Goal: Transaction & Acquisition: Purchase product/service

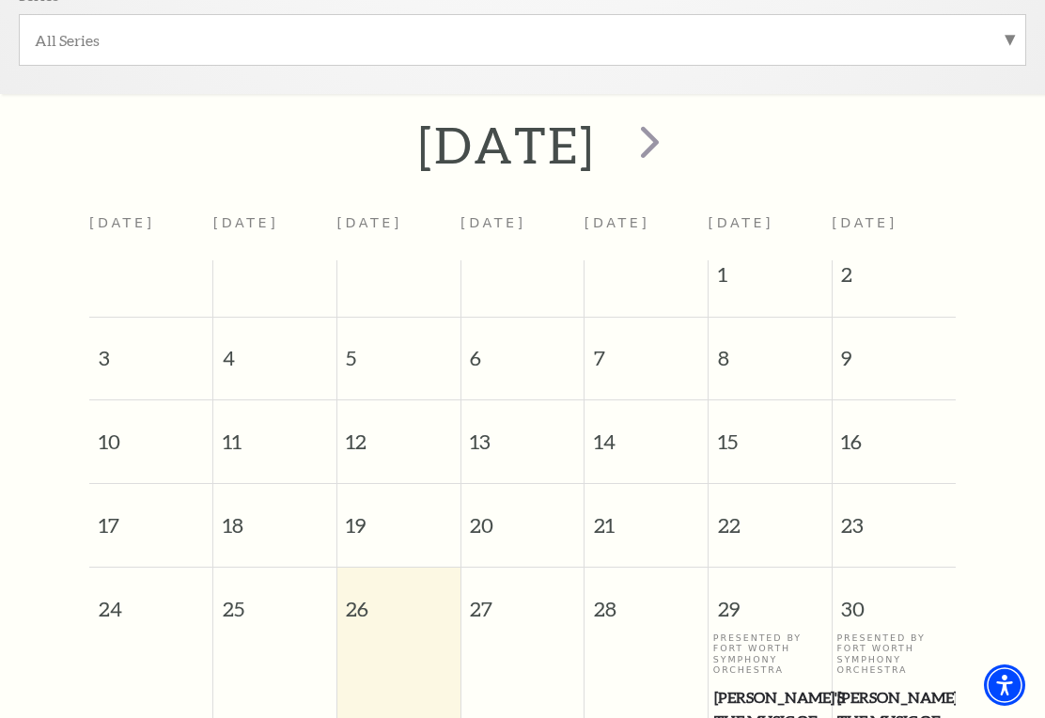
scroll to position [632, 0]
click at [677, 137] on span "next" at bounding box center [650, 141] width 54 height 54
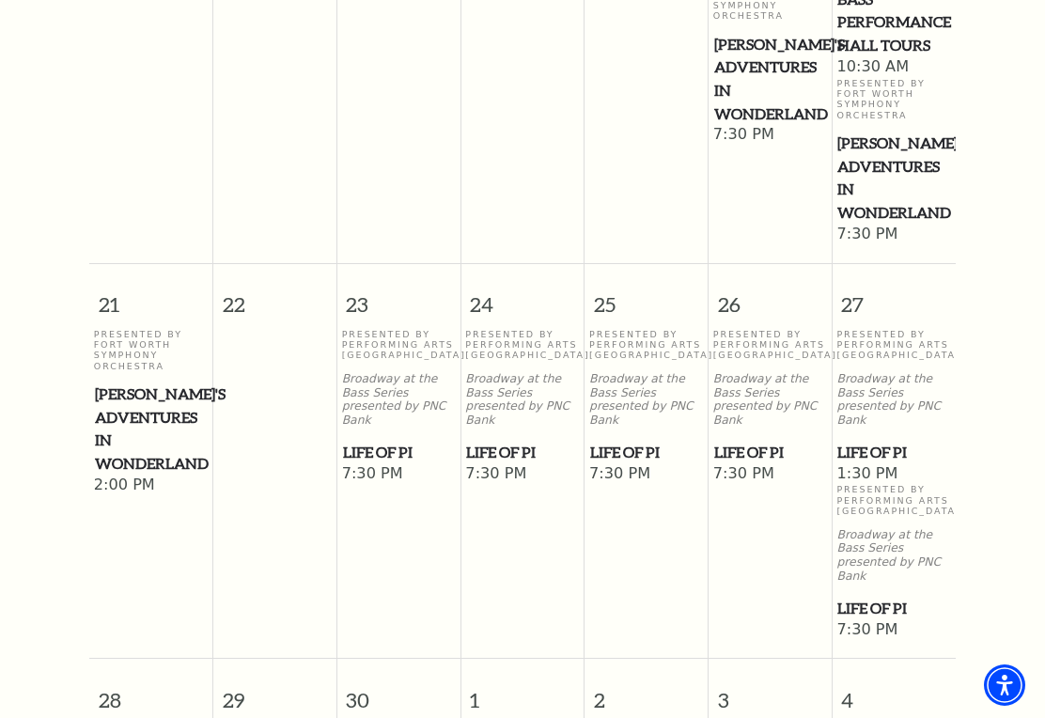
scroll to position [1500, 0]
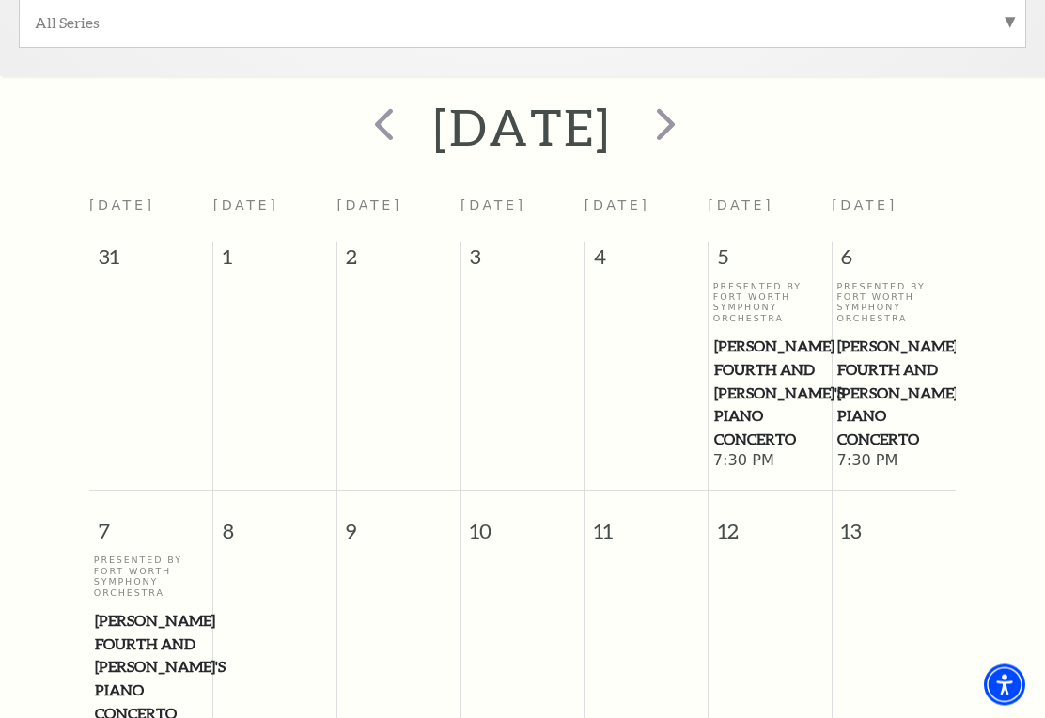
click at [693, 125] on span "next" at bounding box center [666, 125] width 54 height 54
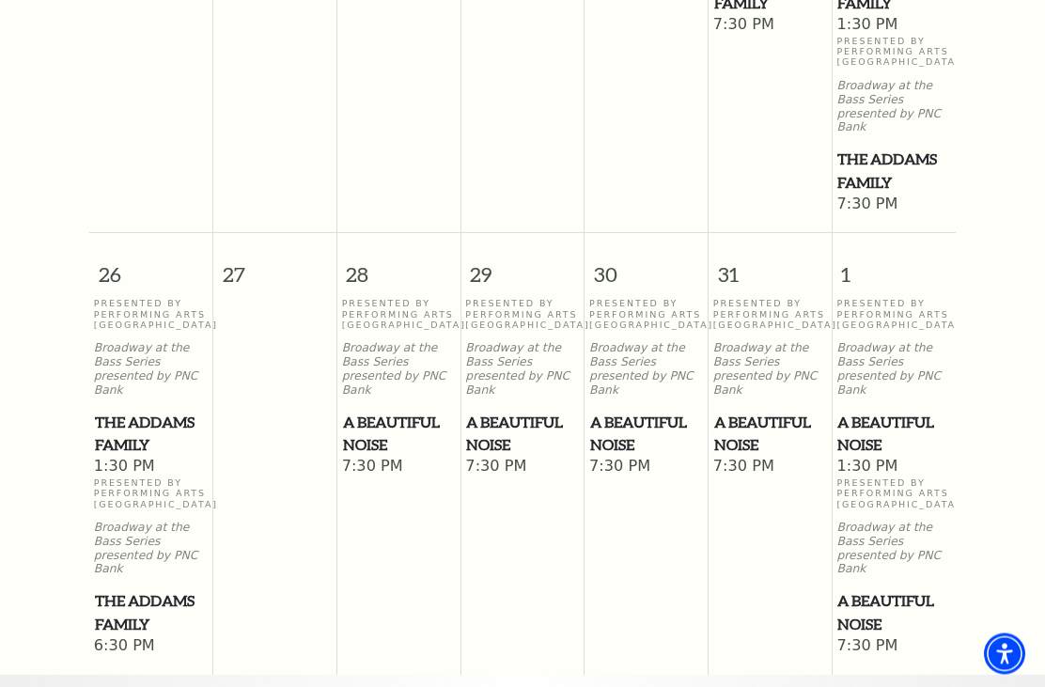
scroll to position [1925, 0]
click at [880, 411] on span "A Beautiful Noise" at bounding box center [894, 434] width 113 height 46
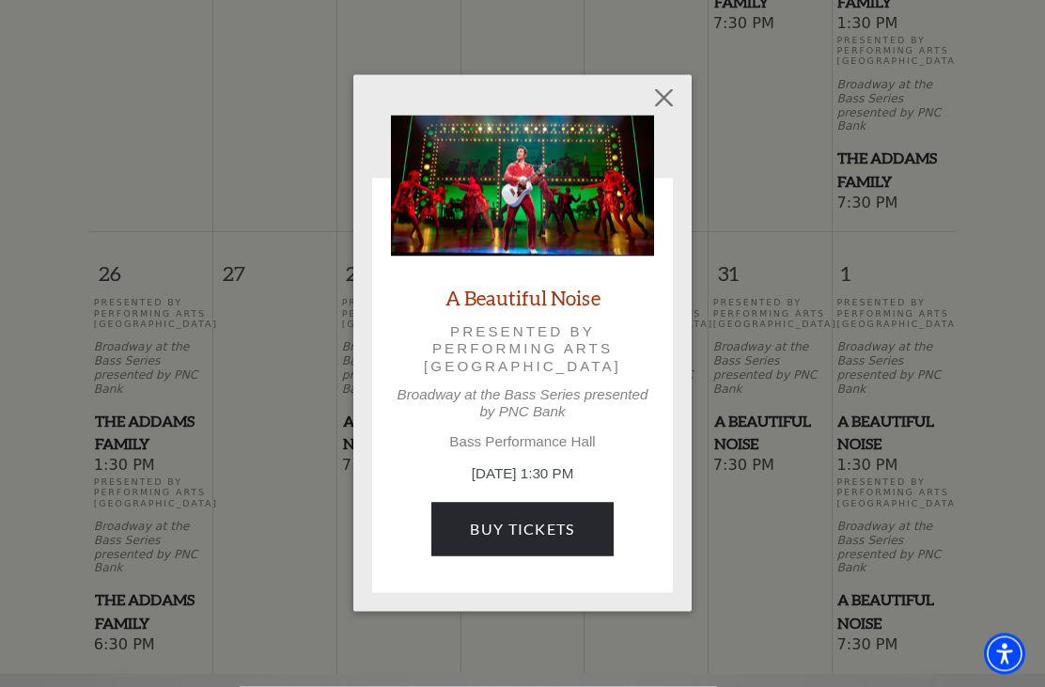
scroll to position [1926, 0]
click at [577, 527] on link "Buy Tickets" at bounding box center [521, 529] width 181 height 53
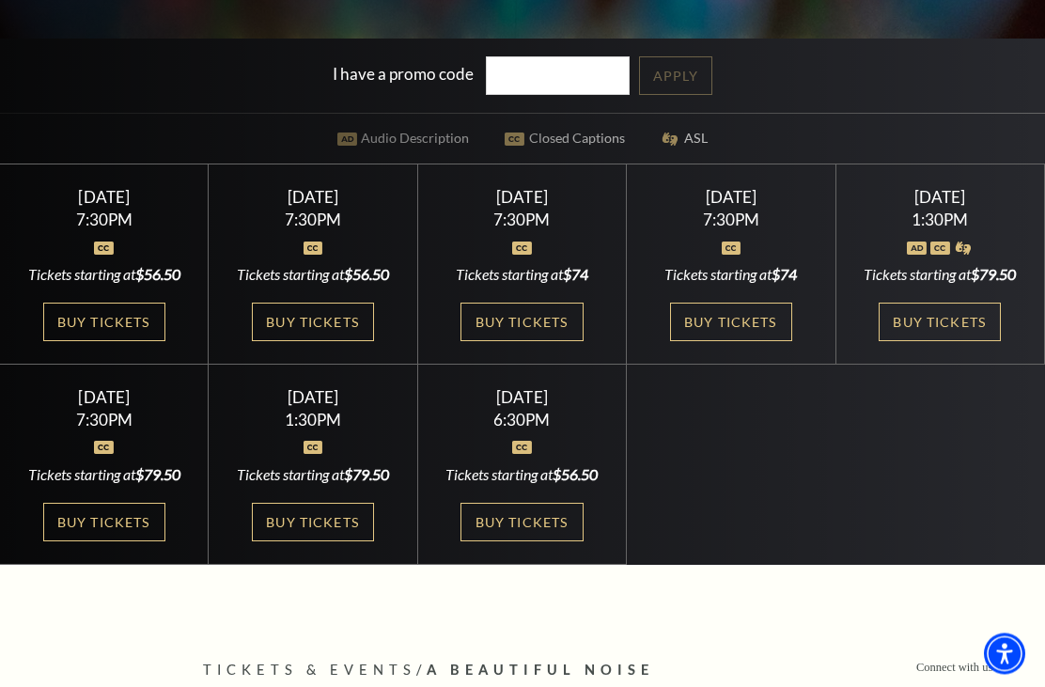
scroll to position [493, 0]
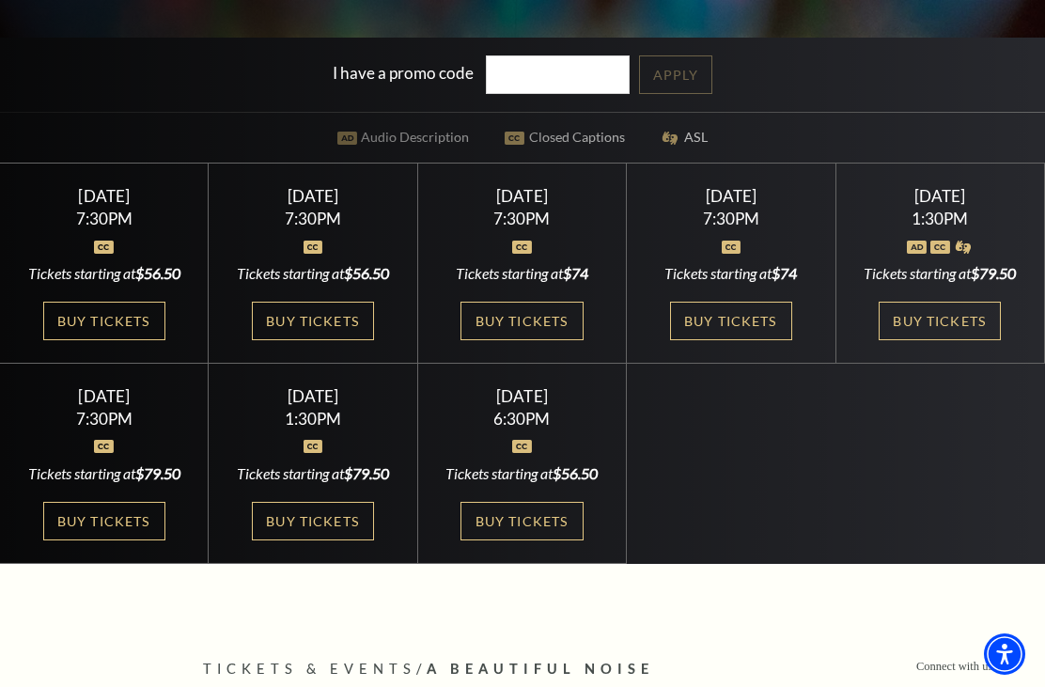
click at [947, 340] on link "Buy Tickets" at bounding box center [940, 321] width 122 height 39
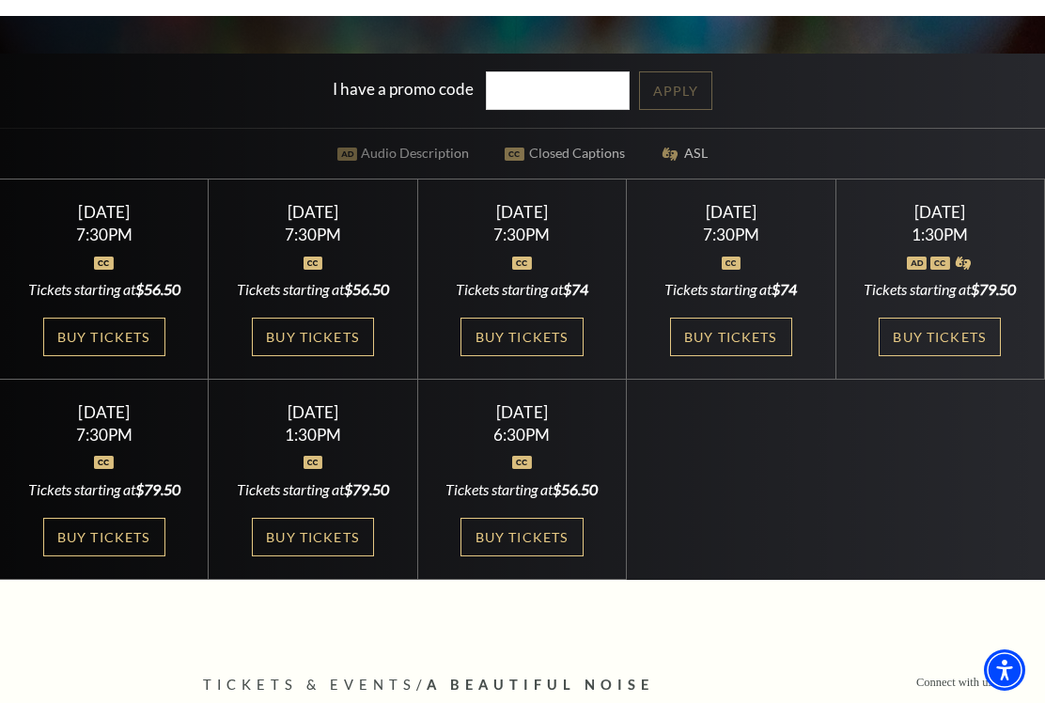
scroll to position [538, 0]
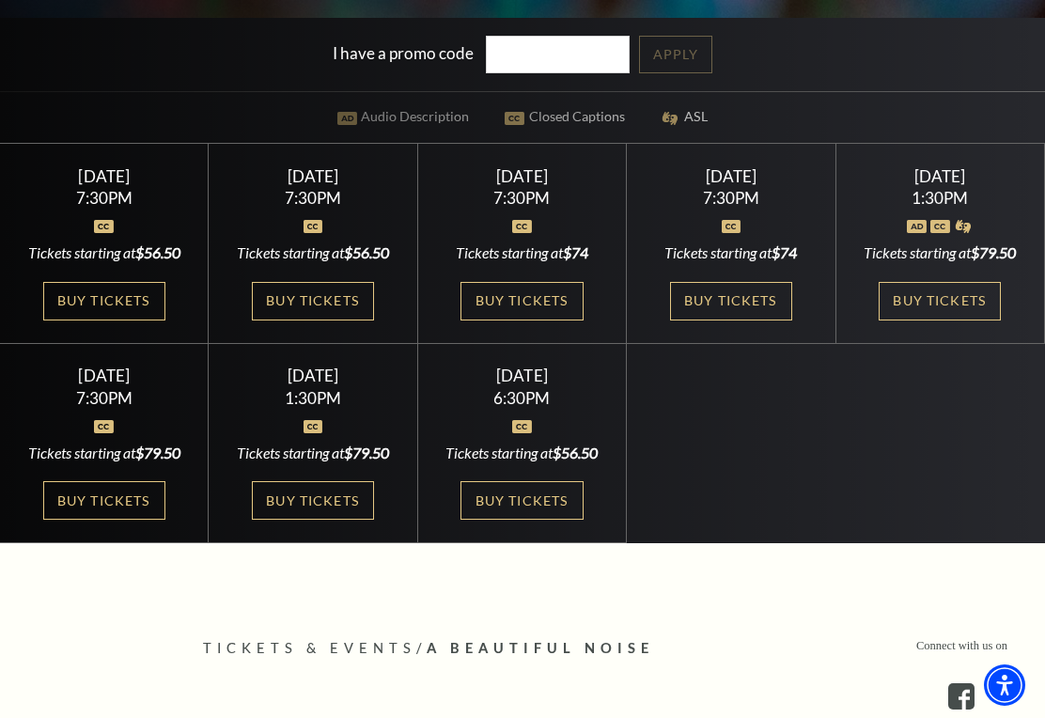
click at [106, 321] on link "Buy Tickets" at bounding box center [104, 301] width 122 height 39
click at [91, 321] on link "Buy Tickets" at bounding box center [104, 301] width 122 height 39
click at [128, 321] on link "Buy Tickets" at bounding box center [104, 301] width 122 height 39
click at [351, 321] on link "Buy Tickets" at bounding box center [313, 301] width 122 height 39
click at [559, 306] on link "Buy Tickets" at bounding box center [522, 301] width 122 height 39
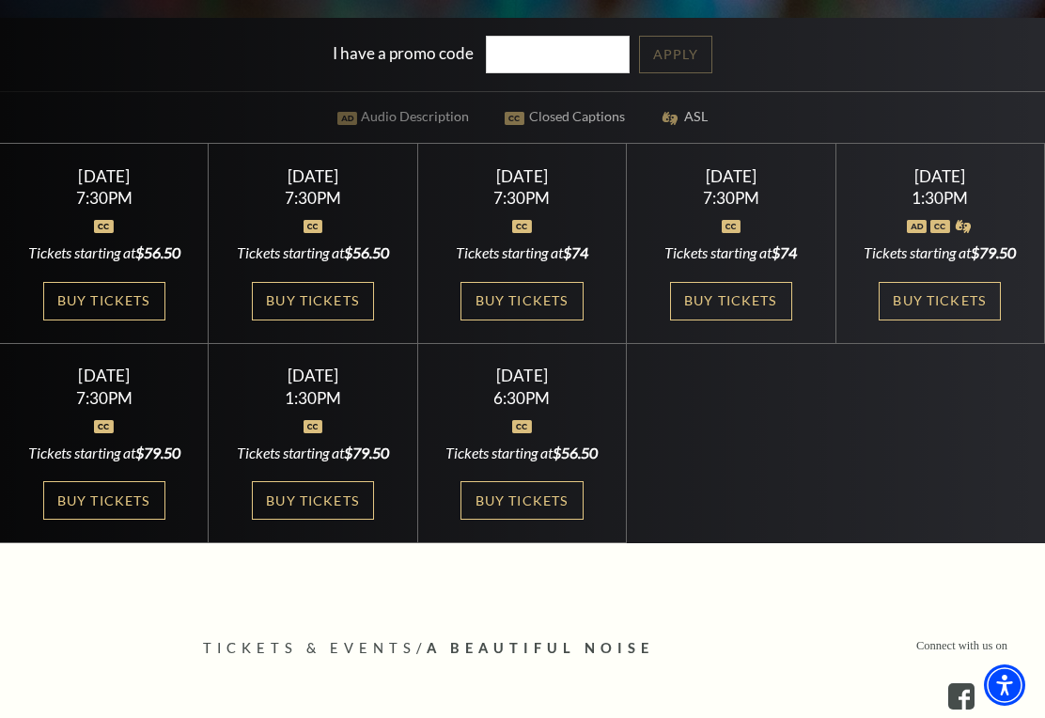
click at [335, 520] on link "Buy Tickets" at bounding box center [313, 500] width 122 height 39
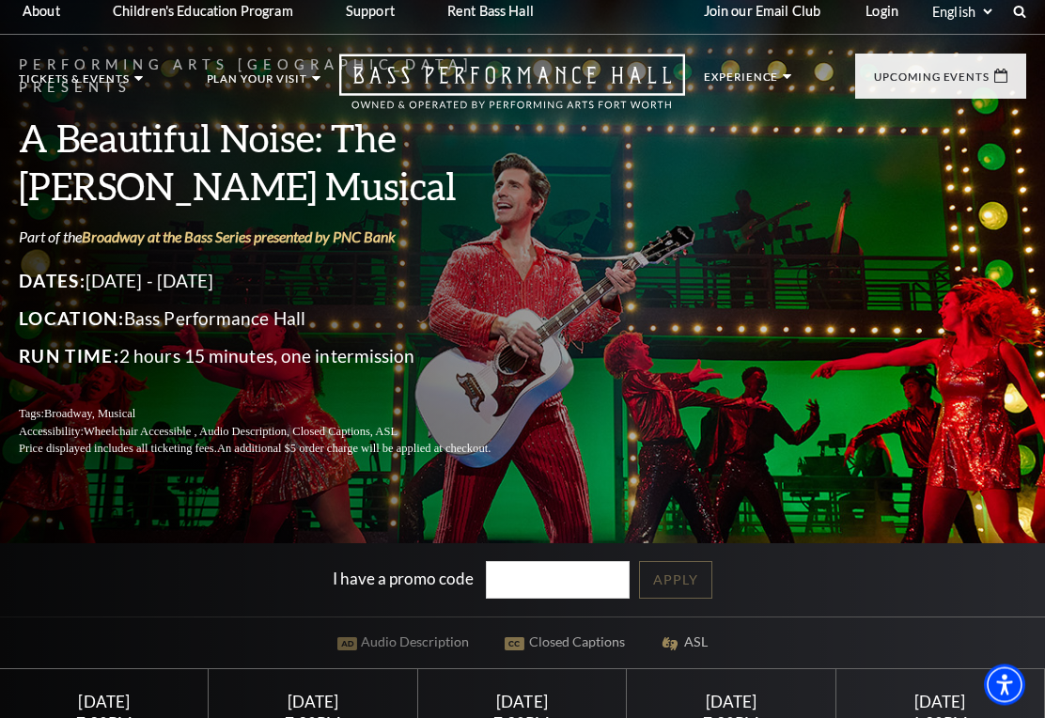
scroll to position [0, 0]
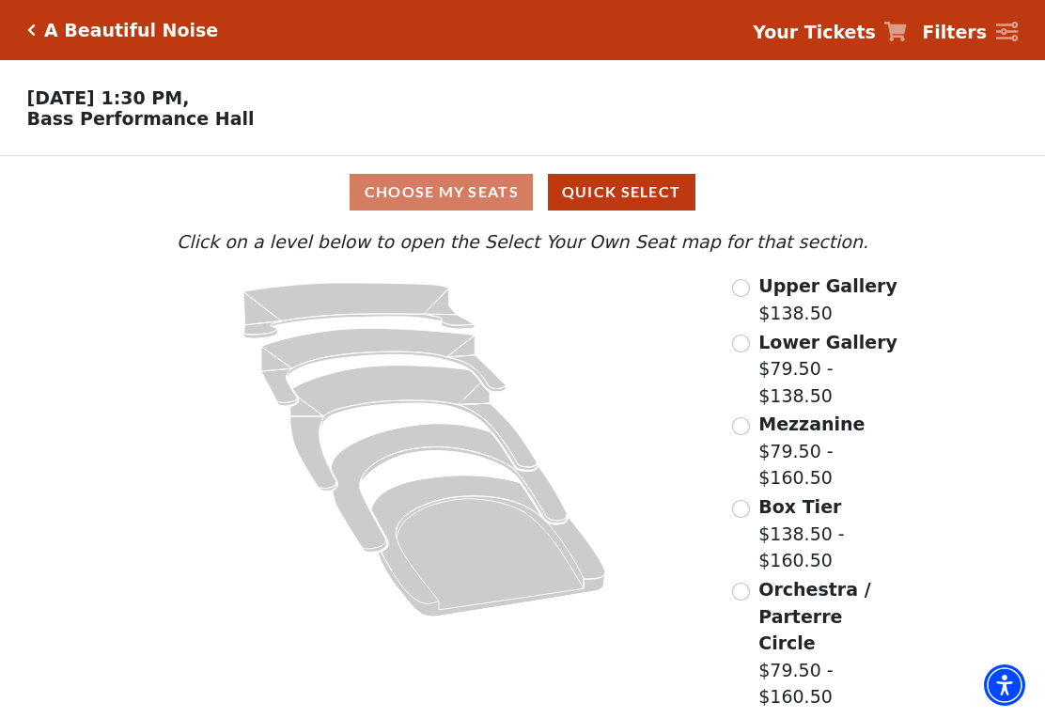
click at [411, 296] on icon "Upper Gallery - Seats Available: 263" at bounding box center [358, 310] width 231 height 55
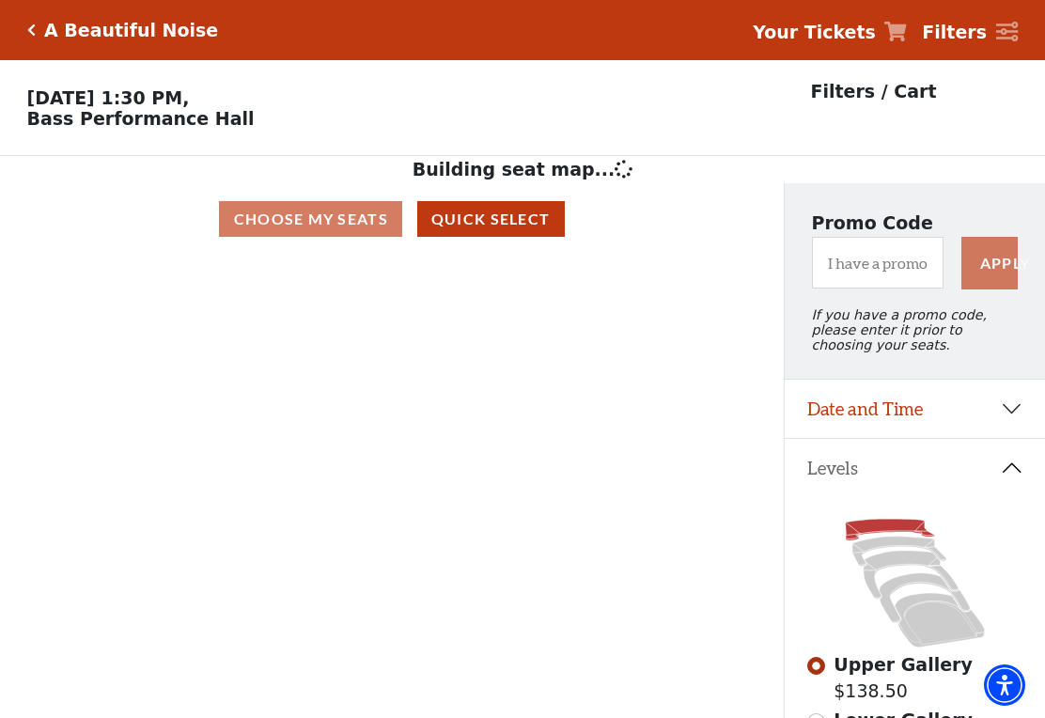
scroll to position [2, 0]
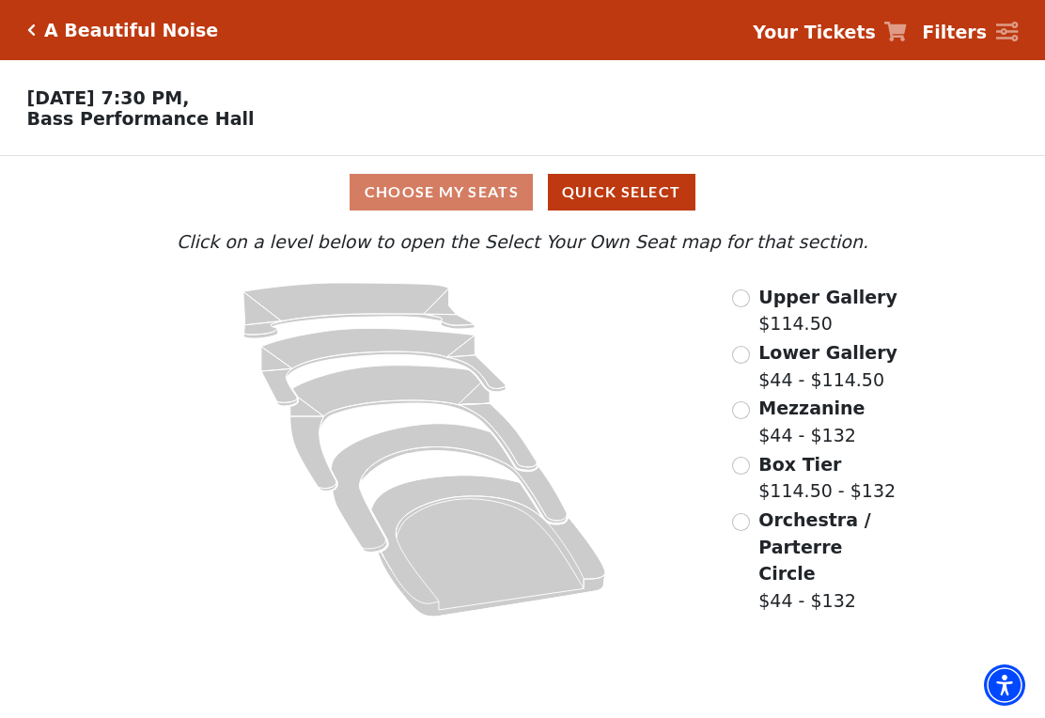
click at [404, 387] on icon at bounding box center [413, 429] width 247 height 126
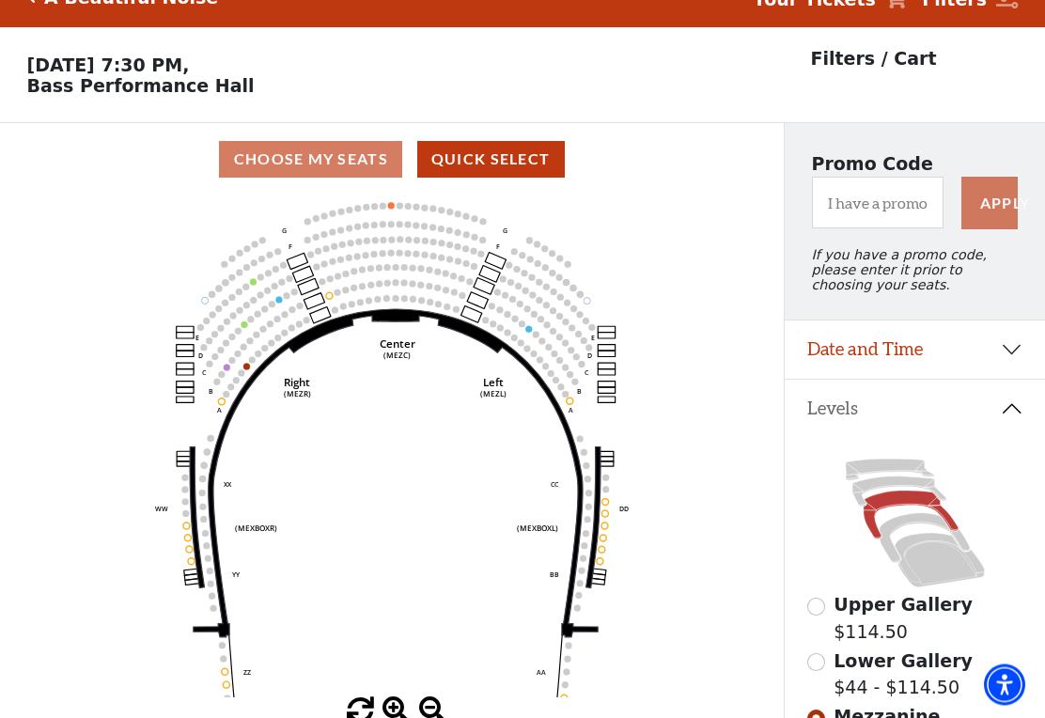
scroll to position [87, 0]
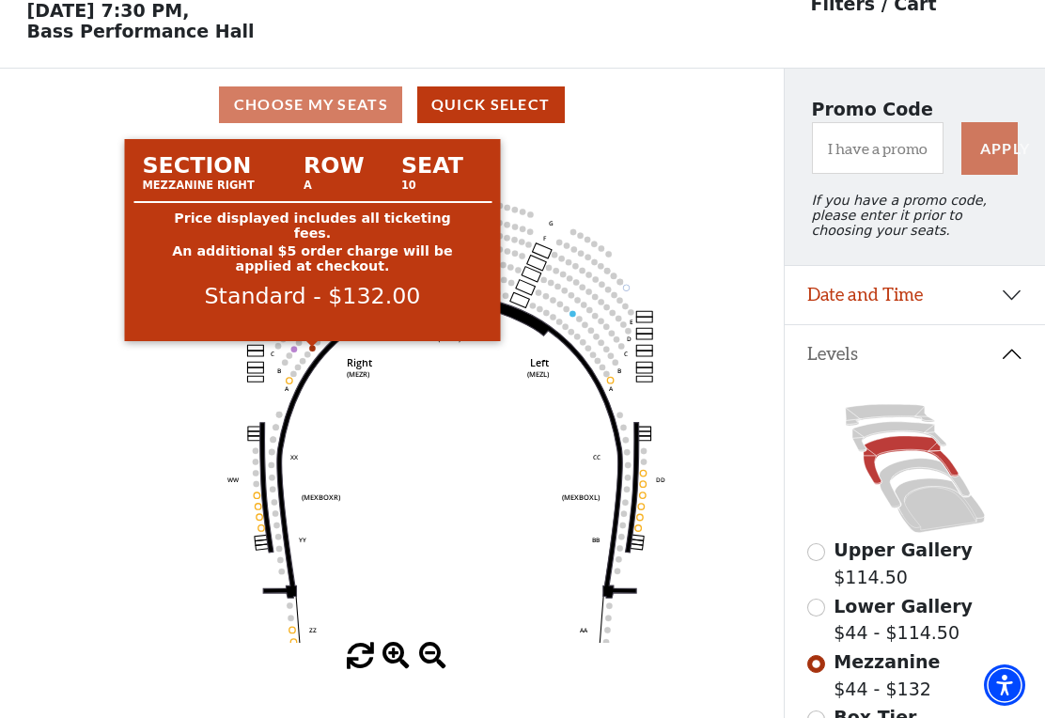
click at [315, 351] on circle at bounding box center [312, 348] width 6 height 6
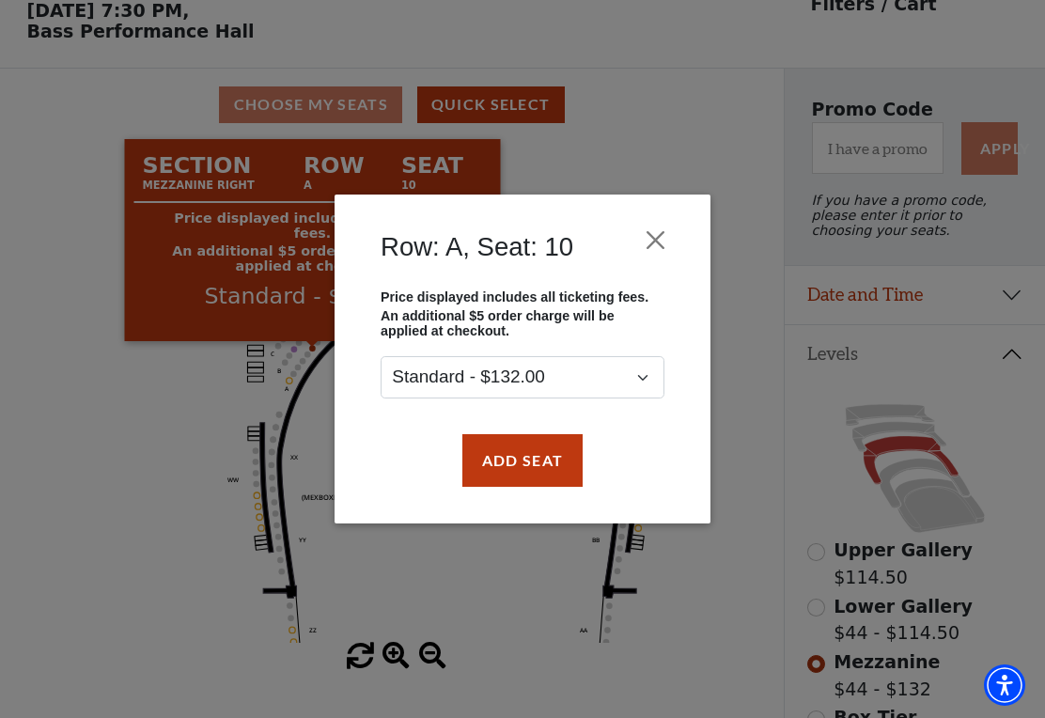
click at [652, 237] on button "Close" at bounding box center [656, 240] width 36 height 36
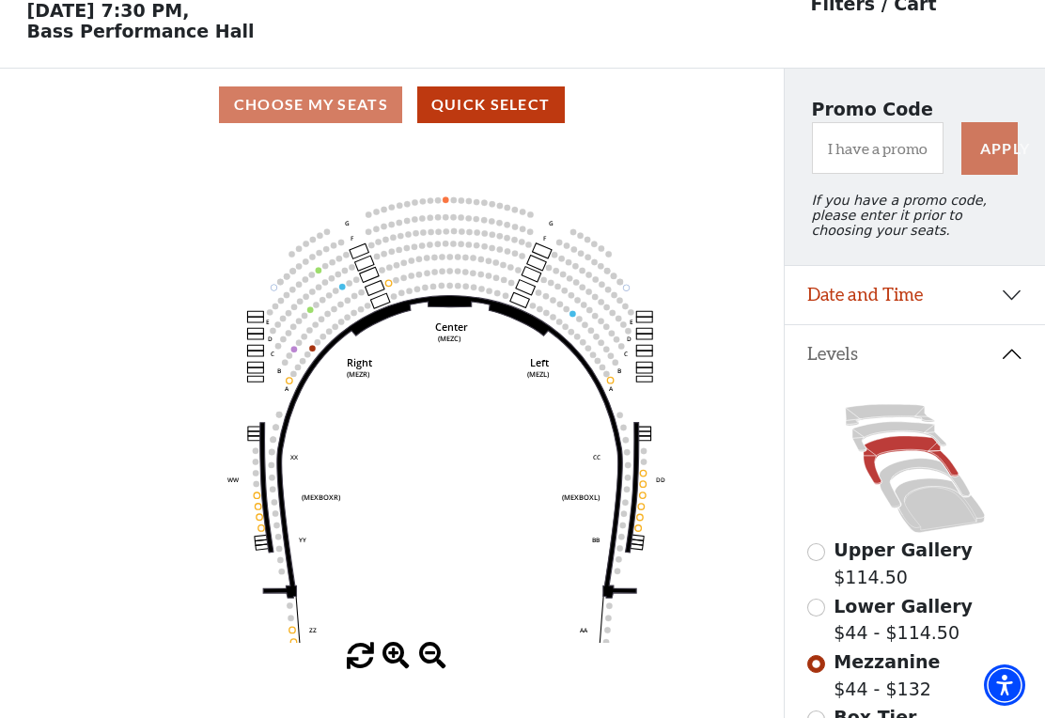
click at [314, 350] on circle at bounding box center [312, 348] width 6 height 6
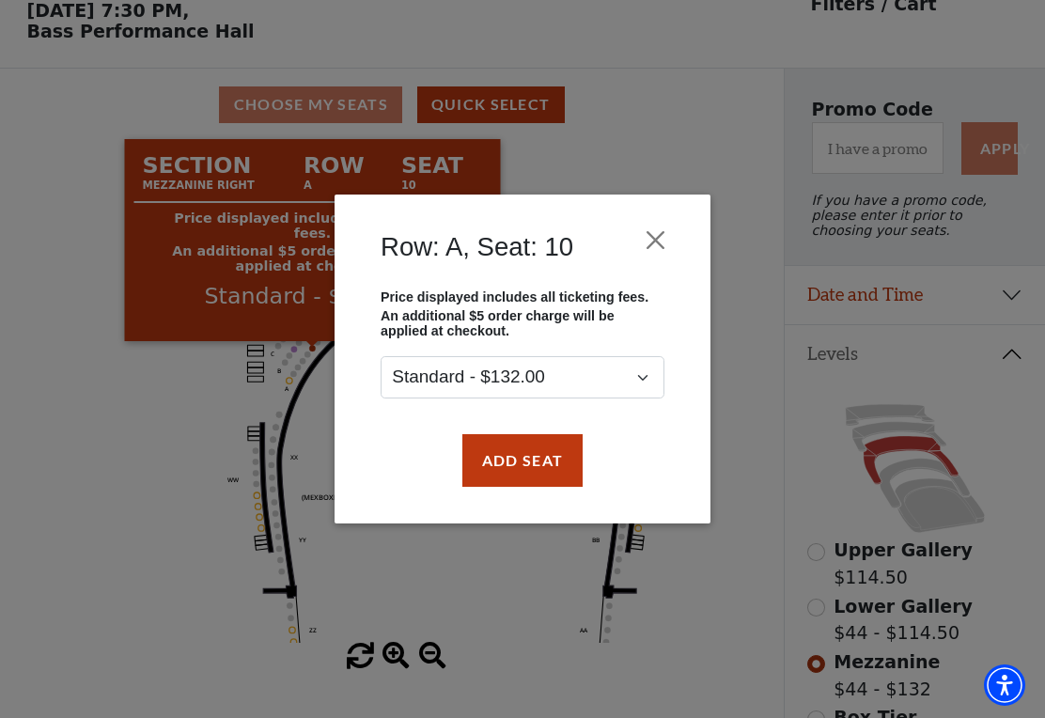
click at [665, 231] on button "Close" at bounding box center [656, 240] width 36 height 36
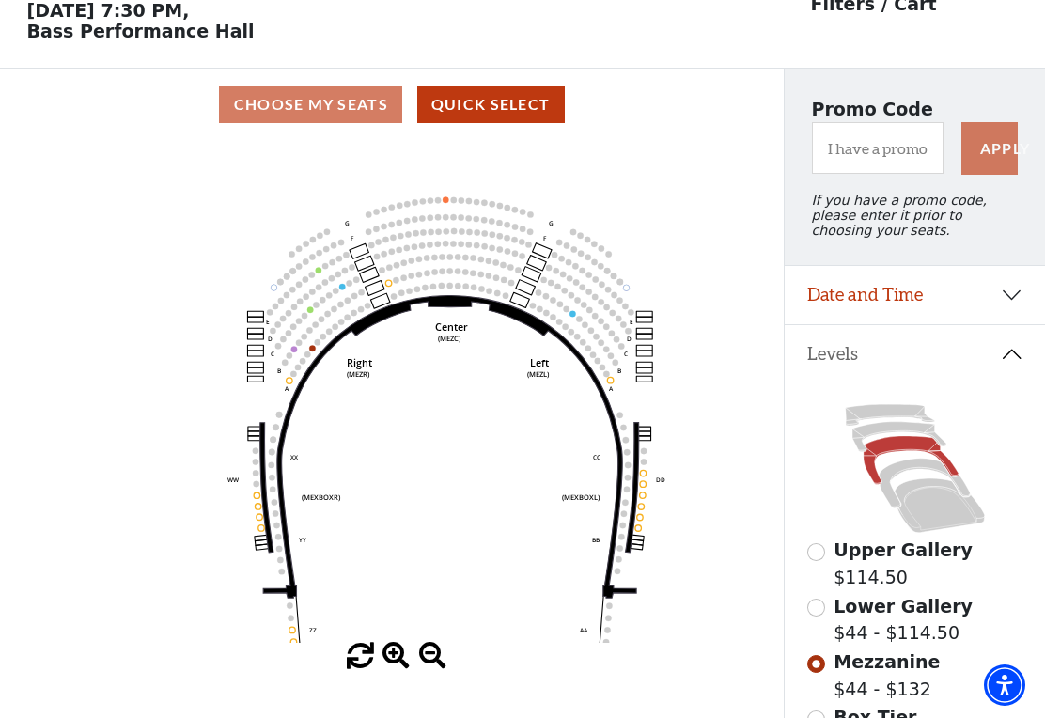
click at [447, 198] on icon "Center (MEZC) Right (MEZR) Left (MEZL) (MEXBOXR) (MEXBOXL) XX WW CC DD YY BB ZZ…" at bounding box center [392, 392] width 706 height 502
click at [437, 203] on circle at bounding box center [438, 200] width 6 height 6
click at [454, 202] on circle at bounding box center [454, 200] width 6 height 6
click at [440, 203] on circle at bounding box center [438, 200] width 6 height 6
click at [445, 202] on circle at bounding box center [446, 199] width 6 height 6
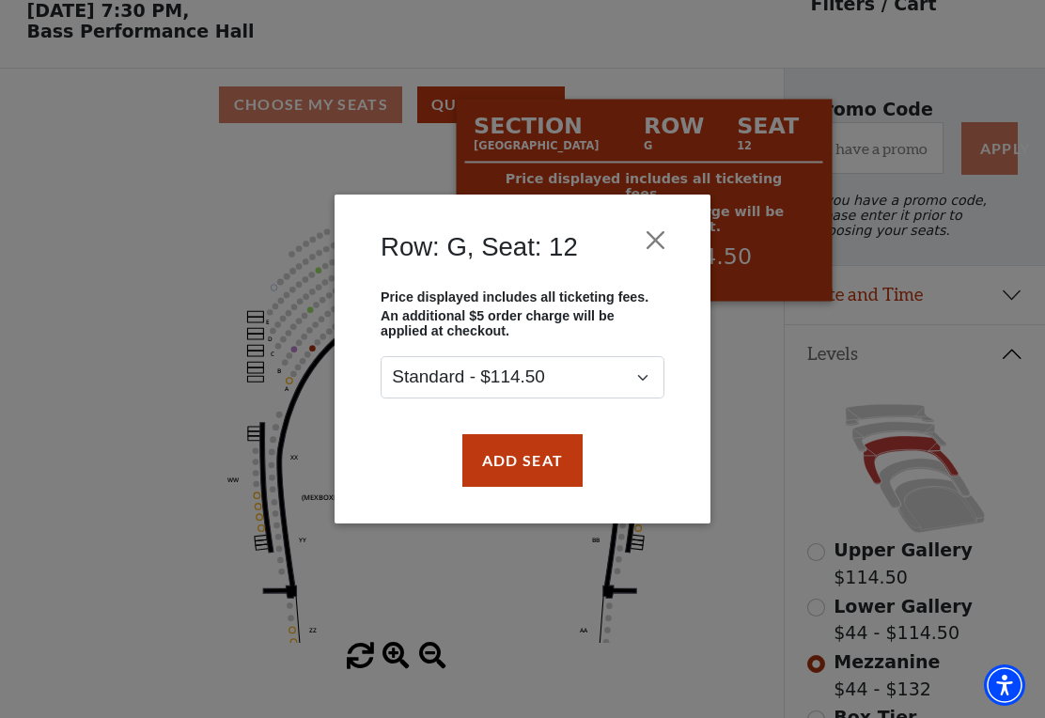
click at [69, 490] on div "Row: G, Seat: 12 Price displayed includes all ticketing fees. An additional $5 …" at bounding box center [522, 359] width 1045 height 718
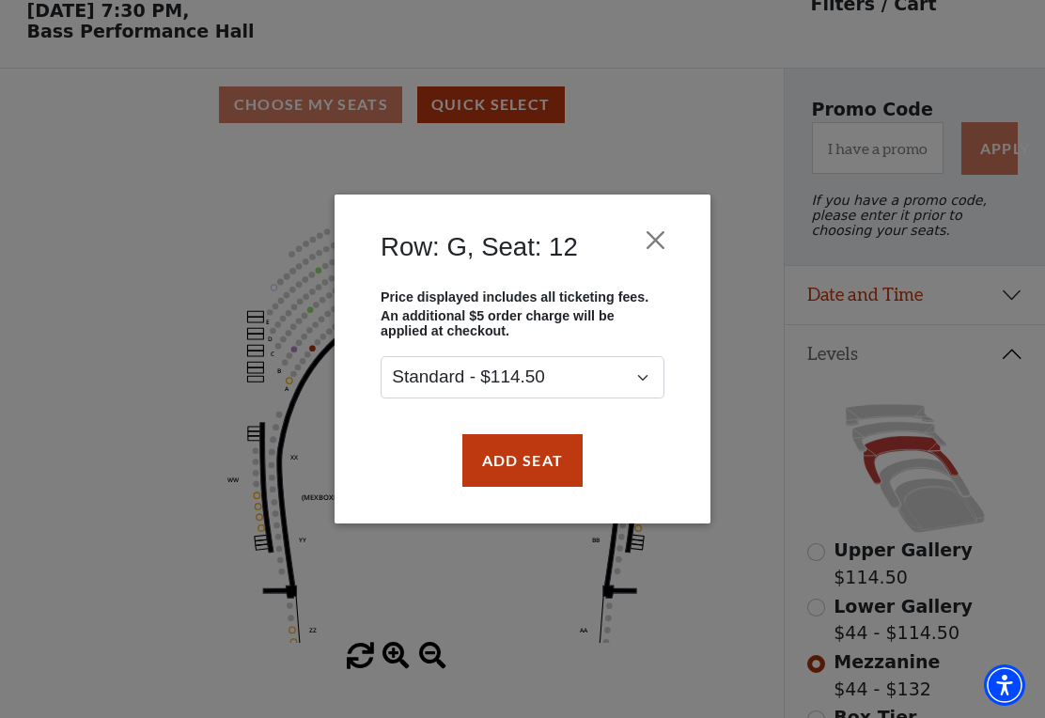
click at [663, 234] on button "Close" at bounding box center [656, 240] width 36 height 36
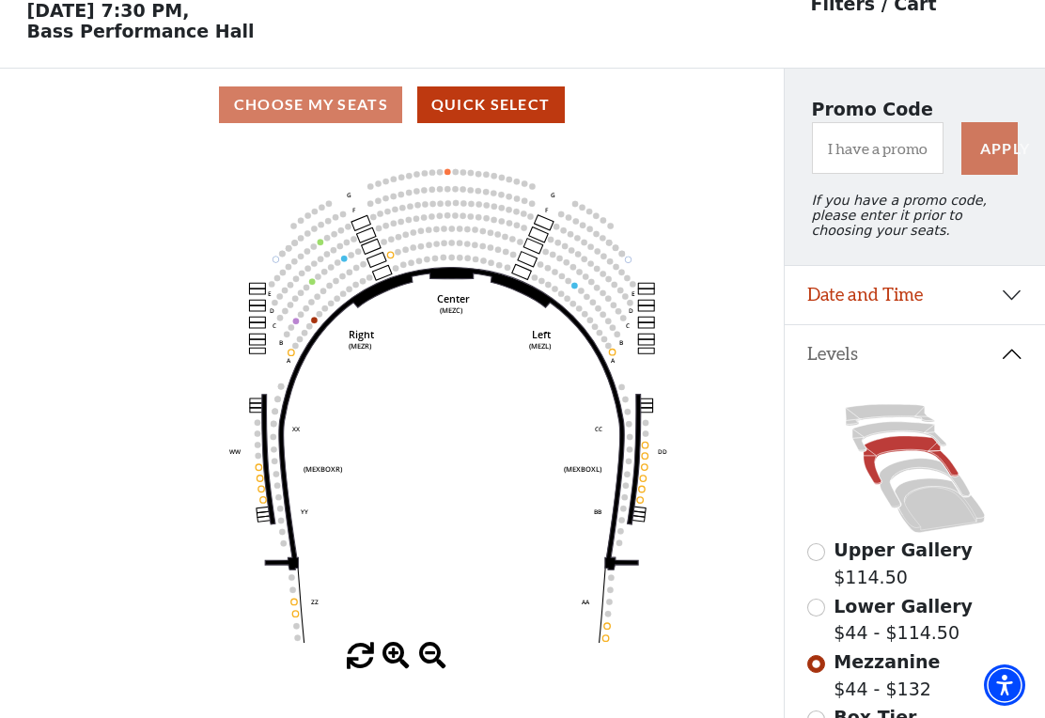
click at [874, 441] on icon at bounding box center [900, 437] width 94 height 30
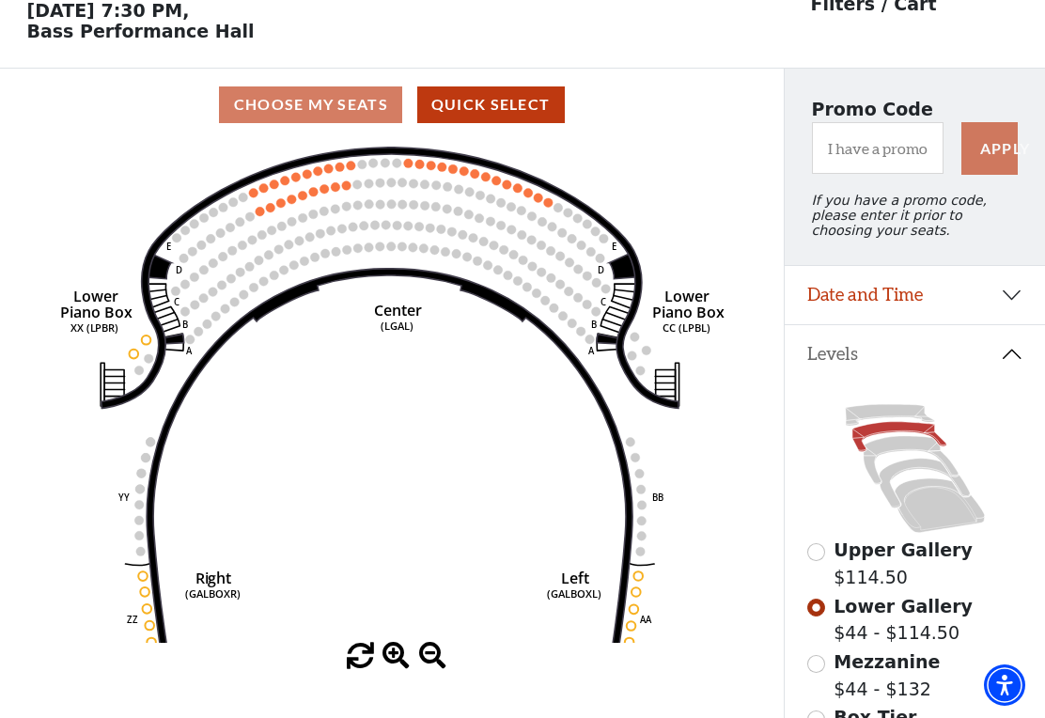
click at [434, 167] on circle at bounding box center [431, 165] width 9 height 9
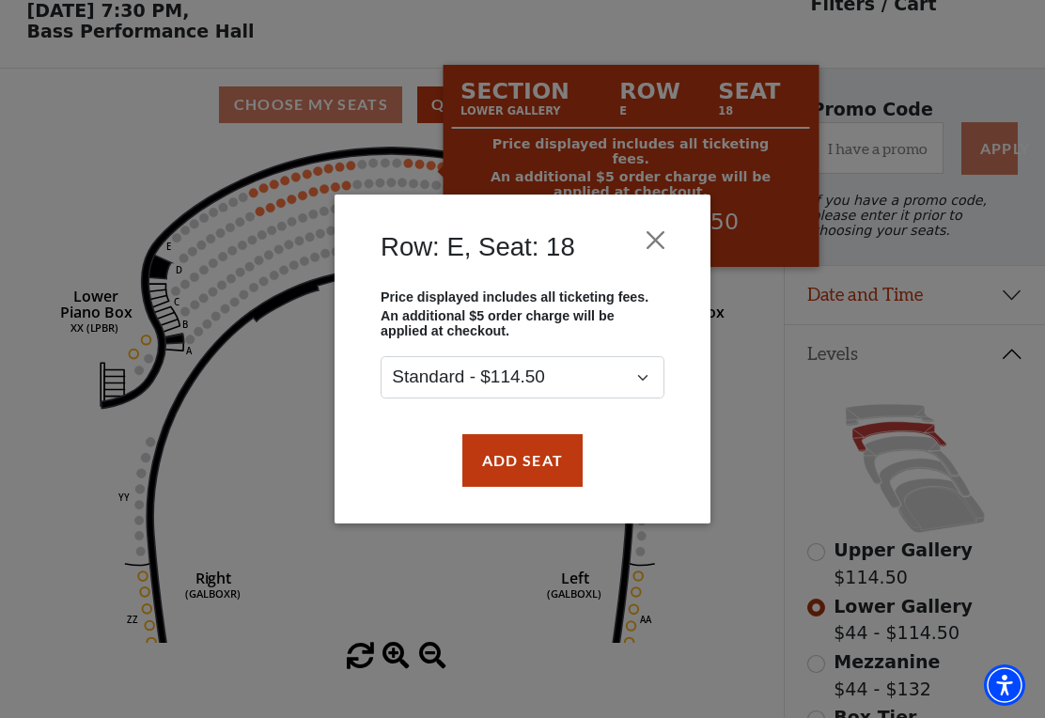
click at [668, 239] on button "Close" at bounding box center [656, 240] width 36 height 36
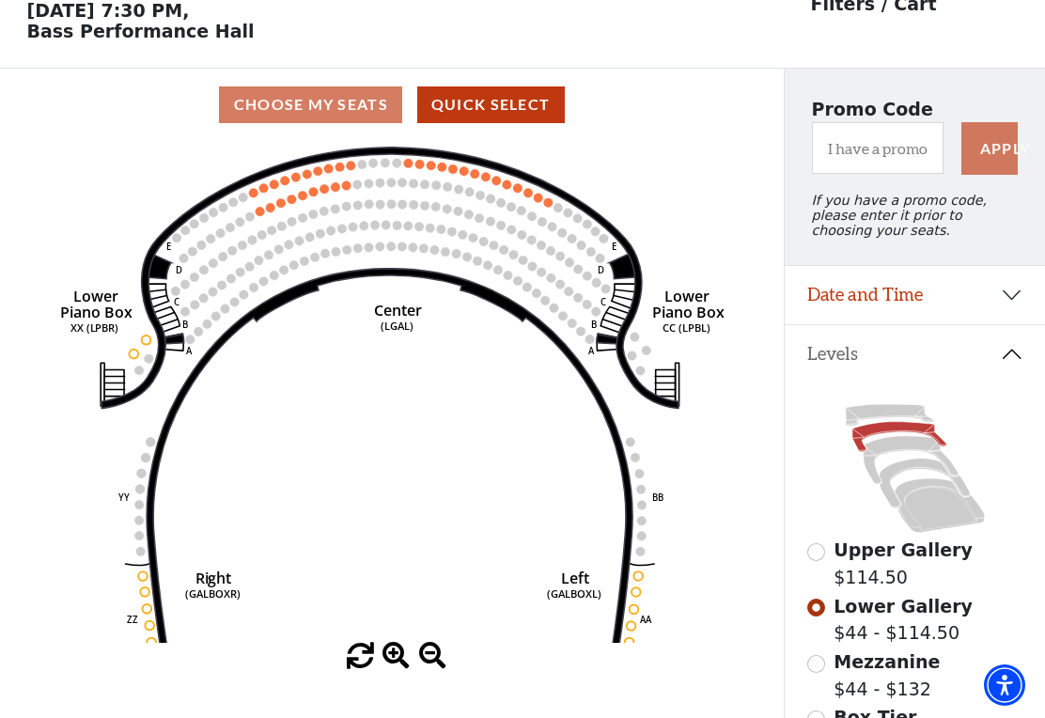
click at [302, 180] on icon "Right (GALBOXR) E D C B A E D C B A YY ZZ Left (GALBOXL) BB AA Center Lower Pia…" at bounding box center [392, 392] width 706 height 502
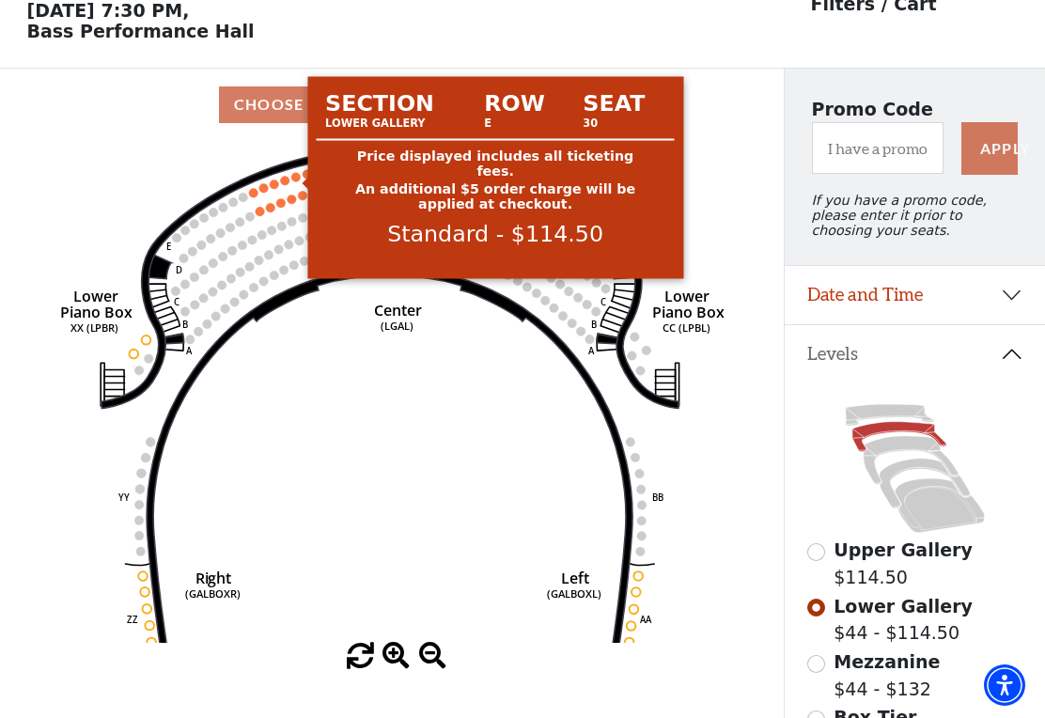
click at [299, 180] on circle at bounding box center [295, 177] width 9 height 9
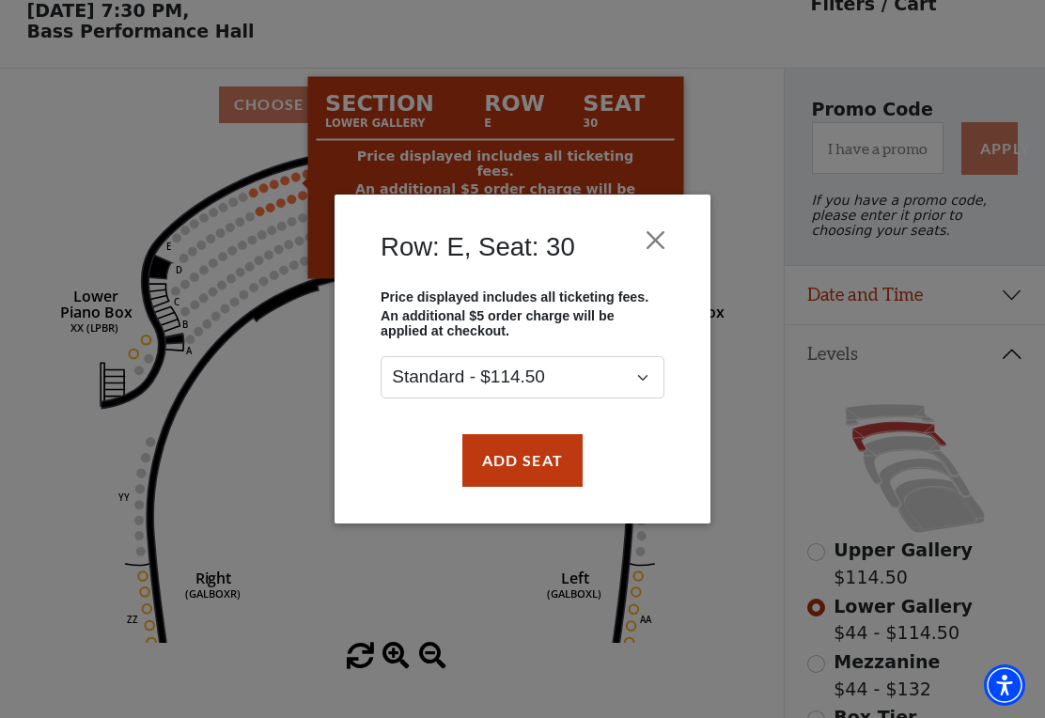
click at [658, 234] on button "Close" at bounding box center [656, 240] width 36 height 36
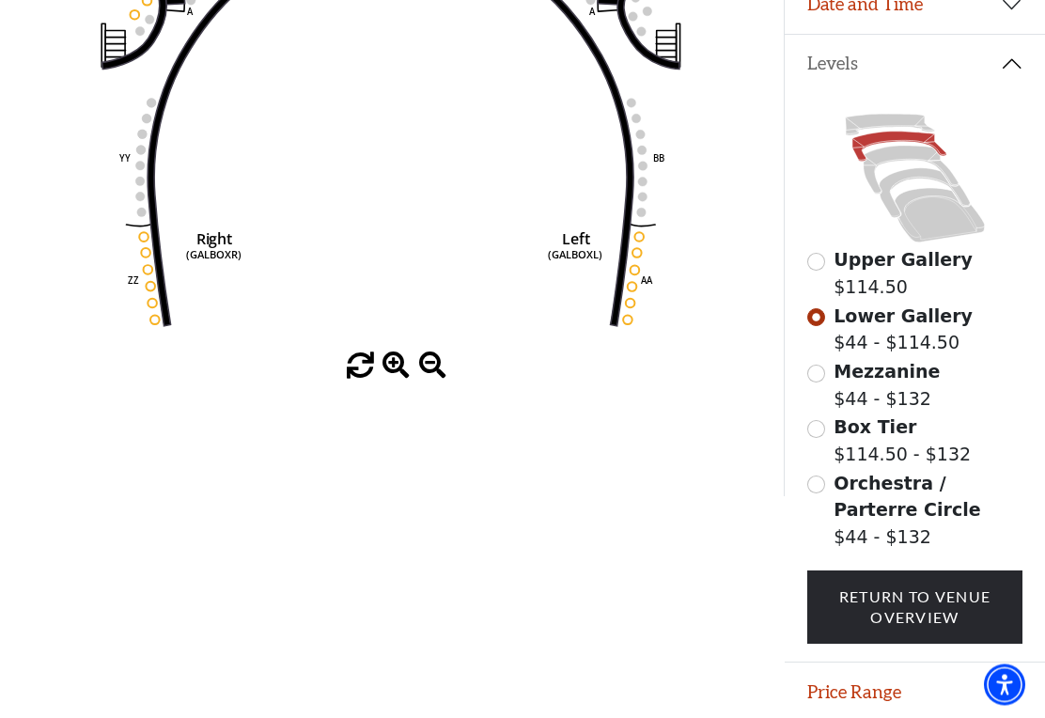
scroll to position [378, 0]
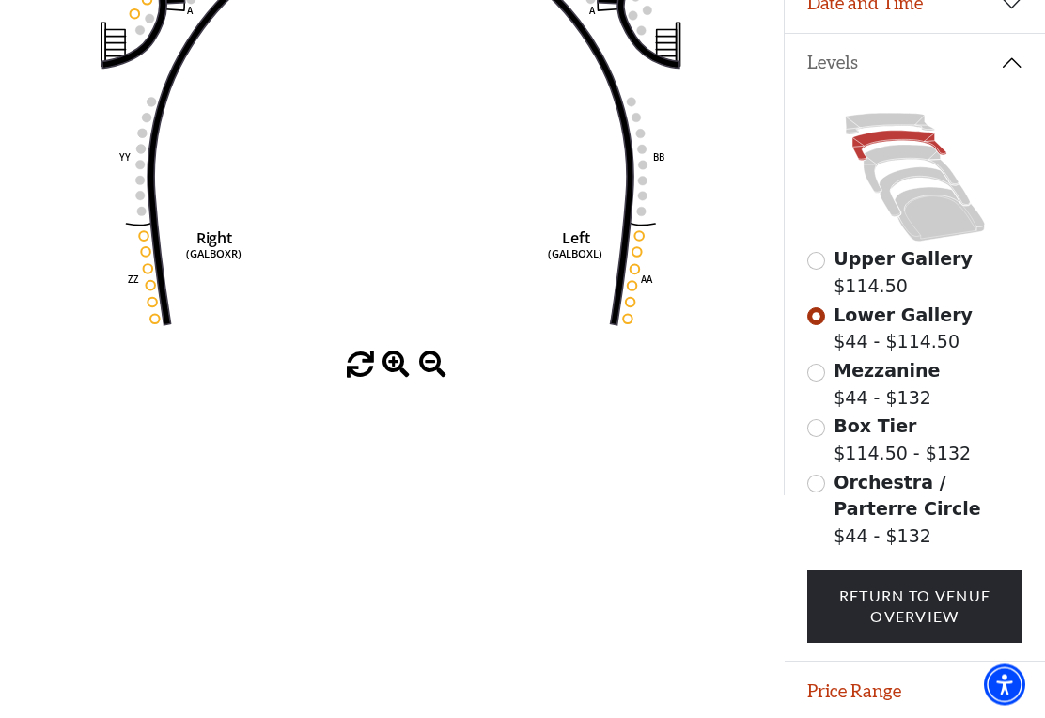
click at [871, 506] on span "Orchestra / Parterre Circle" at bounding box center [907, 497] width 147 height 48
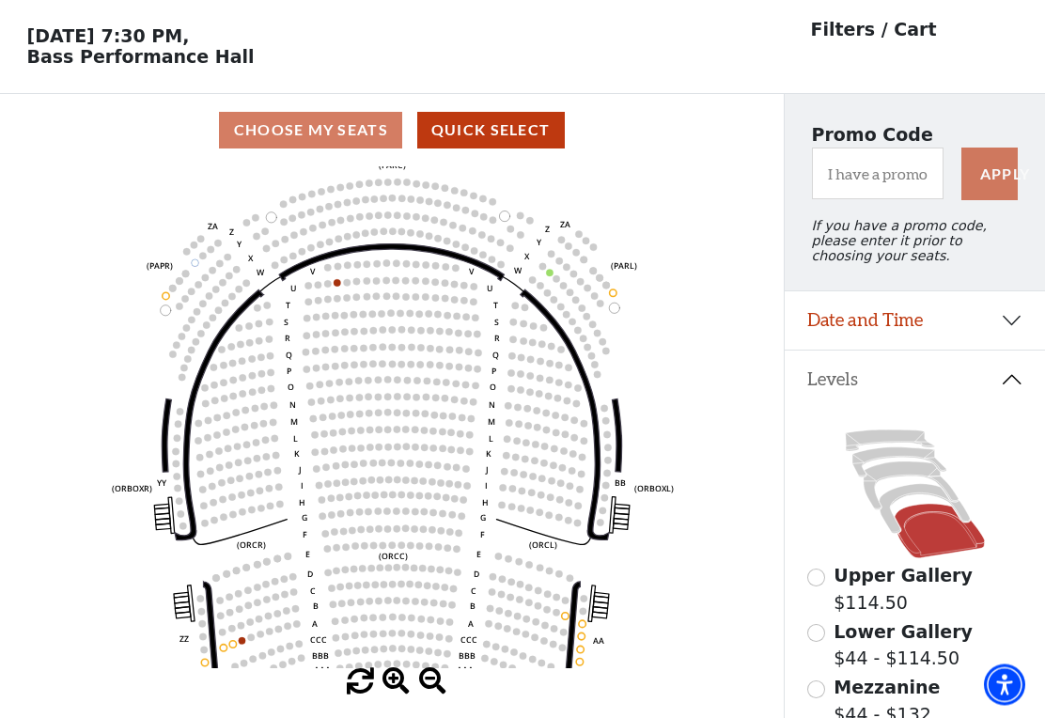
scroll to position [62, 0]
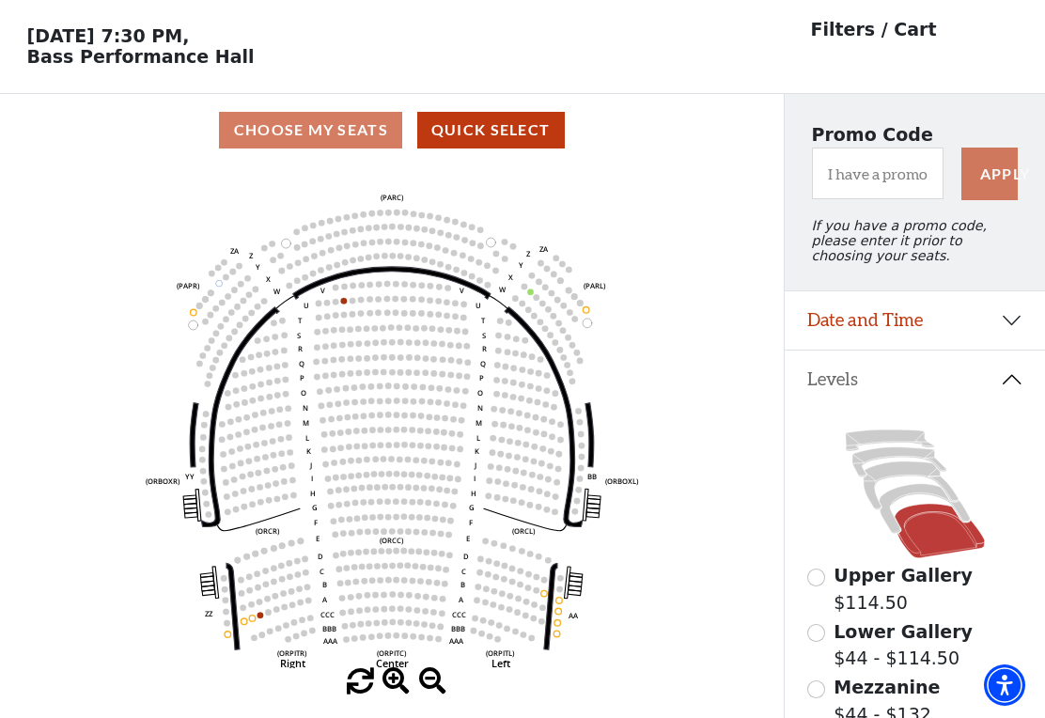
click at [345, 303] on circle at bounding box center [344, 301] width 7 height 7
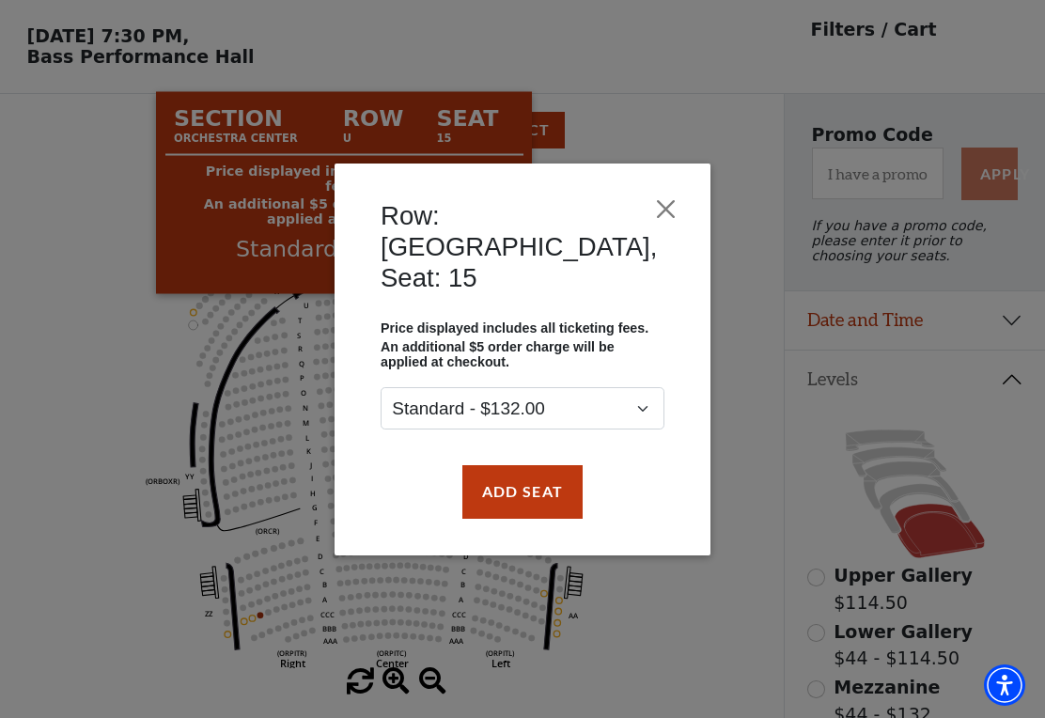
click at [657, 227] on button "Close" at bounding box center [666, 209] width 18 height 36
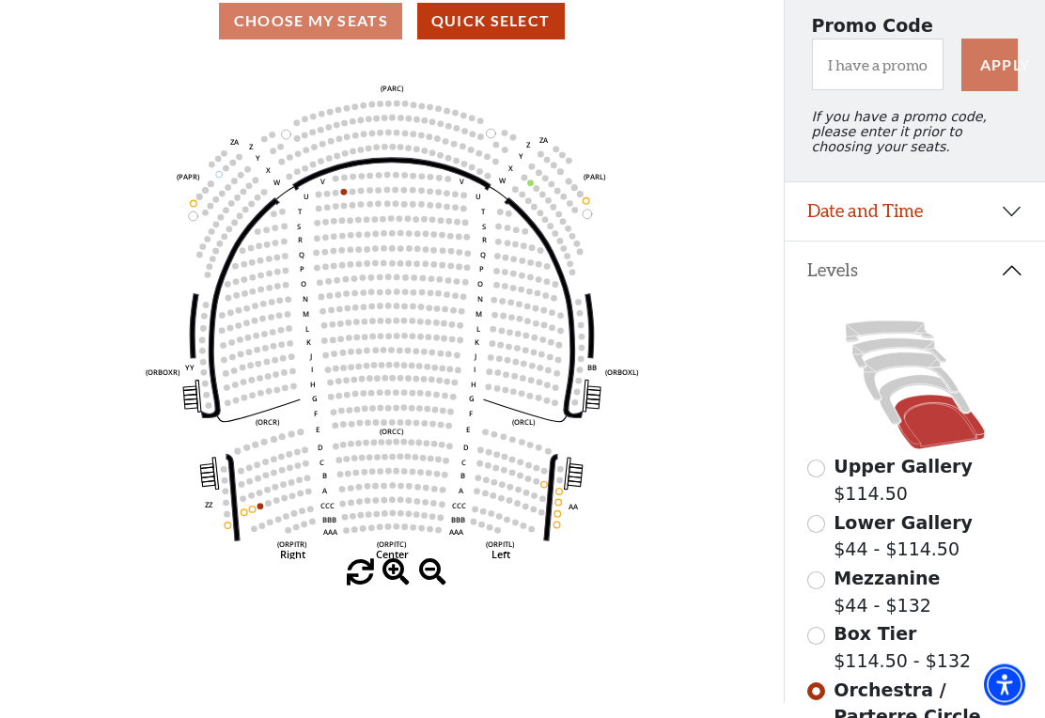
scroll to position [171, 0]
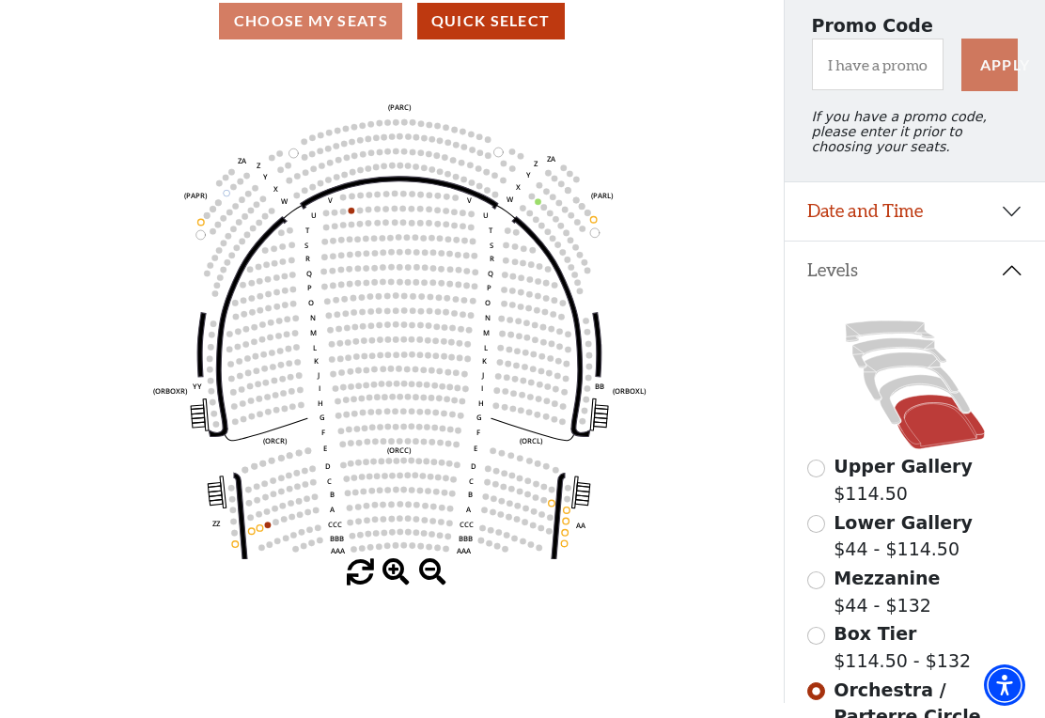
click at [57, 505] on icon "Left (ORPITL) Right (ORPITR) Center (ORPITC) ZZ AA YY BB ZA ZA (ORCL) (ORCR) (O…" at bounding box center [392, 308] width 706 height 502
click at [910, 392] on icon at bounding box center [924, 400] width 90 height 50
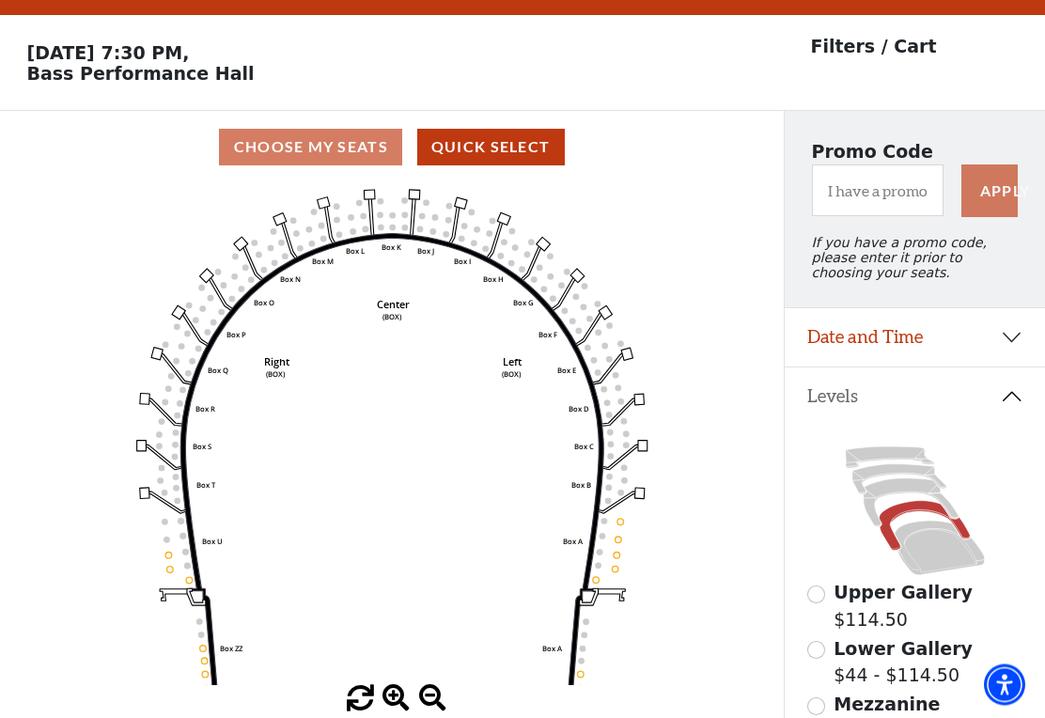
scroll to position [0, 0]
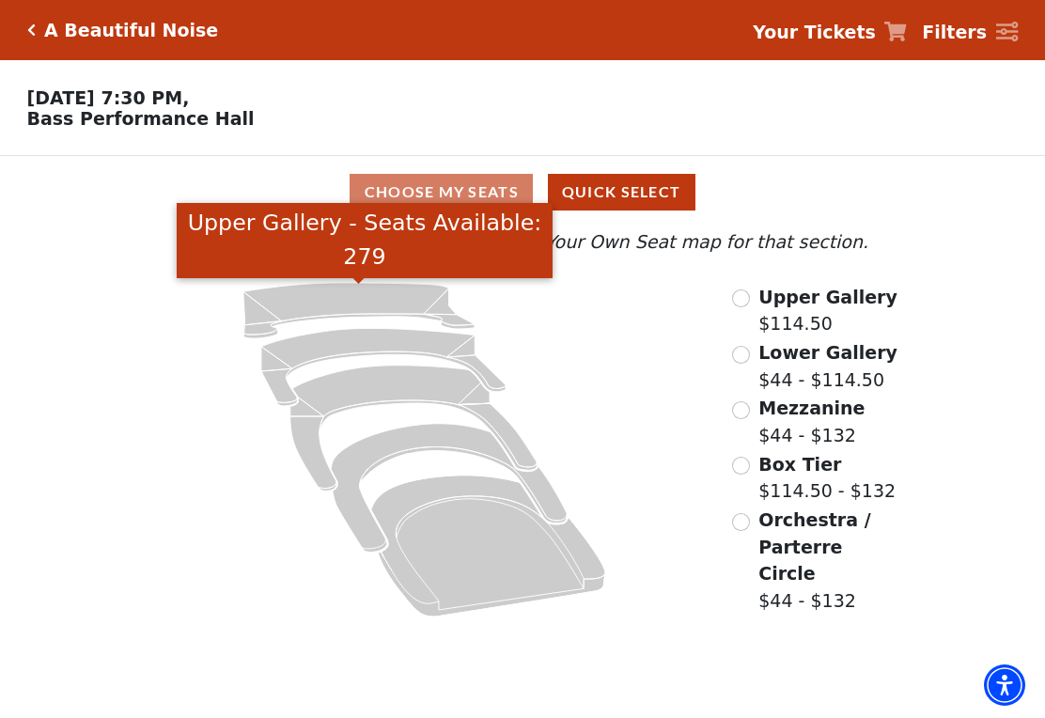
click at [395, 292] on icon "Upper Gallery - Seats Available: 279" at bounding box center [358, 310] width 231 height 55
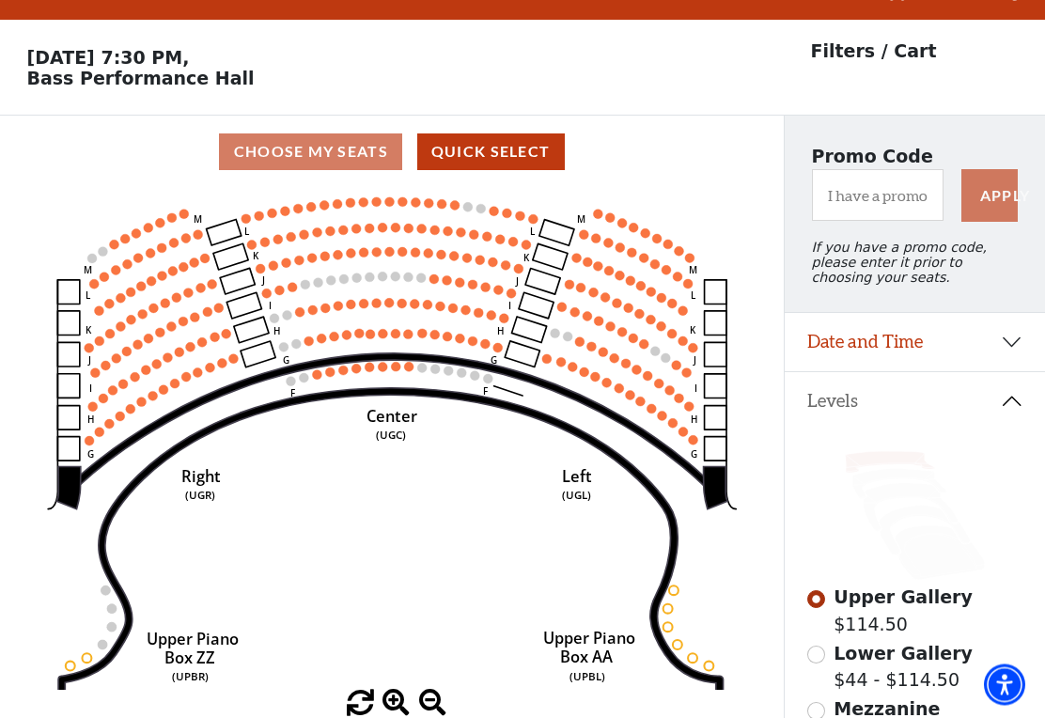
scroll to position [87, 0]
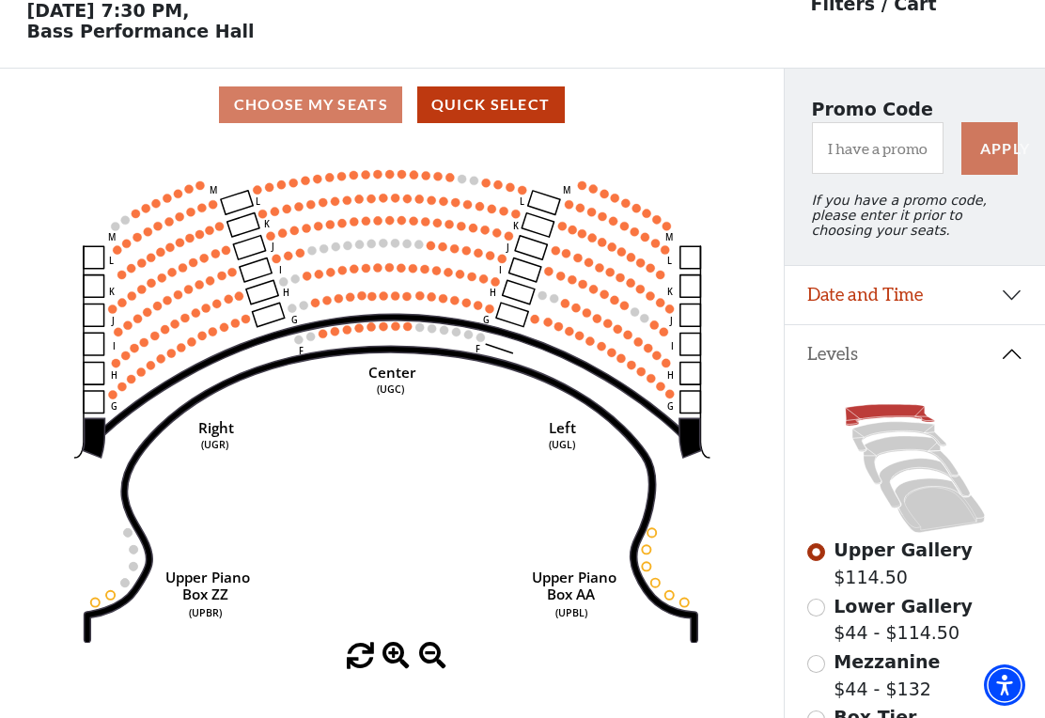
click at [402, 167] on icon "Center (UGC) Right (UGR) Left (UGL) Upper Piano Box ZZ (UPBR) Upper Piano Box A…" at bounding box center [392, 392] width 706 height 502
click at [401, 179] on circle at bounding box center [402, 174] width 8 height 8
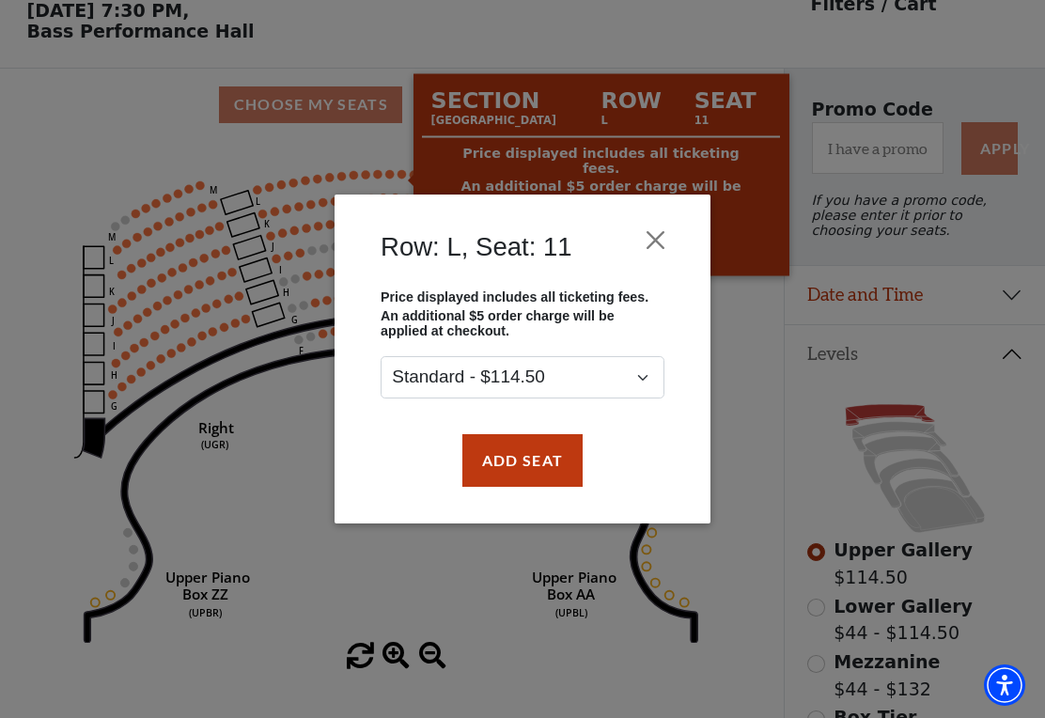
click at [659, 231] on button "Close" at bounding box center [656, 240] width 36 height 36
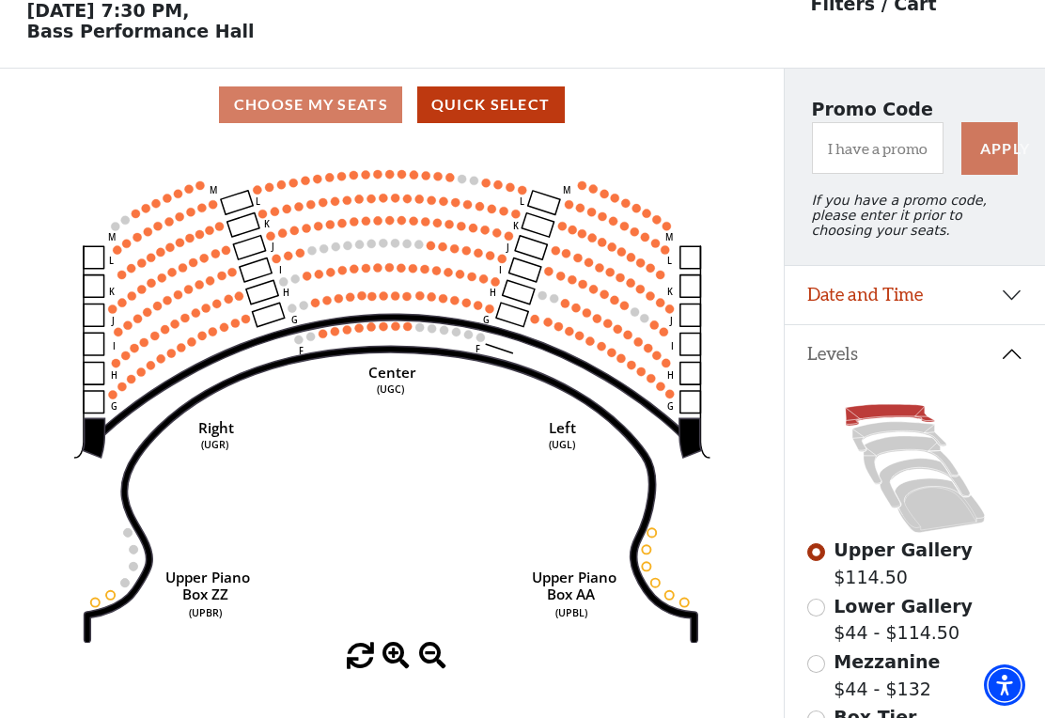
click at [378, 271] on circle at bounding box center [377, 267] width 8 height 8
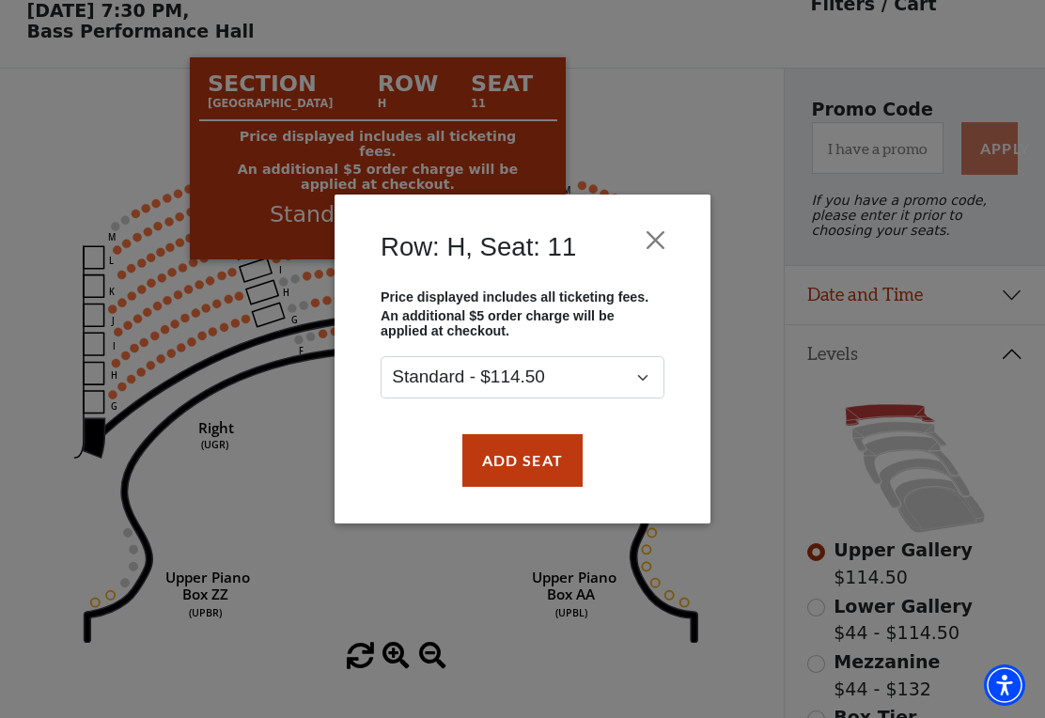
click at [672, 225] on button "Close" at bounding box center [656, 240] width 36 height 36
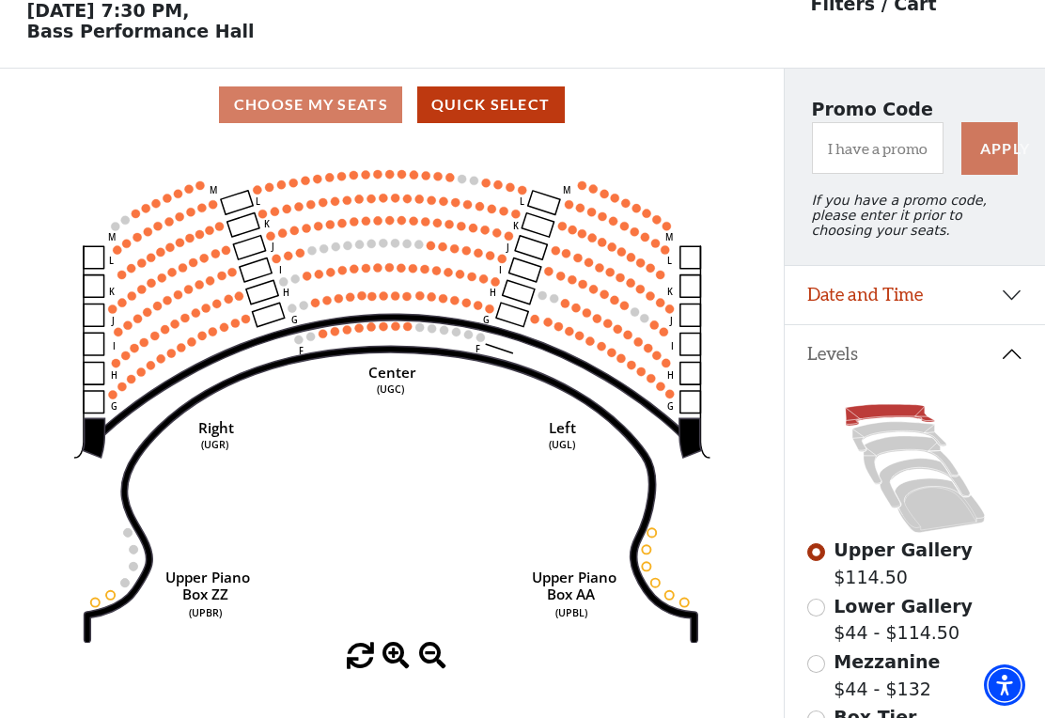
click at [421, 300] on circle at bounding box center [419, 295] width 8 height 8
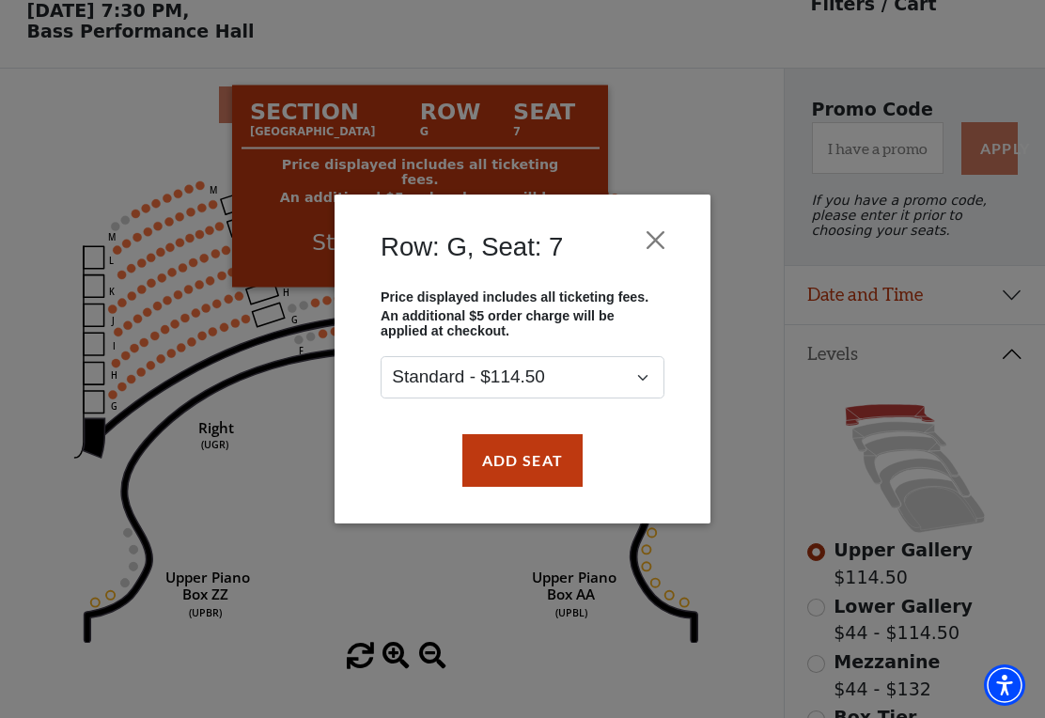
click at [661, 233] on button "Close" at bounding box center [656, 240] width 36 height 36
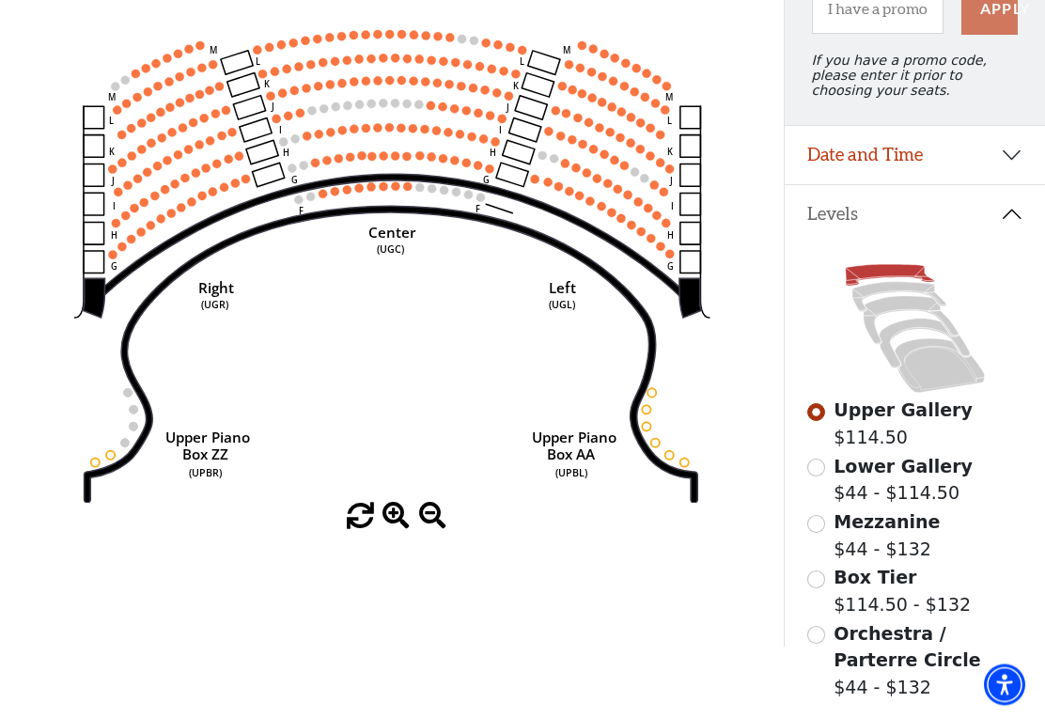
scroll to position [227, 0]
click at [821, 477] on input "Lower Gallery$44 - $114.50\a" at bounding box center [816, 468] width 18 height 18
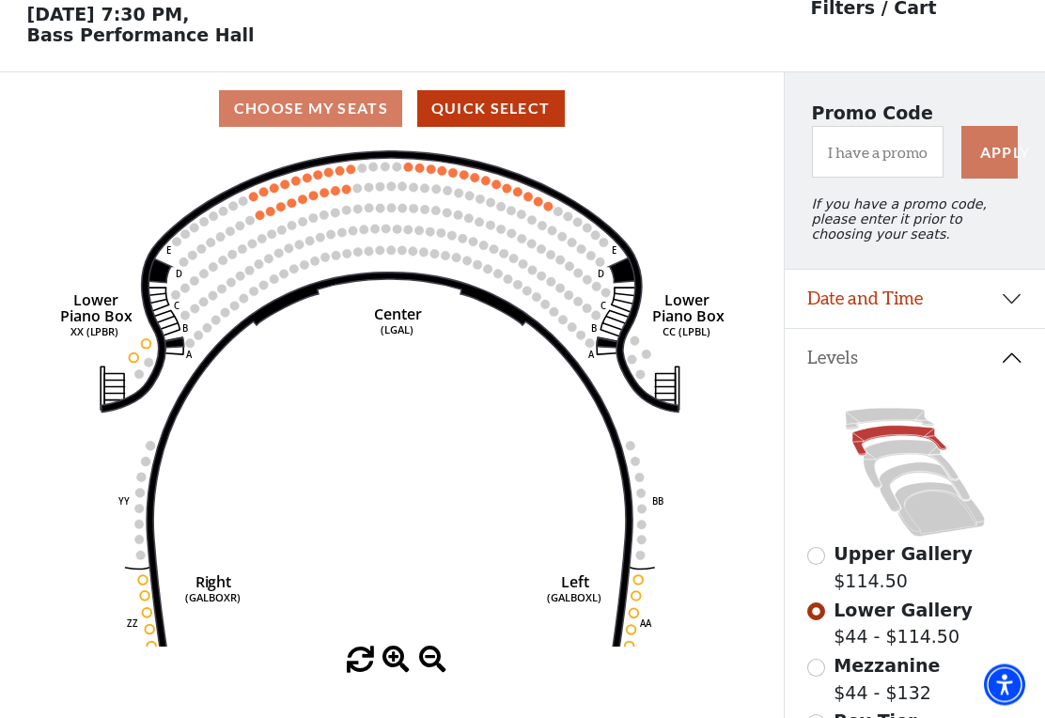
scroll to position [87, 0]
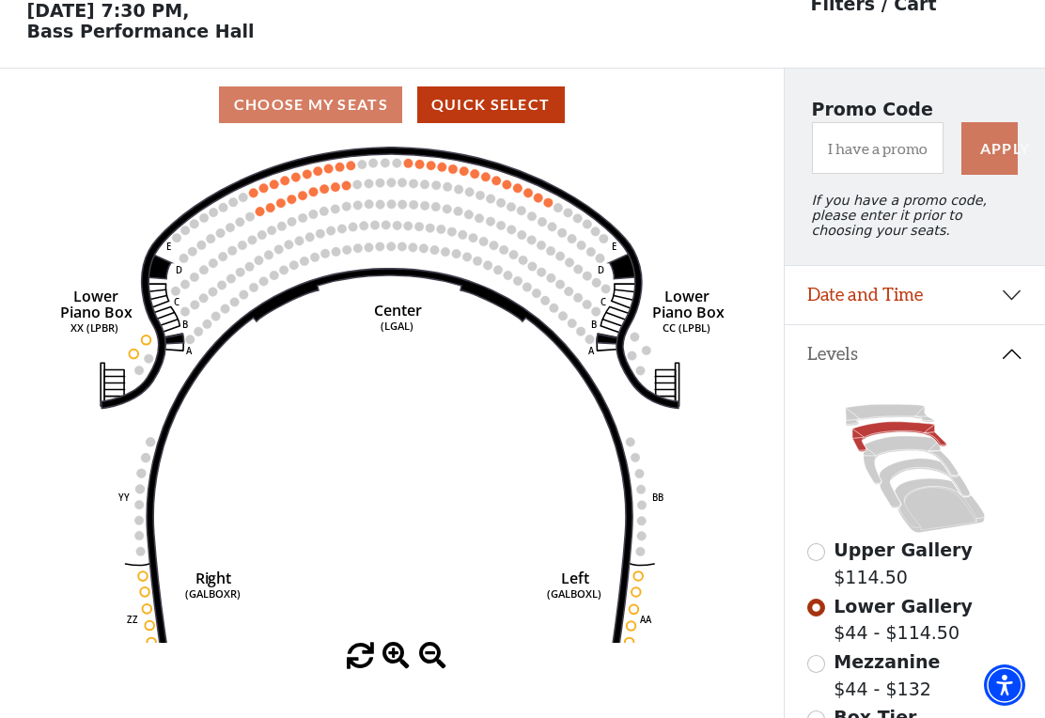
click at [323, 194] on circle at bounding box center [324, 188] width 9 height 9
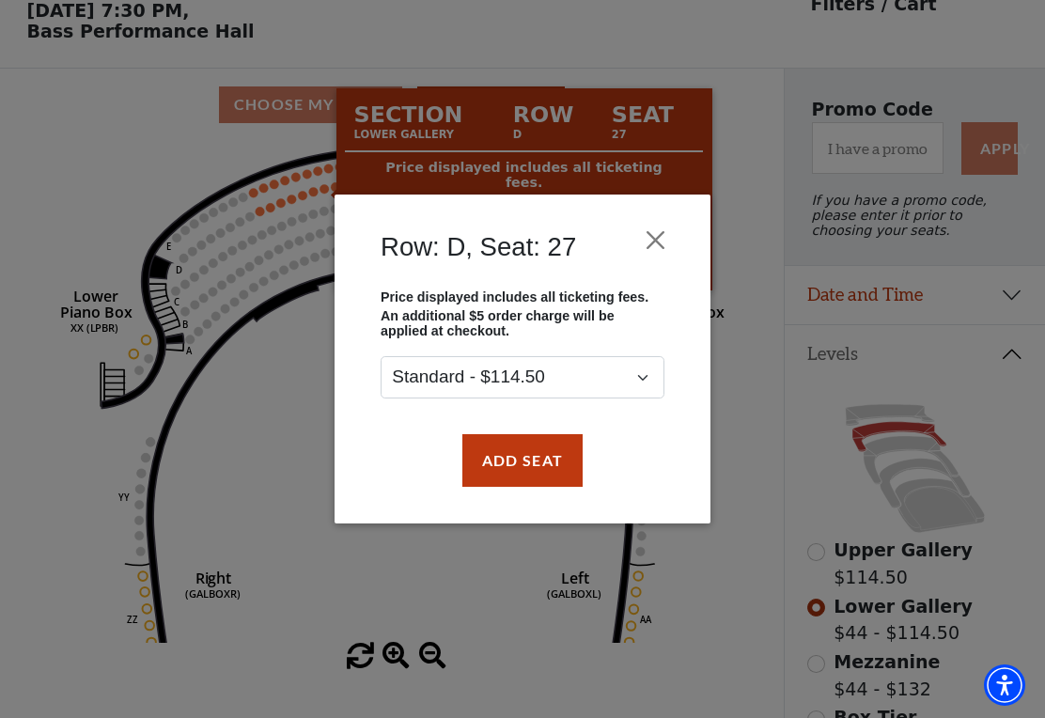
click at [691, 69] on div "Row: D, Seat: 27 Price displayed includes all ticketing fees. An additional $5 …" at bounding box center [522, 359] width 1045 height 718
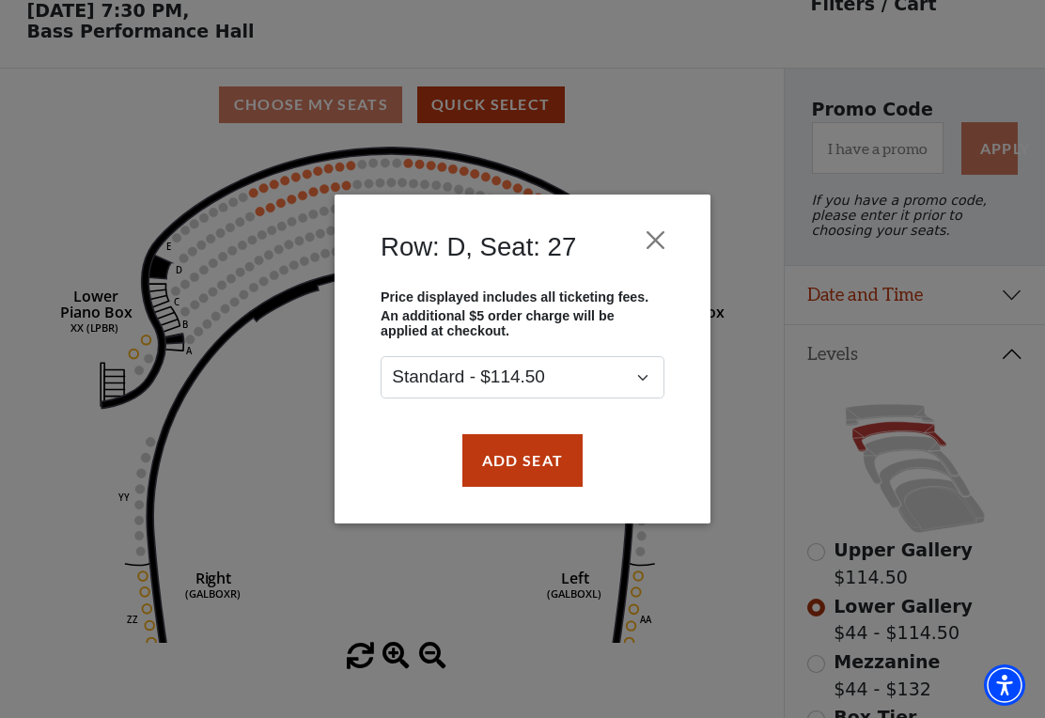
click at [715, 38] on div "Row: D, Seat: 27 Price displayed includes all ticketing fees. An additional $5 …" at bounding box center [522, 359] width 1045 height 718
click at [654, 243] on button "Close" at bounding box center [656, 240] width 36 height 36
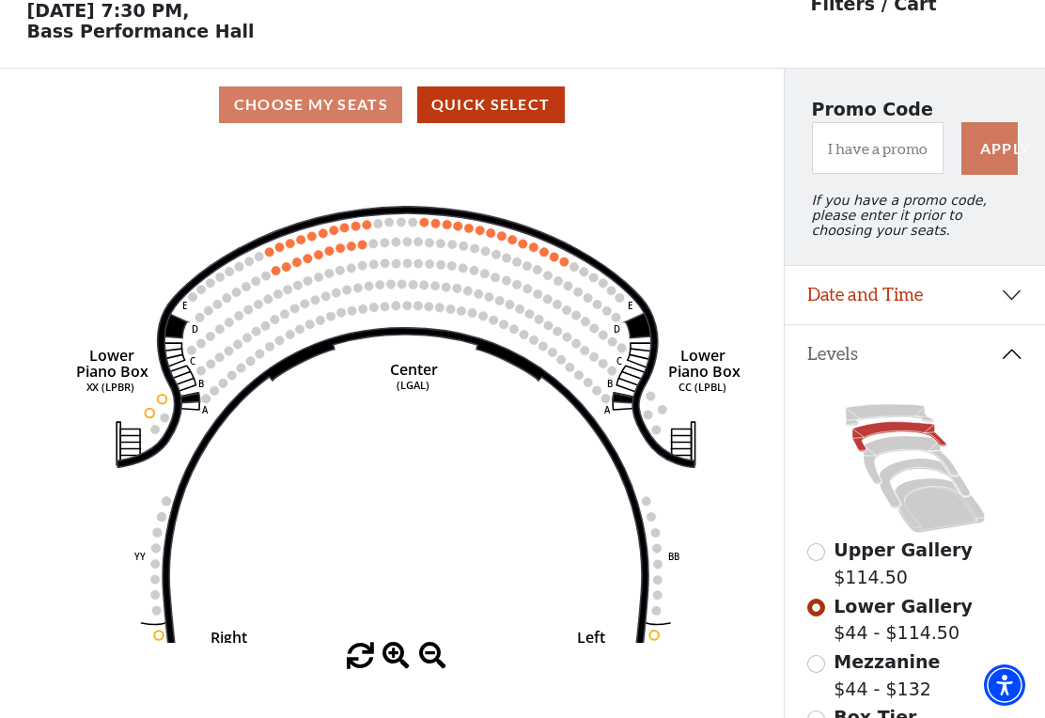
click at [501, 241] on circle at bounding box center [501, 235] width 9 height 9
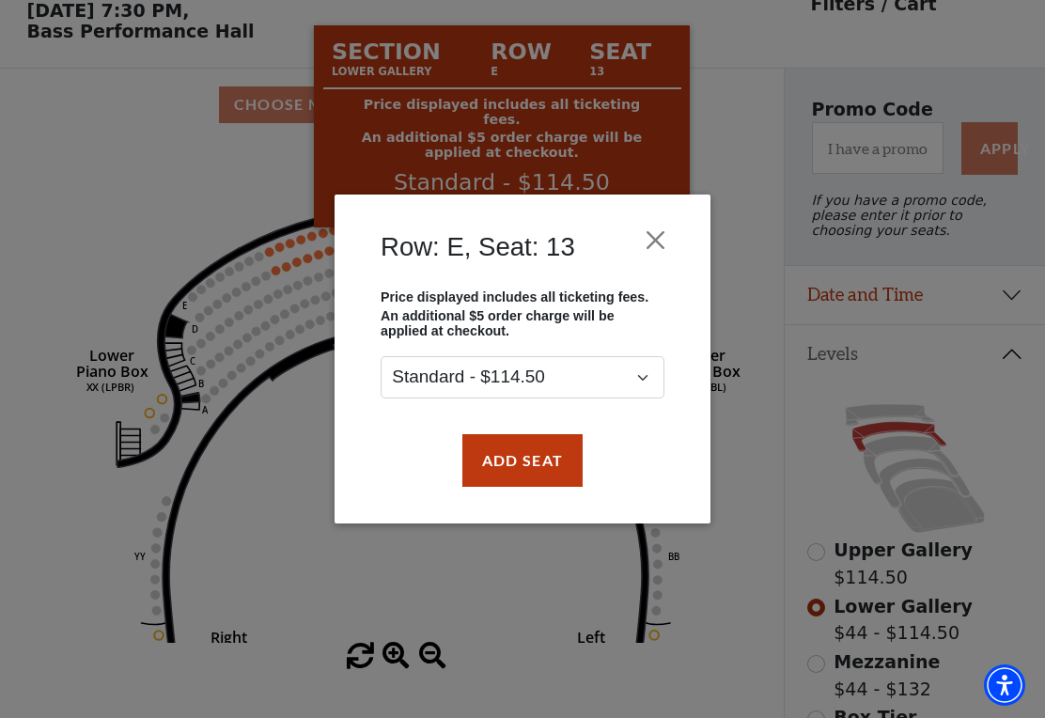
click at [662, 249] on button "Close" at bounding box center [656, 240] width 36 height 36
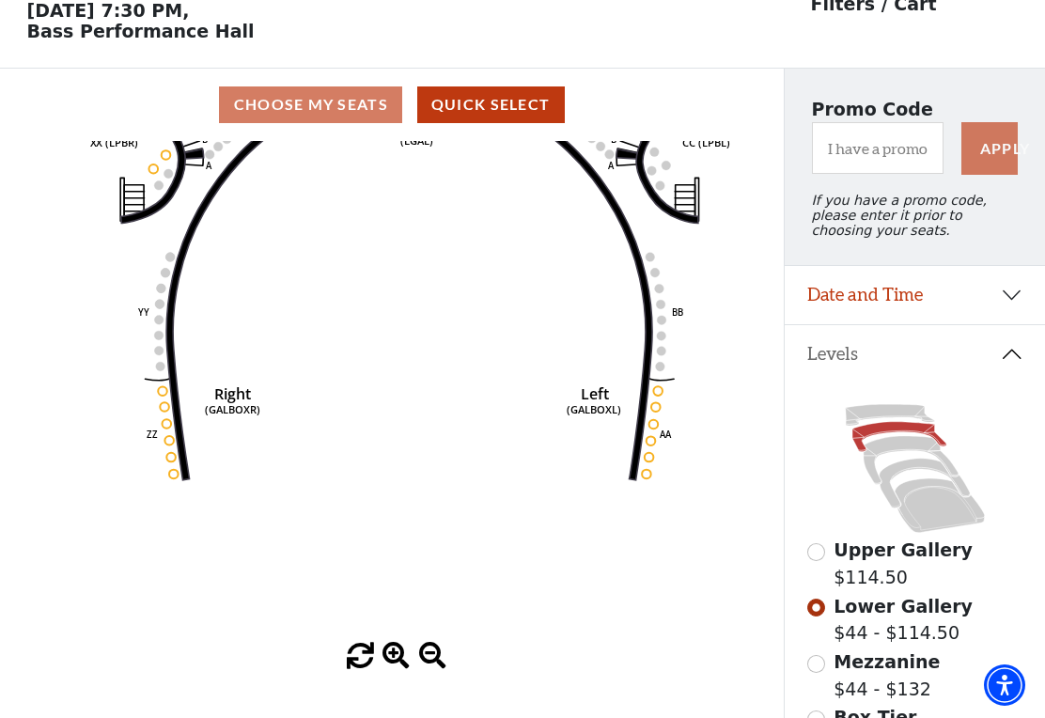
click at [894, 457] on icon at bounding box center [911, 460] width 95 height 48
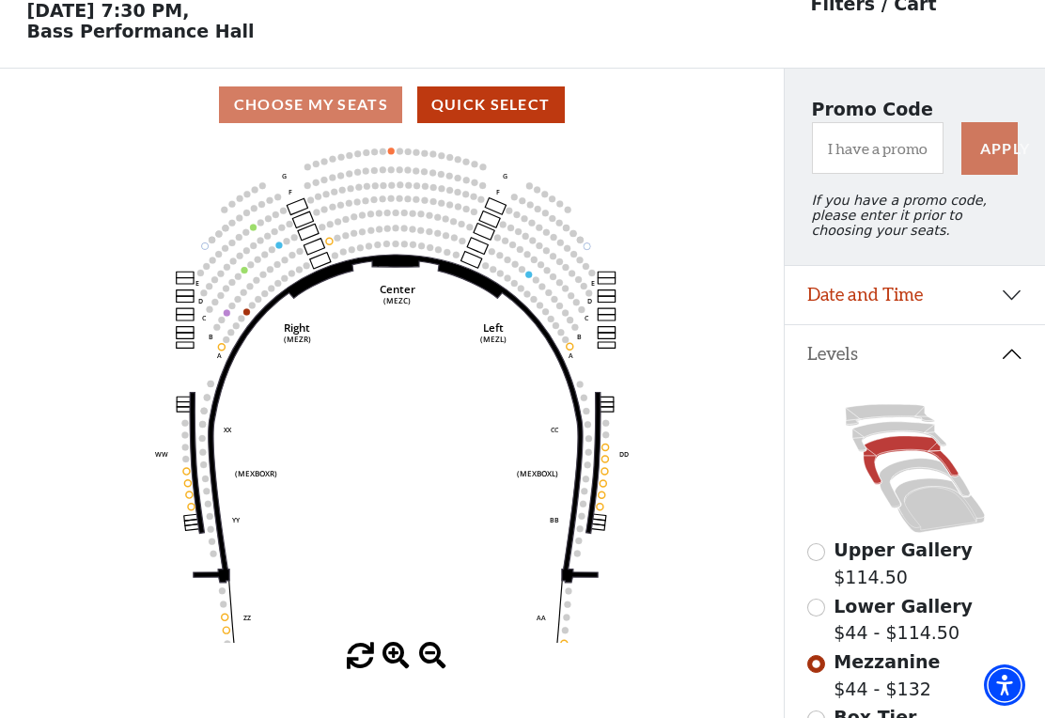
click at [900, 481] on icon at bounding box center [924, 484] width 90 height 50
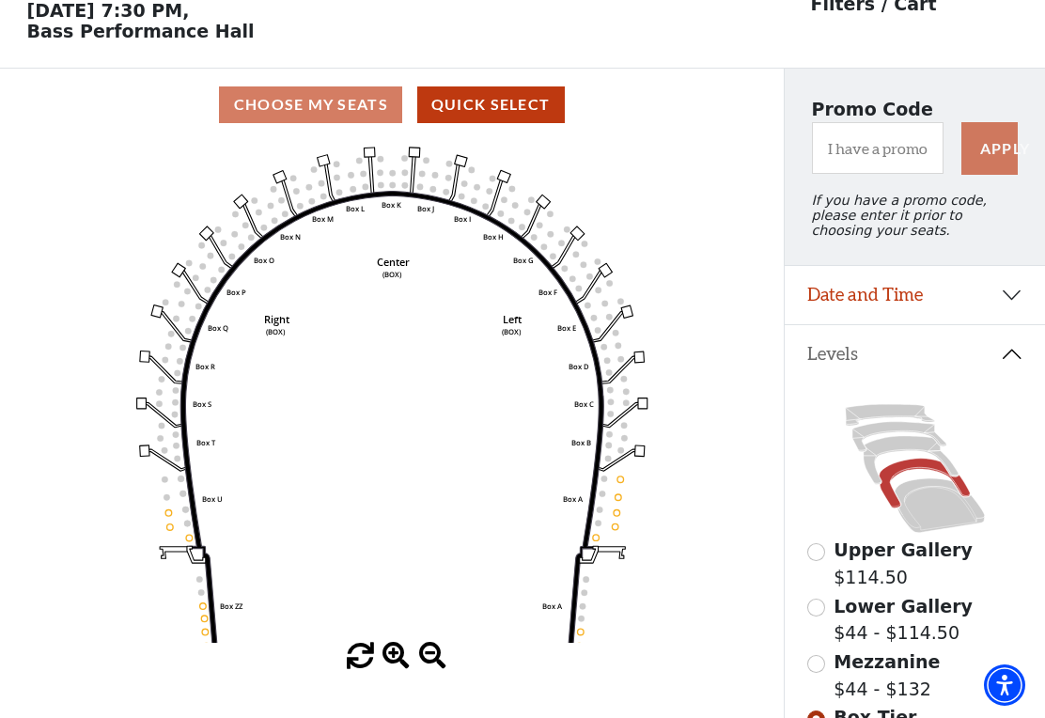
click at [936, 518] on icon at bounding box center [940, 505] width 90 height 55
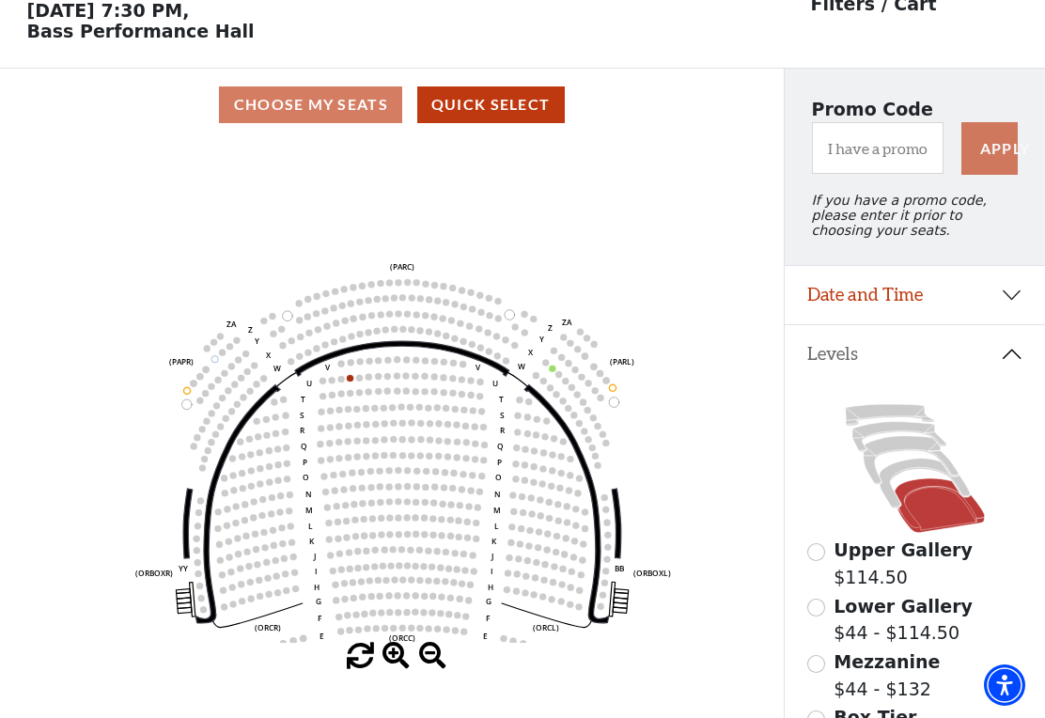
scroll to position [0, 0]
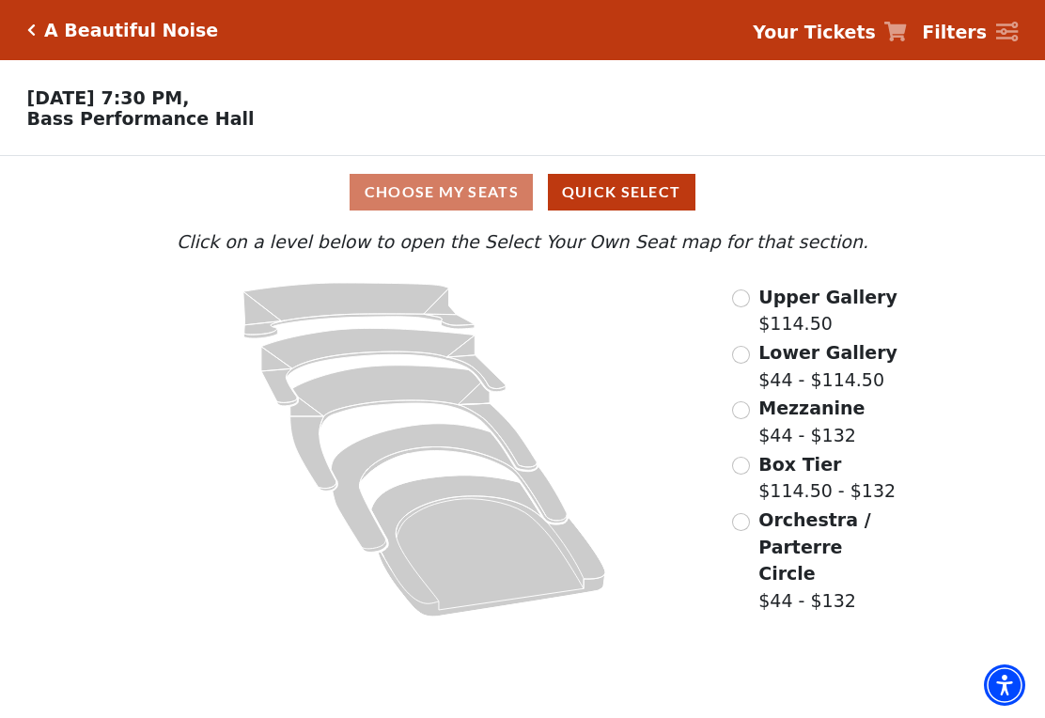
click at [391, 304] on icon "Upper Gallery - Seats Available: 288" at bounding box center [358, 310] width 231 height 55
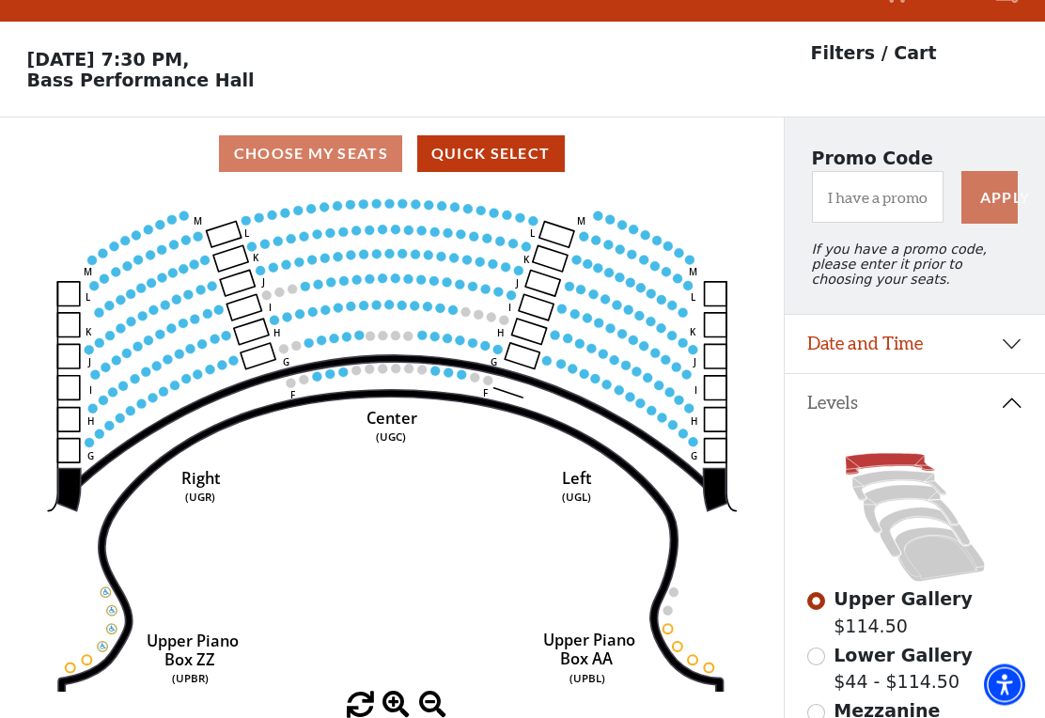
scroll to position [87, 0]
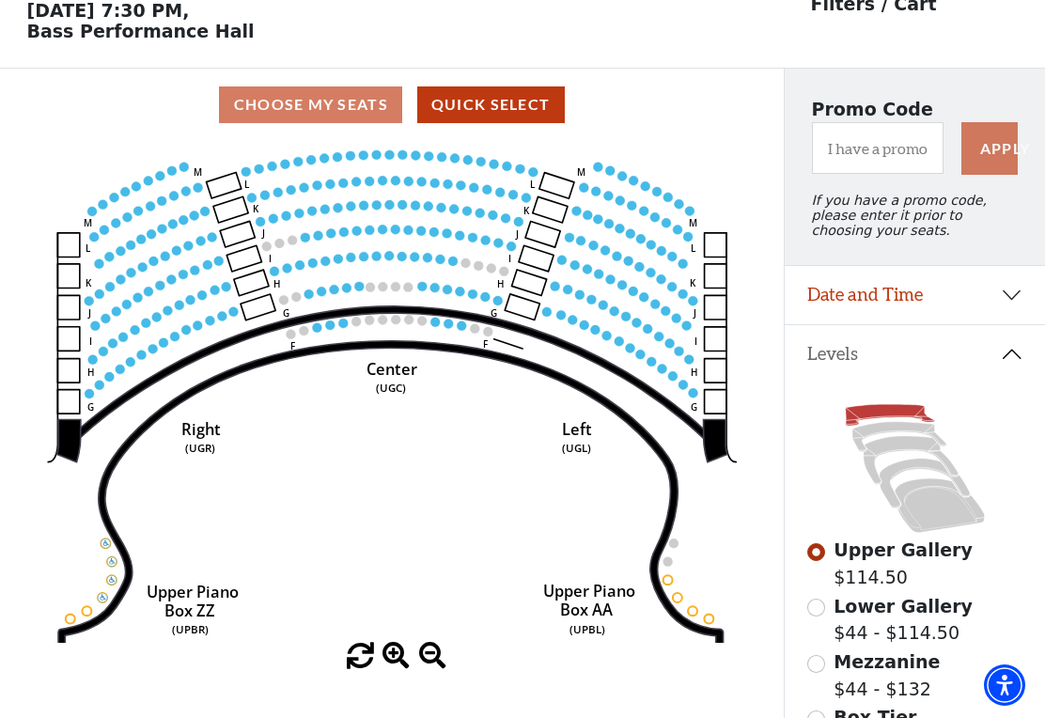
click at [461, 327] on circle at bounding box center [461, 325] width 9 height 9
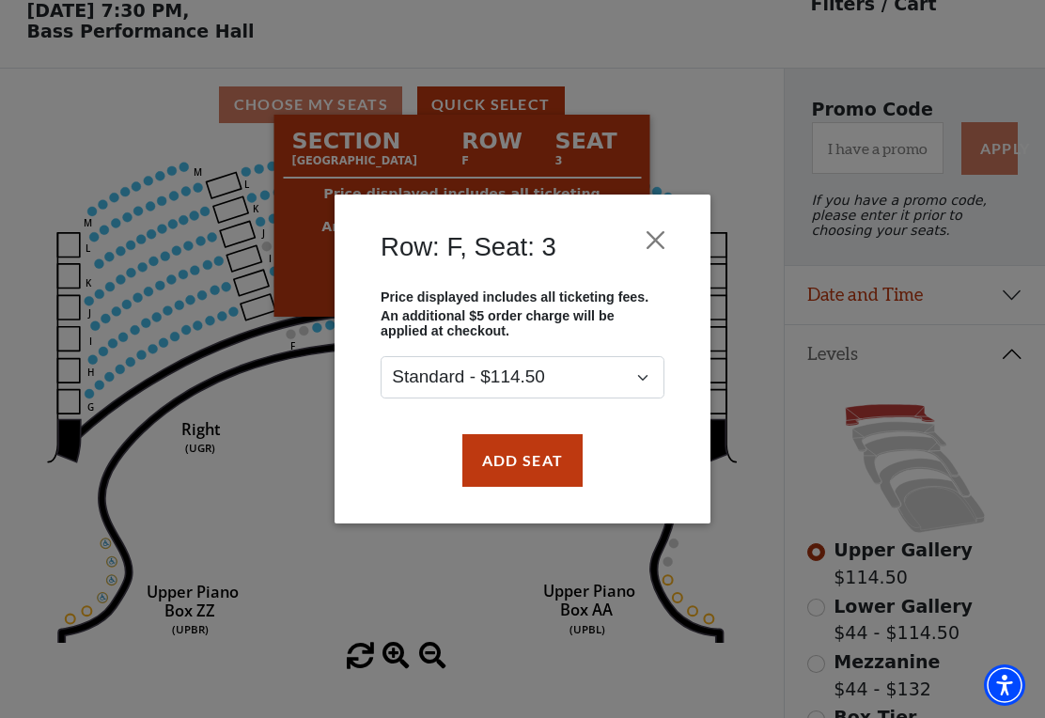
click at [653, 227] on button "Close" at bounding box center [656, 240] width 36 height 36
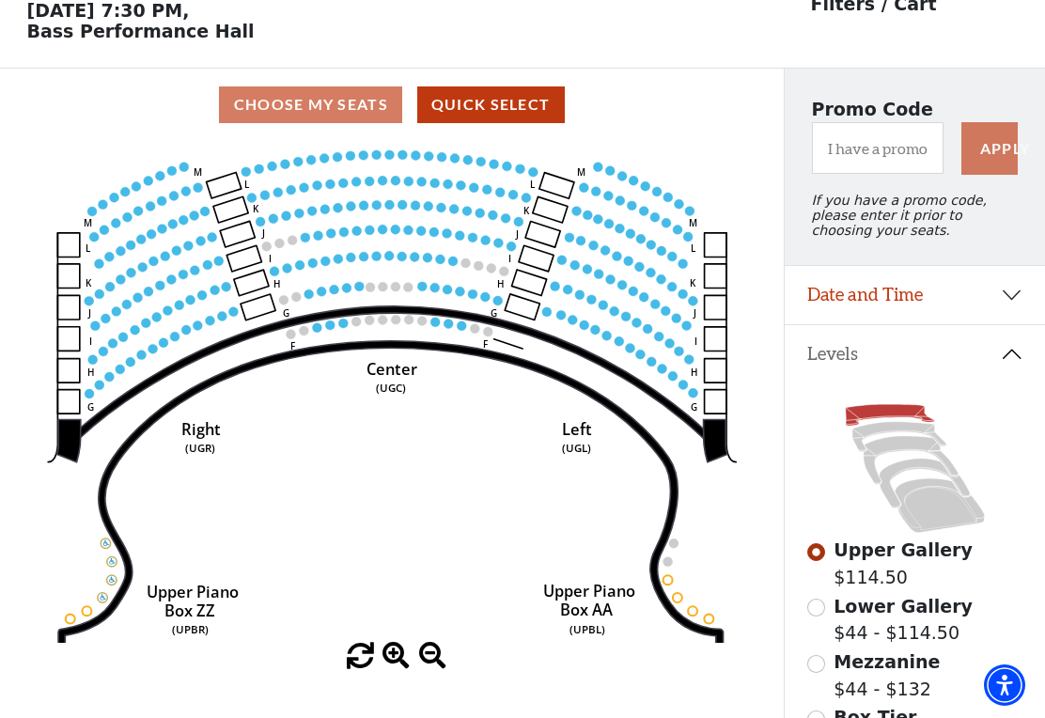
click at [334, 320] on icon at bounding box center [392, 374] width 640 height 136
click at [822, 609] on input "Lower Gallery$44 - $114.50\a" at bounding box center [816, 608] width 18 height 18
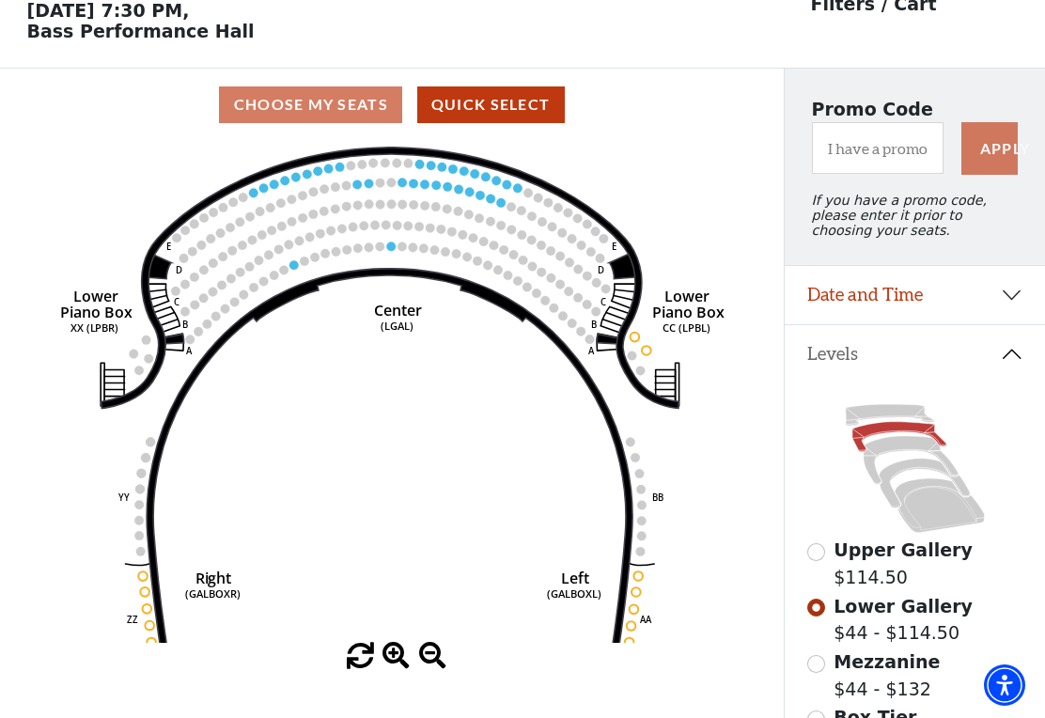
click at [438, 188] on circle at bounding box center [435, 184] width 9 height 9
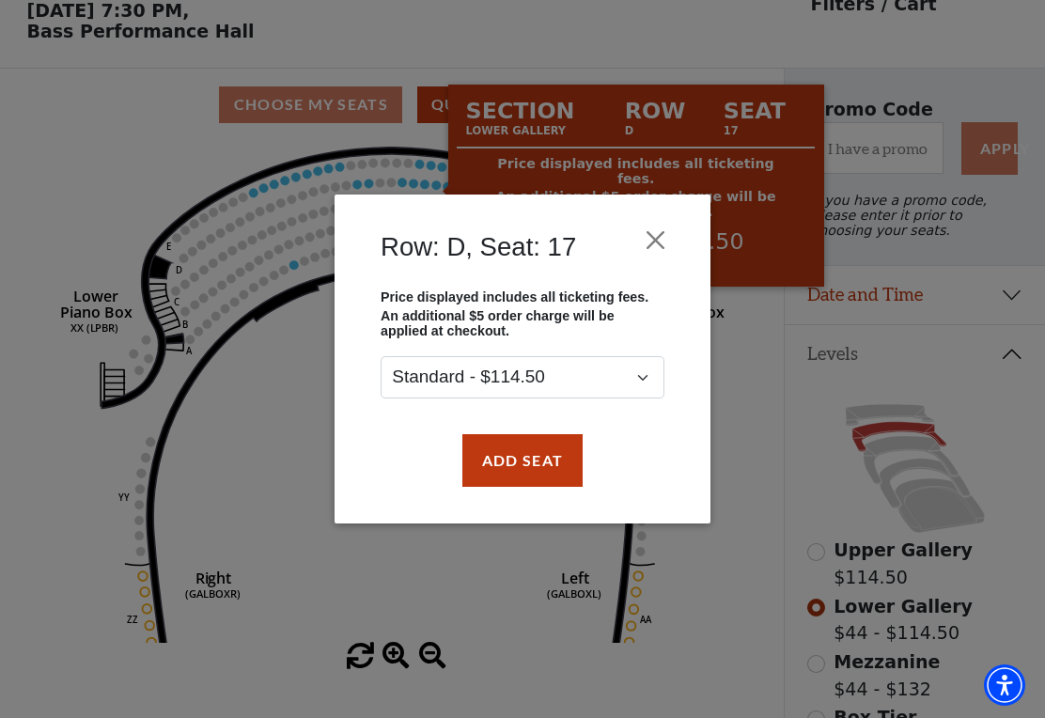
click at [657, 229] on button "Close" at bounding box center [656, 240] width 36 height 36
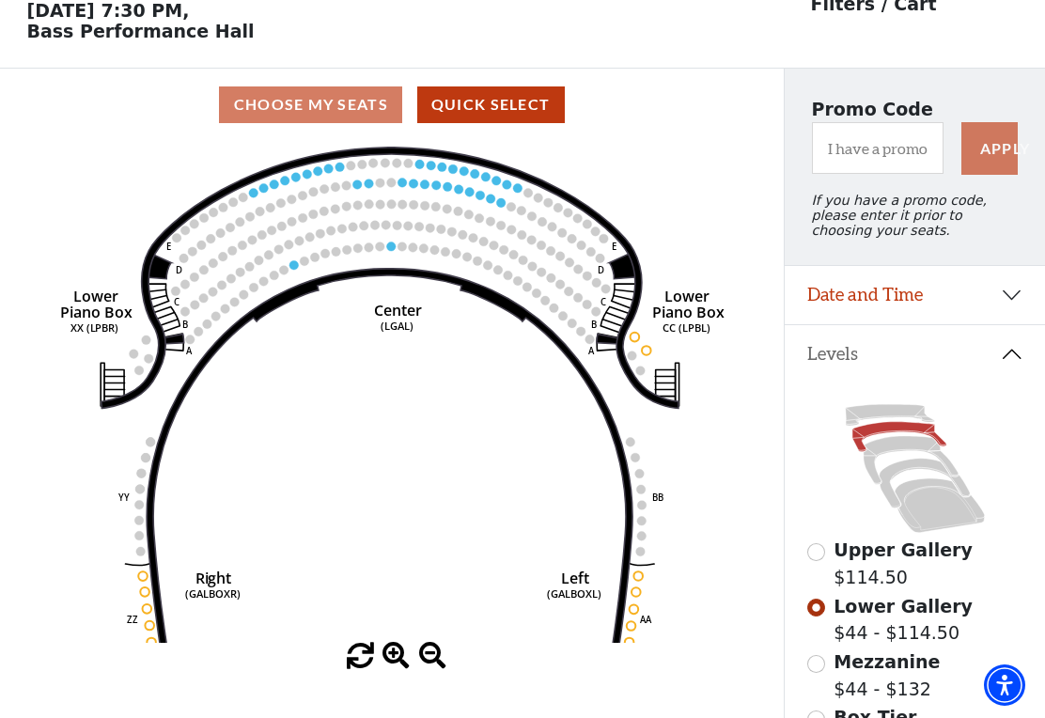
click at [393, 251] on circle at bounding box center [390, 246] width 9 height 9
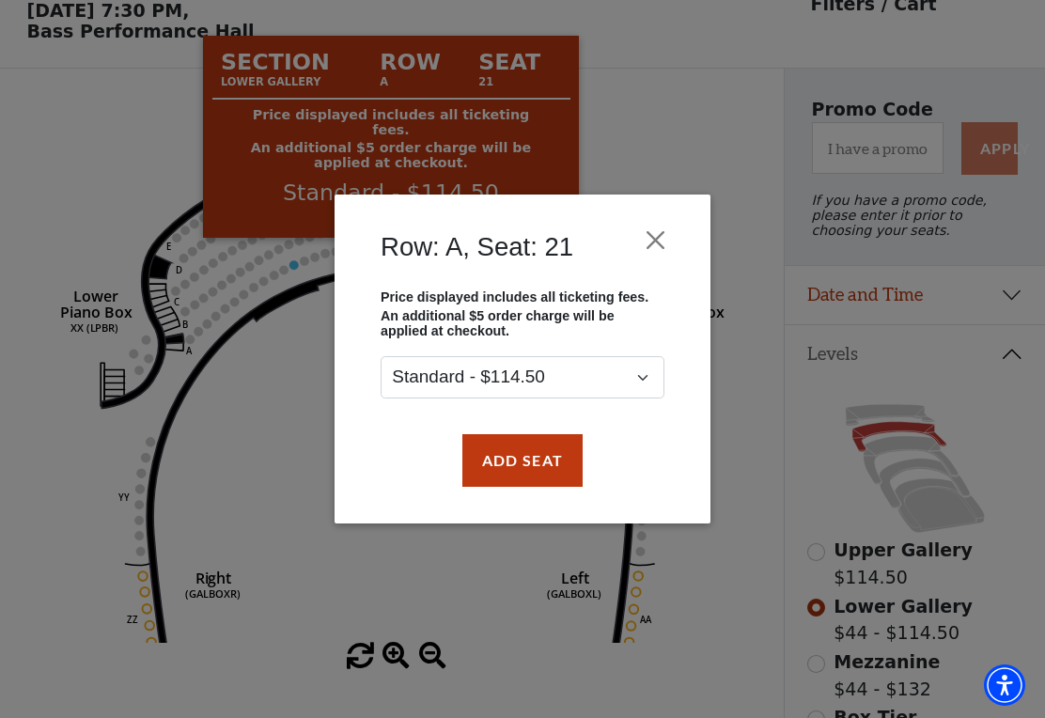
click at [661, 243] on button "Close" at bounding box center [656, 240] width 36 height 36
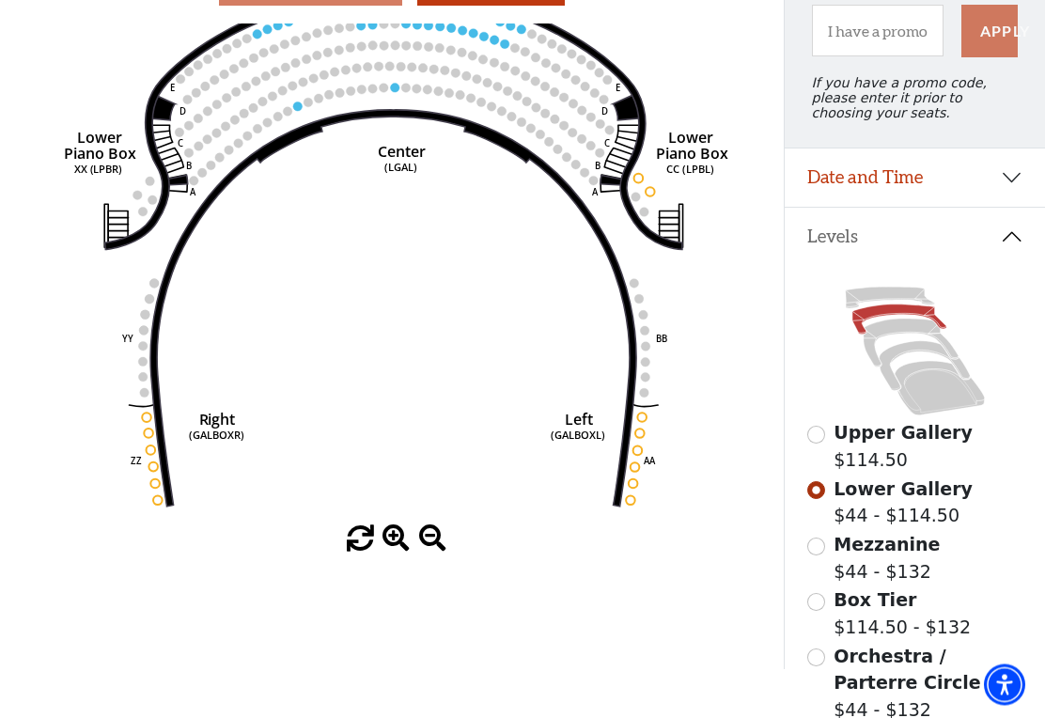
scroll to position [206, 0]
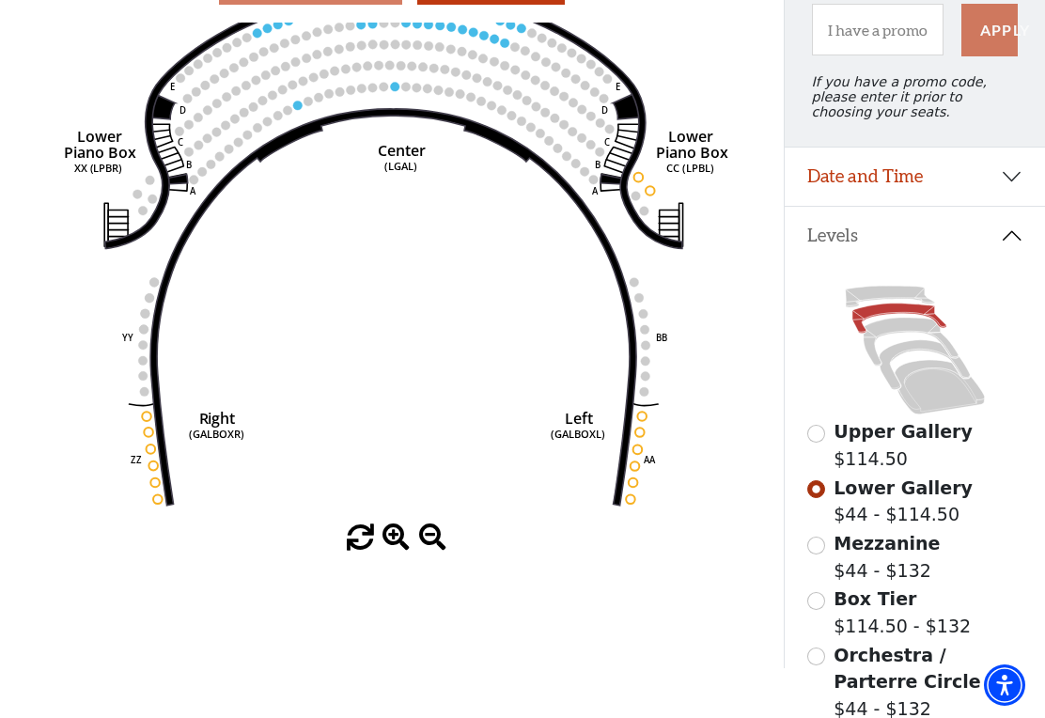
click at [817, 555] on input "Mezzanine$44 - $132\a" at bounding box center [816, 546] width 18 height 18
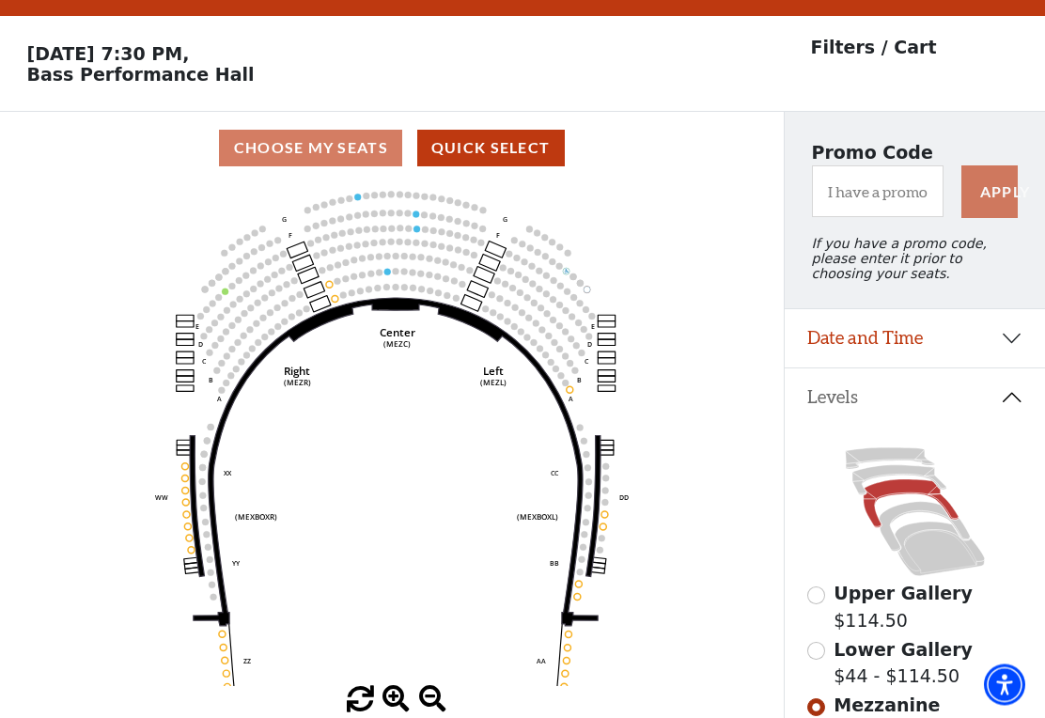
scroll to position [44, 0]
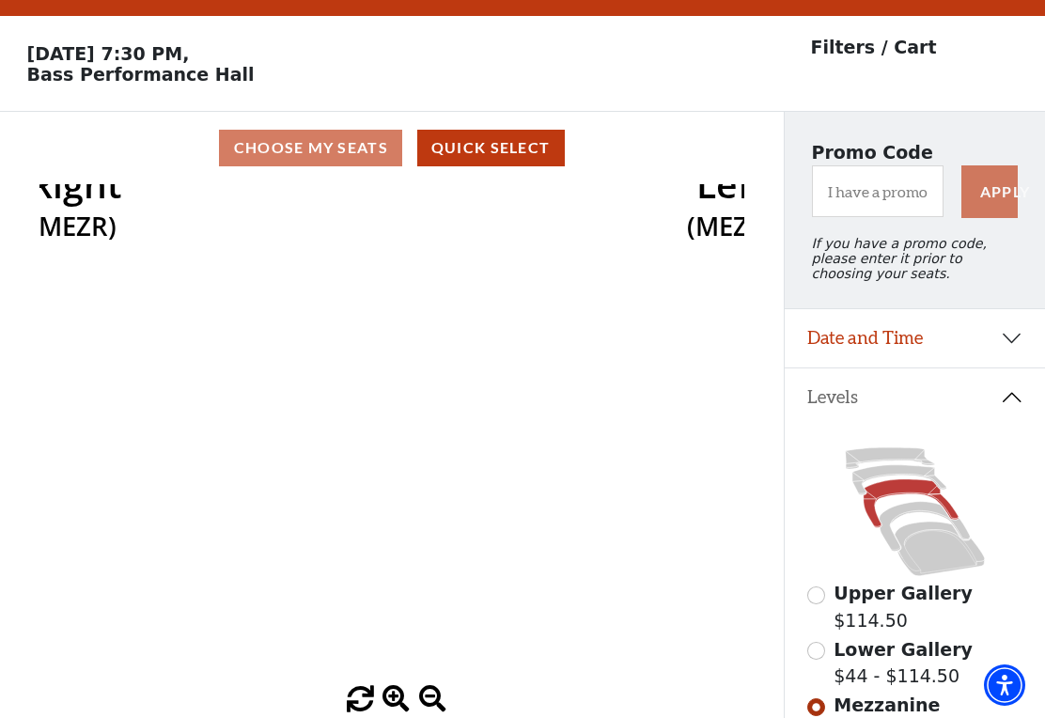
click at [455, 246] on icon "Center (MEZC) Right (MEZR) Left (MEZL) (MEXBOXR) (MEXBOXL) XX WW CC DD YY BB ZZ…" at bounding box center [392, 435] width 706 height 502
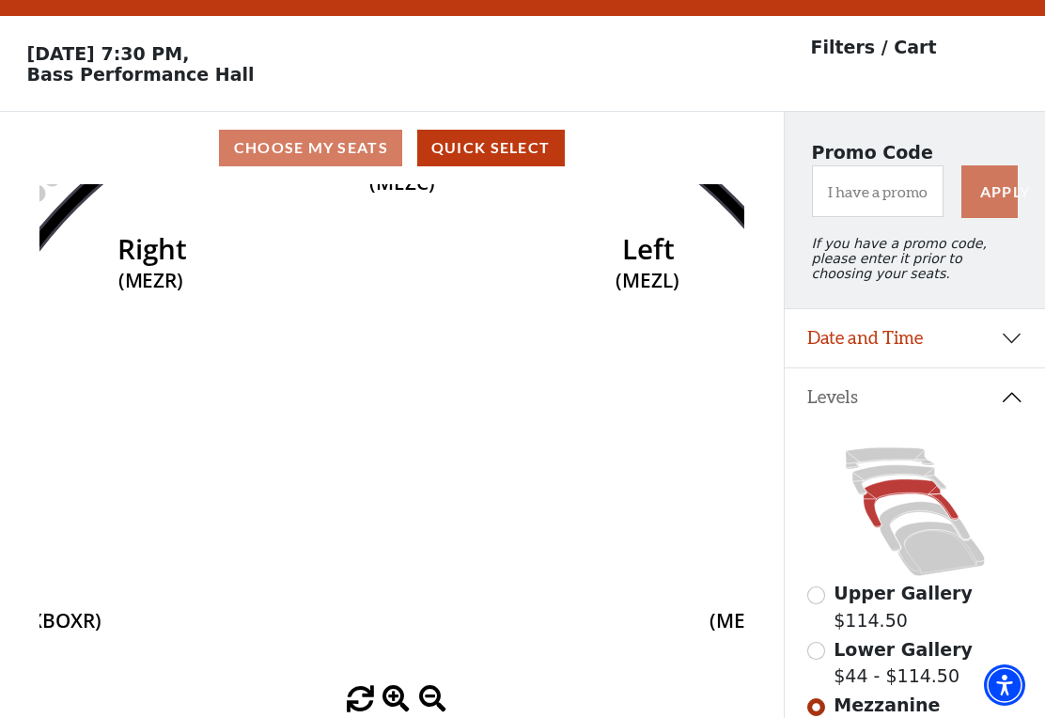
click at [453, 235] on icon "Center (MEZC) Right (MEZR) Left (MEZL) (MEXBOXR) (MEXBOXL) XX WW CC DD YY BB ZZ…" at bounding box center [392, 435] width 706 height 502
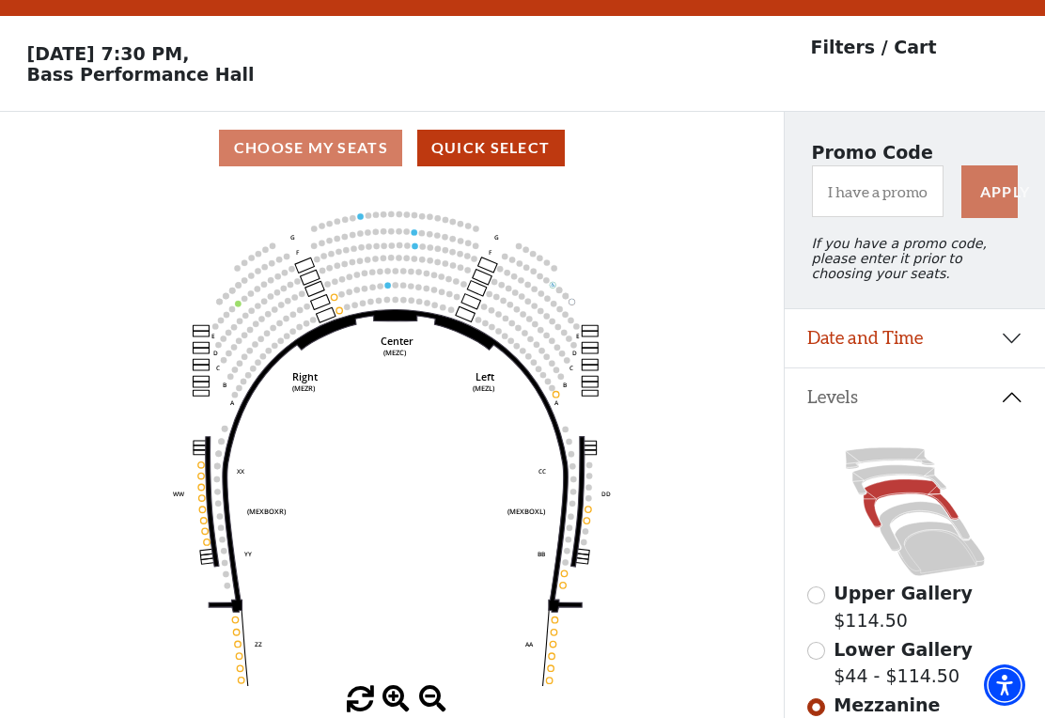
click at [420, 249] on circle at bounding box center [422, 246] width 6 height 6
click at [407, 234] on circle at bounding box center [406, 231] width 6 height 6
click at [417, 248] on circle at bounding box center [415, 246] width 6 height 6
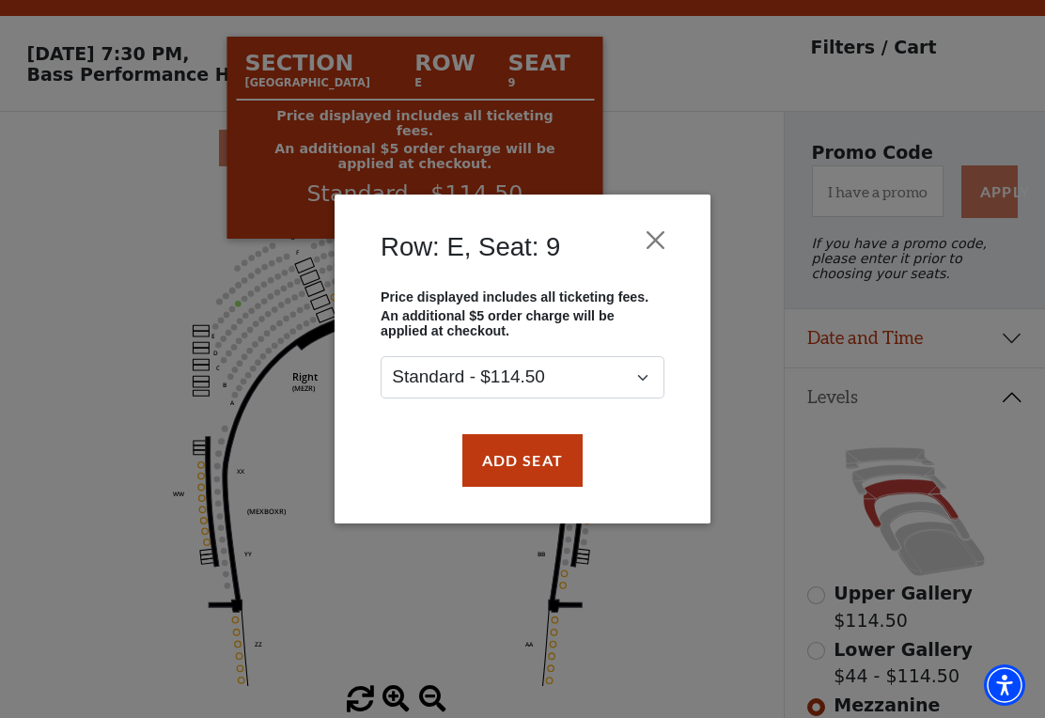
click at [672, 226] on button "Close" at bounding box center [656, 240] width 36 height 36
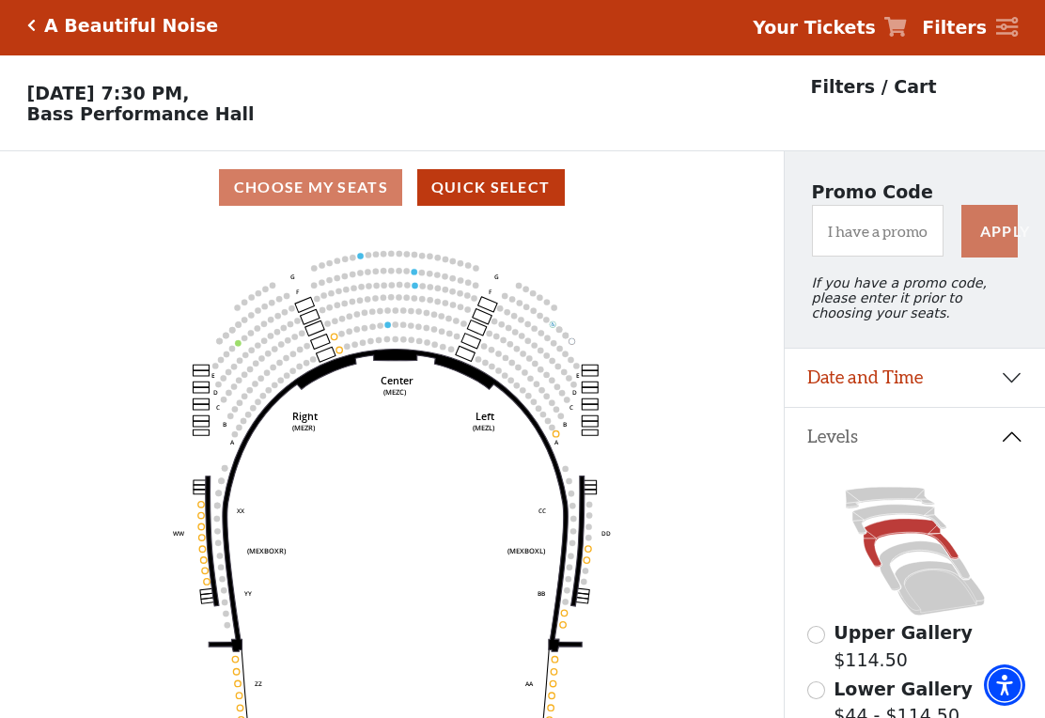
scroll to position [0, 0]
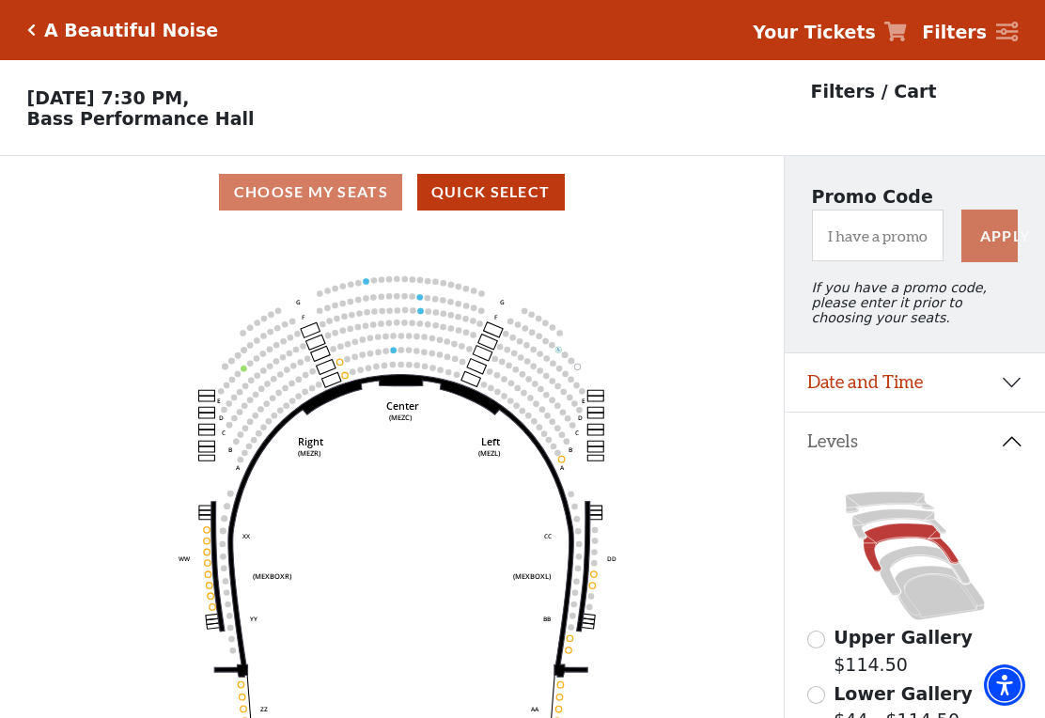
click at [45, 462] on icon "Center (MEZC) Right (MEZR) Left (MEZL) (MEXBOXR) (MEXBOXL) XX WW CC DD YY BB ZZ…" at bounding box center [392, 479] width 706 height 502
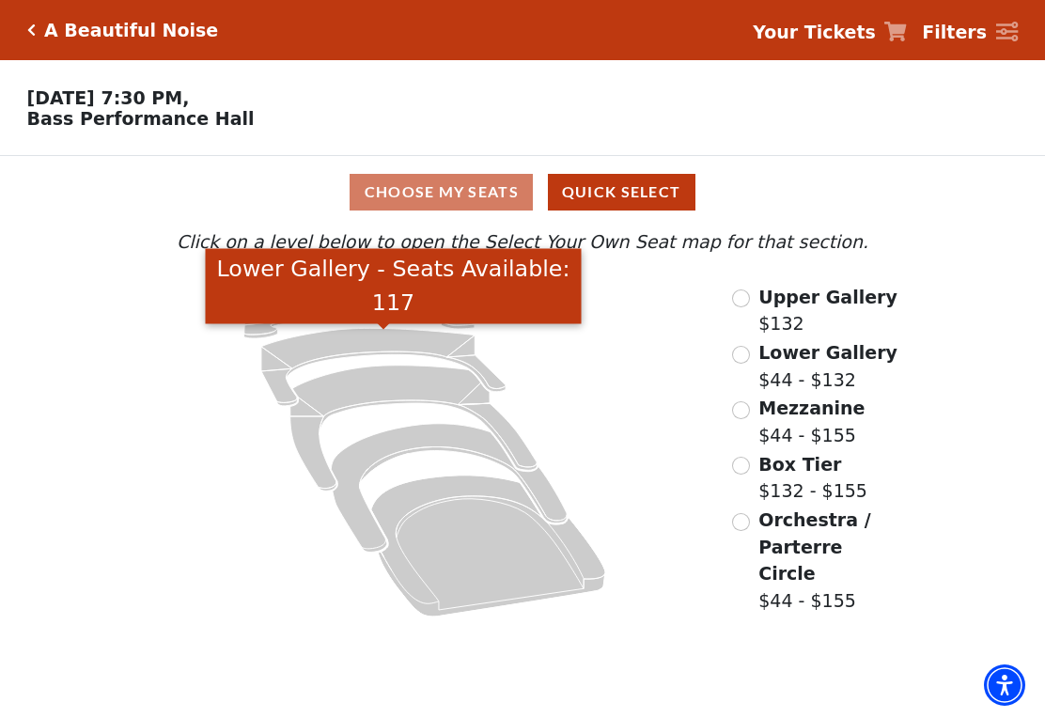
click at [402, 337] on icon "Lower Gallery - Seats Available: 117" at bounding box center [383, 368] width 244 height 78
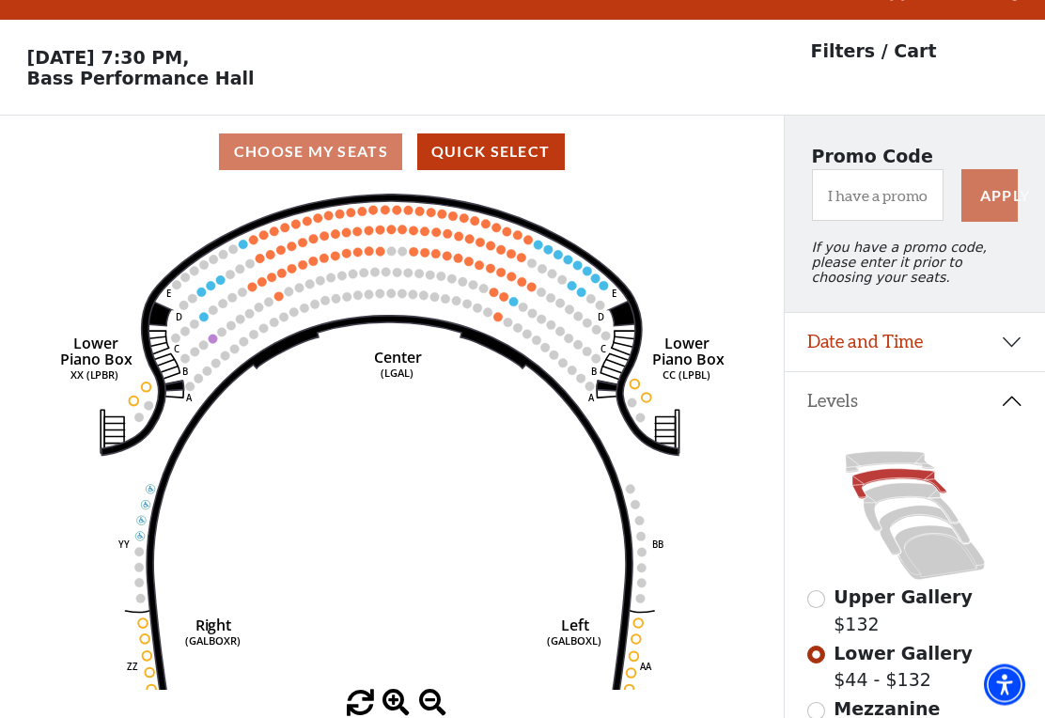
scroll to position [87, 0]
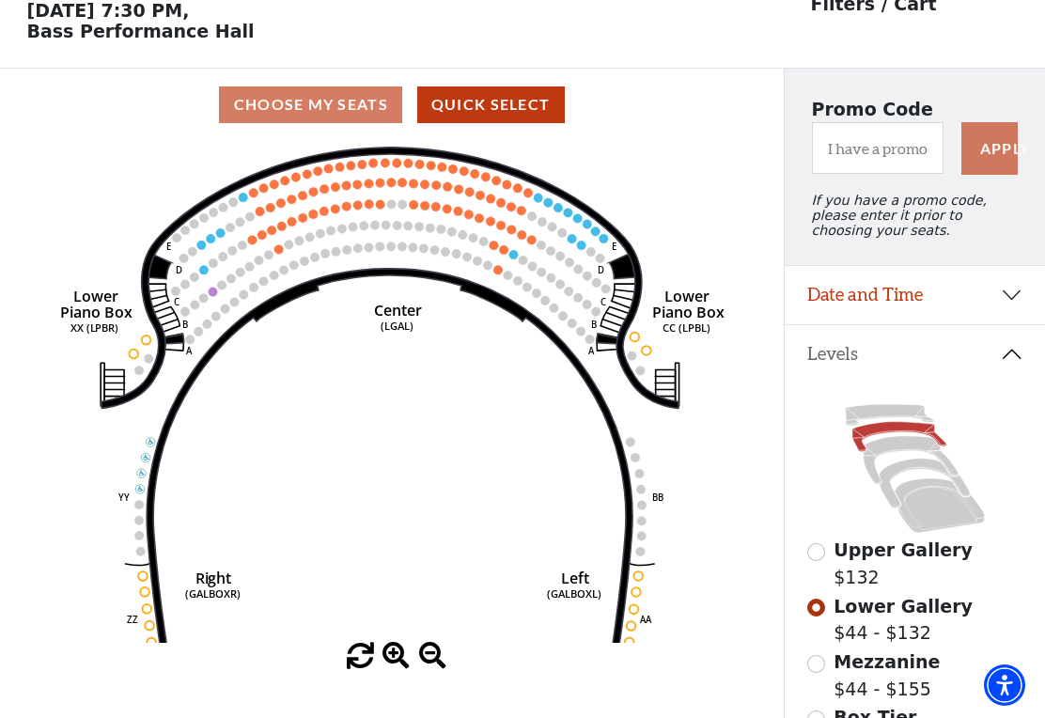
click at [219, 293] on icon "Right (GALBOXR) E D C B A E D C B A YY ZZ Left (GALBOXL) BB AA Center Lower Pia…" at bounding box center [392, 392] width 706 height 502
click at [209, 298] on icon "Right (GALBOXR) E D C B A E D C B A YY ZZ Left (GALBOXL) BB AA Center Lower Pia…" at bounding box center [392, 392] width 706 height 502
click at [217, 294] on circle at bounding box center [213, 292] width 9 height 9
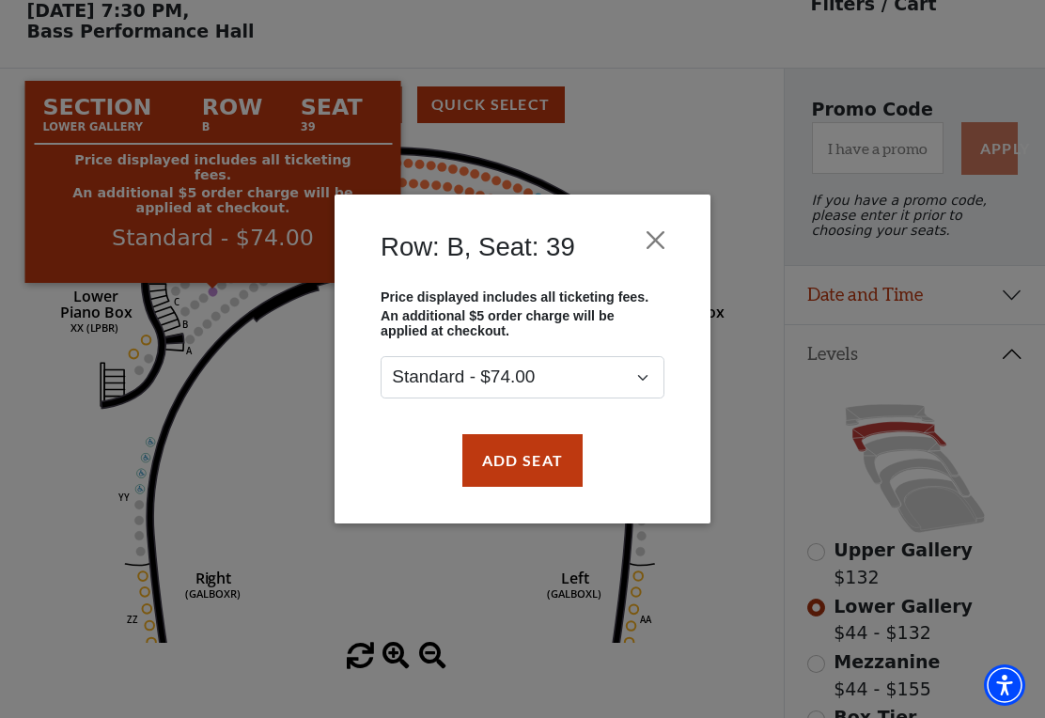
click at [662, 231] on button "Close" at bounding box center [656, 240] width 36 height 36
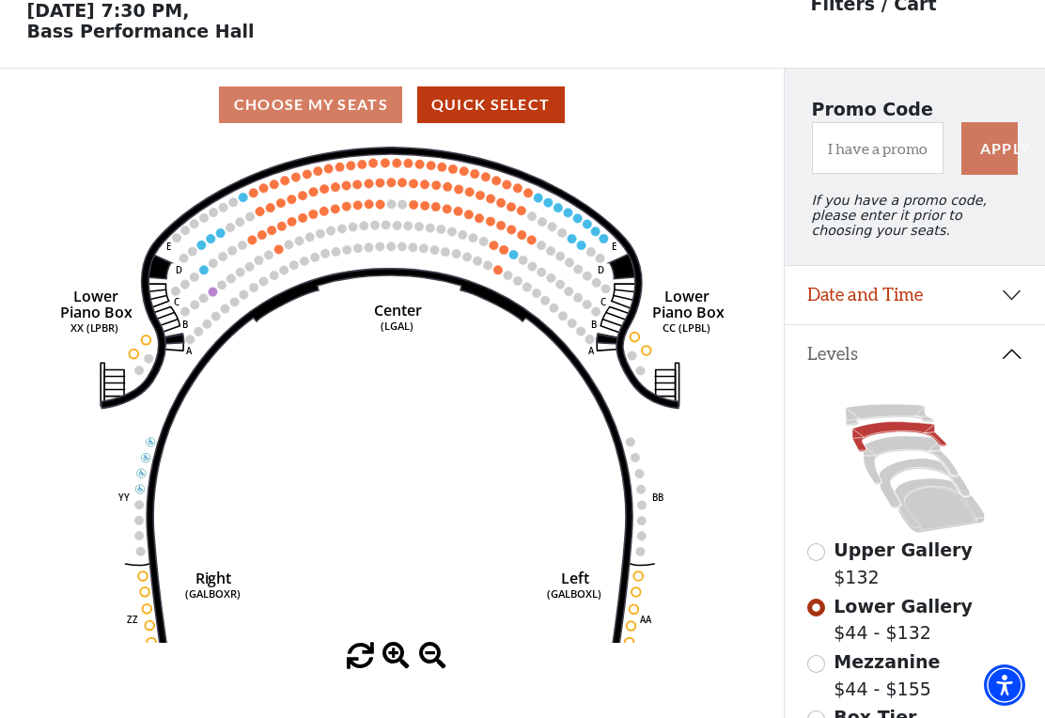
click at [472, 219] on circle at bounding box center [468, 214] width 9 height 9
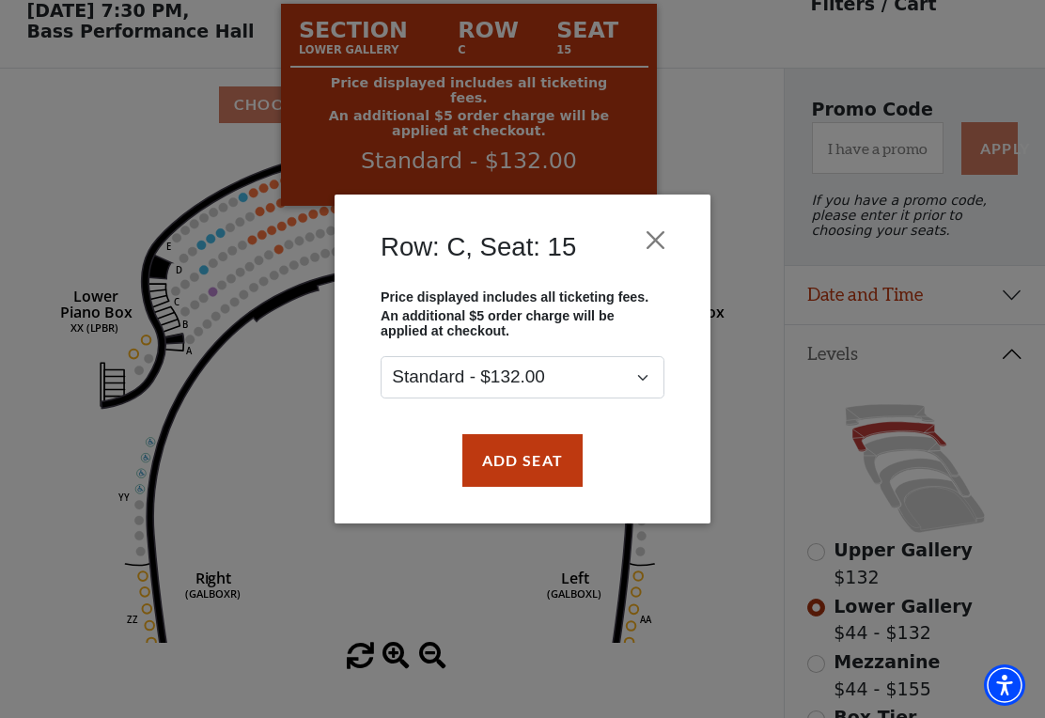
click at [690, 213] on div "Row: C, Seat: 15 Price displayed includes all ticketing fees. An additional $5 …" at bounding box center [523, 359] width 376 height 329
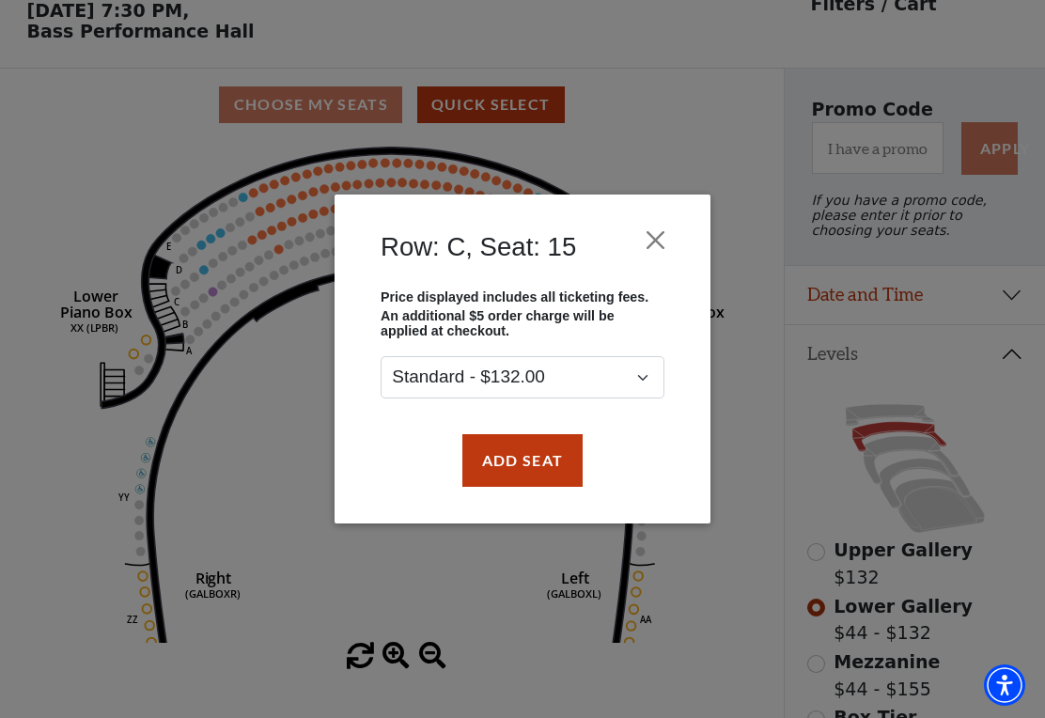
click at [663, 243] on button "Close" at bounding box center [656, 240] width 36 height 36
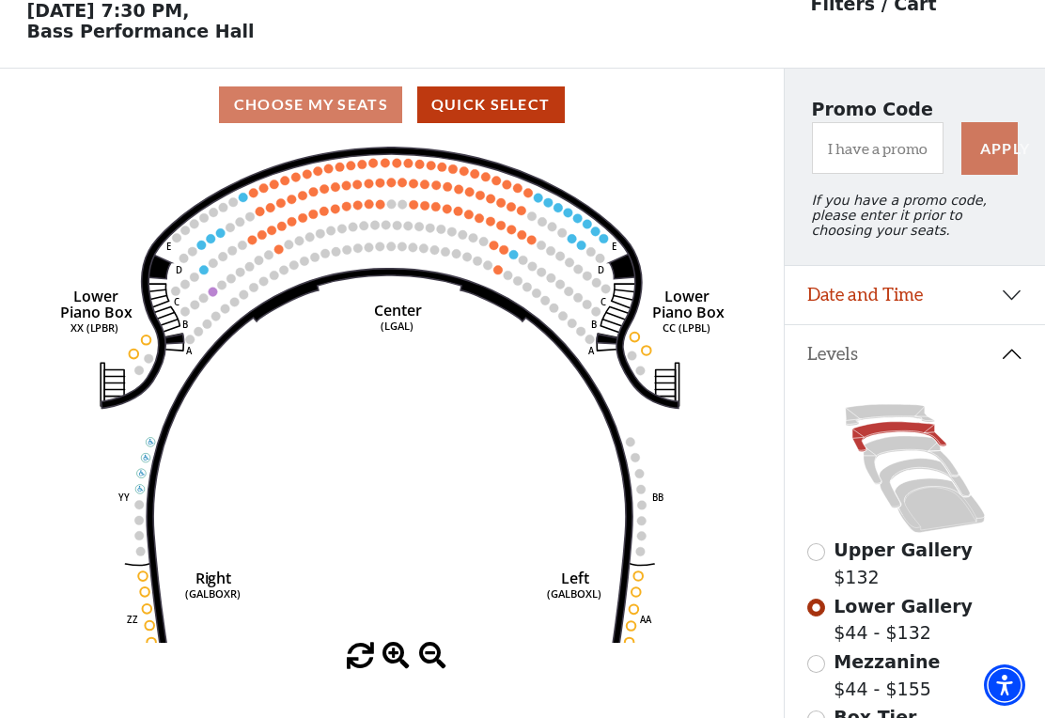
click at [589, 225] on circle at bounding box center [587, 223] width 9 height 9
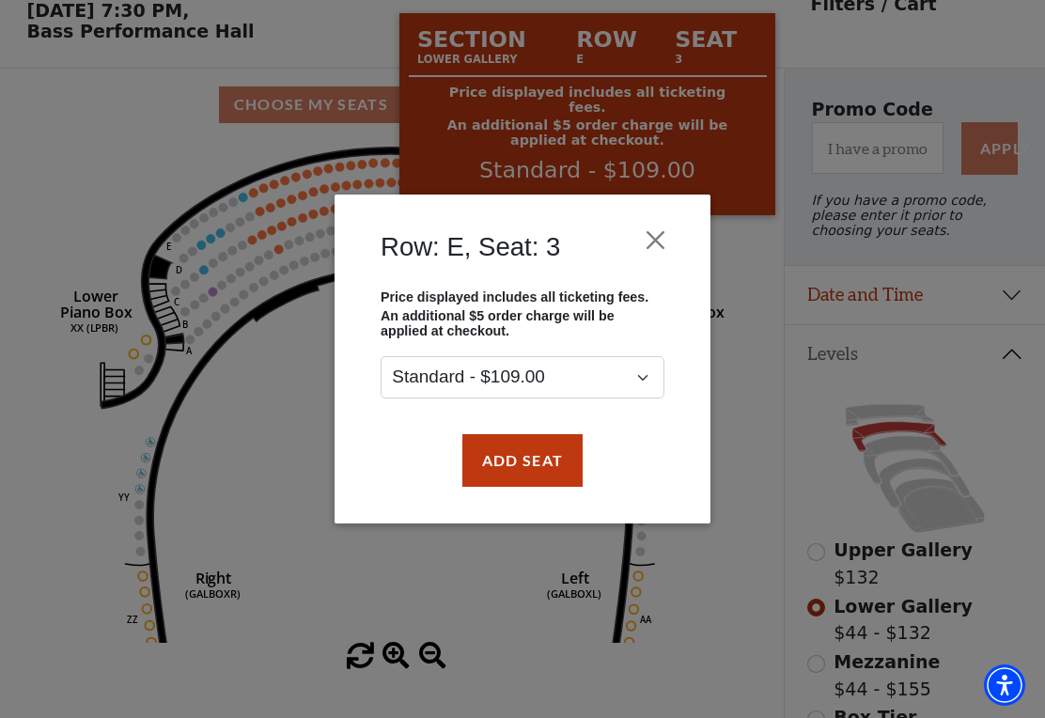
click at [655, 241] on button "Close" at bounding box center [656, 240] width 36 height 36
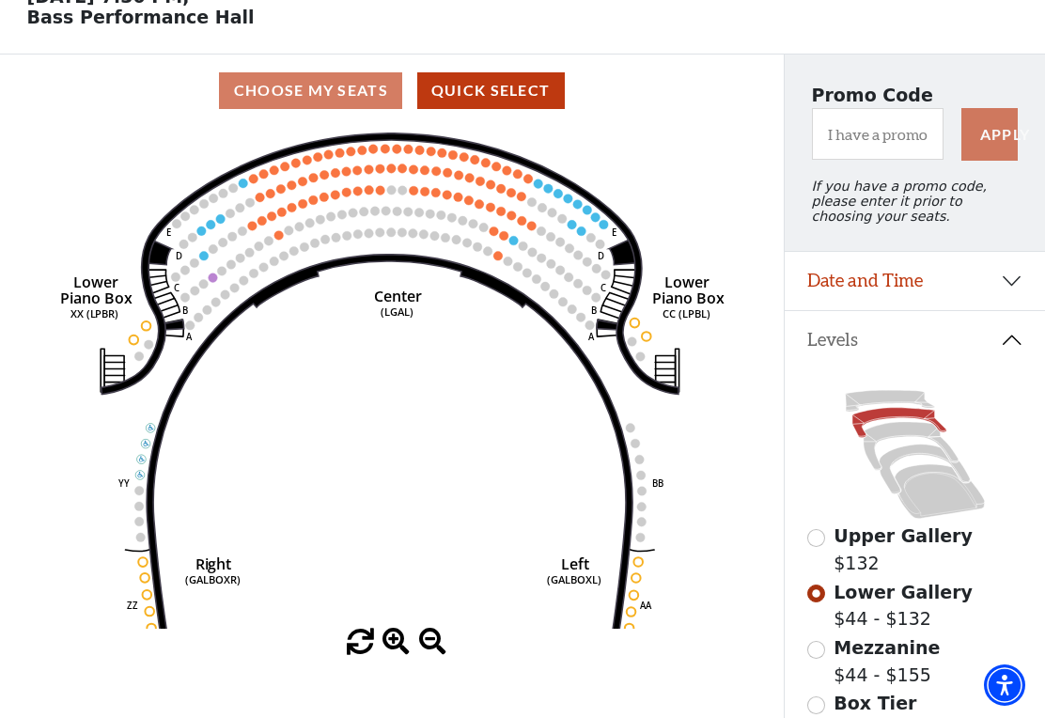
scroll to position [101, 0]
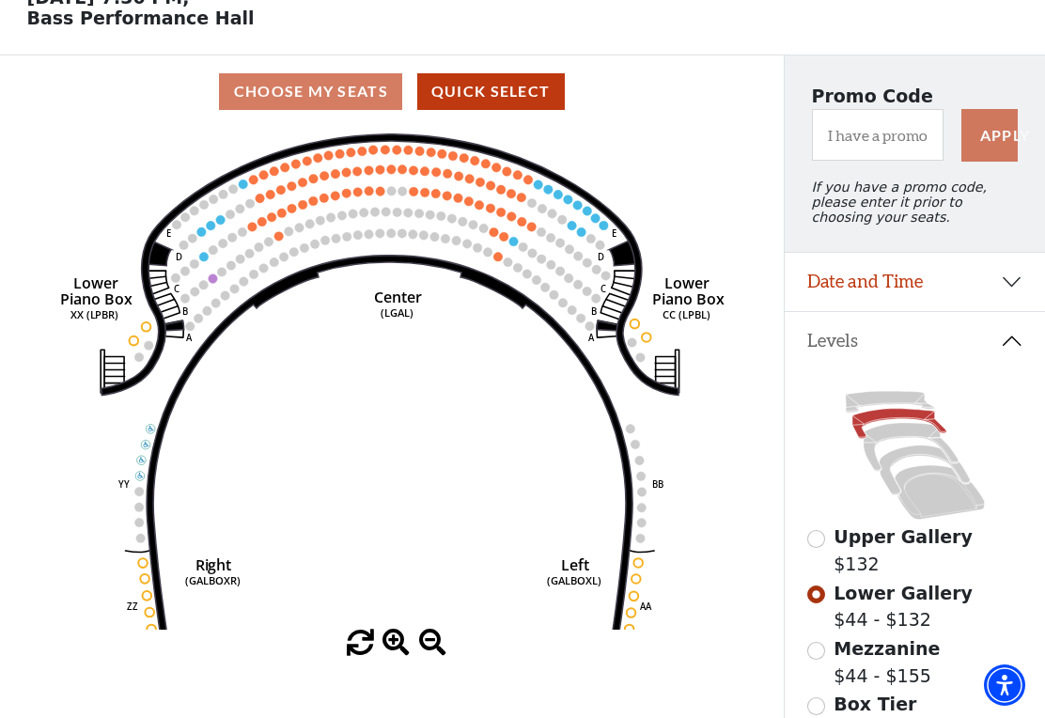
click at [897, 440] on icon at bounding box center [911, 447] width 95 height 48
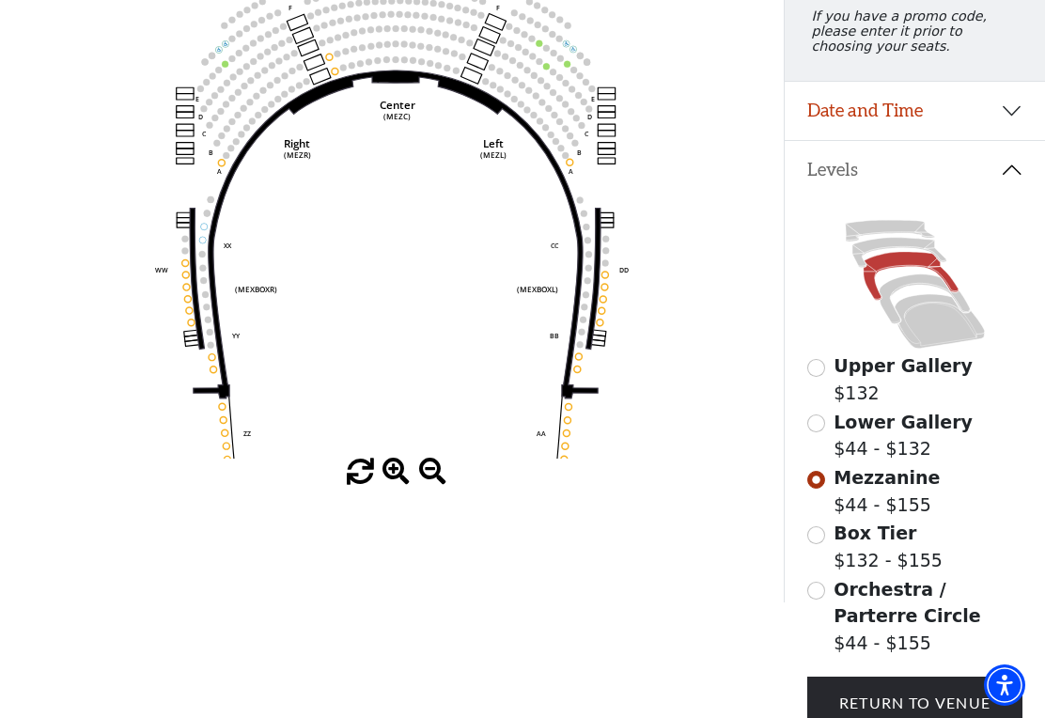
scroll to position [287, 0]
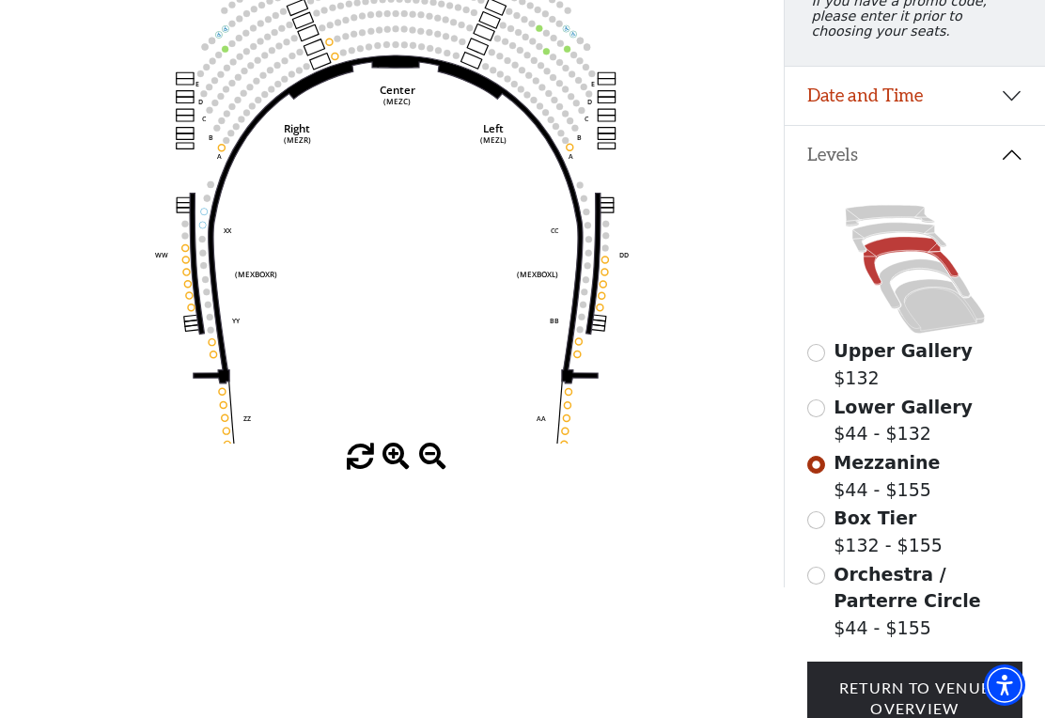
click at [919, 270] on icon at bounding box center [924, 284] width 90 height 50
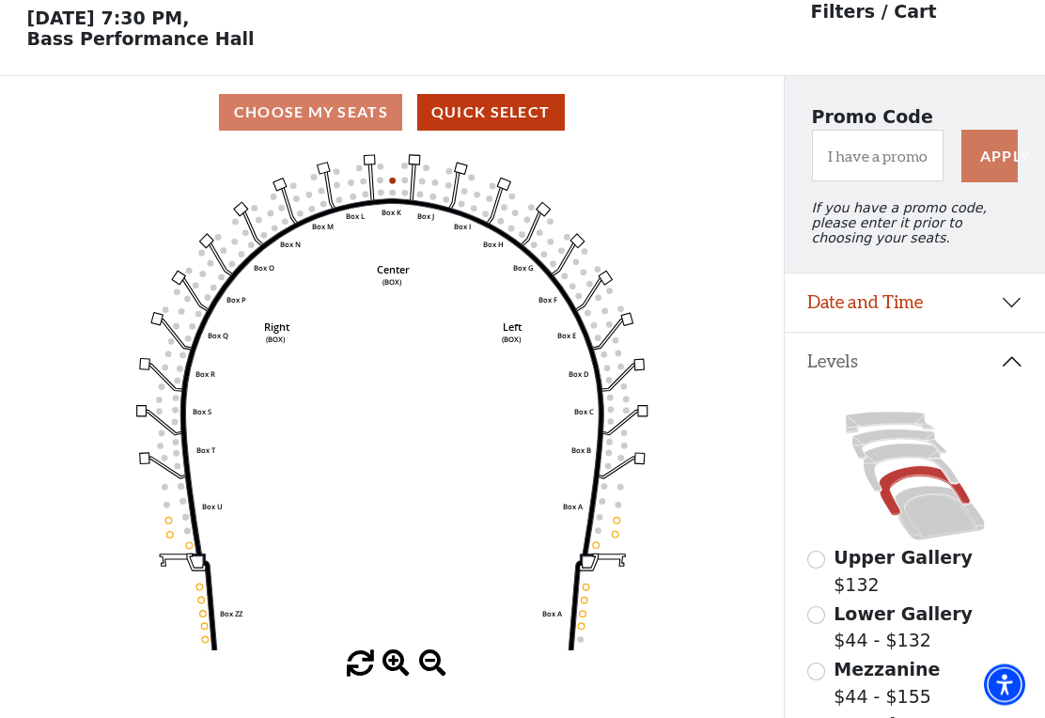
scroll to position [87, 0]
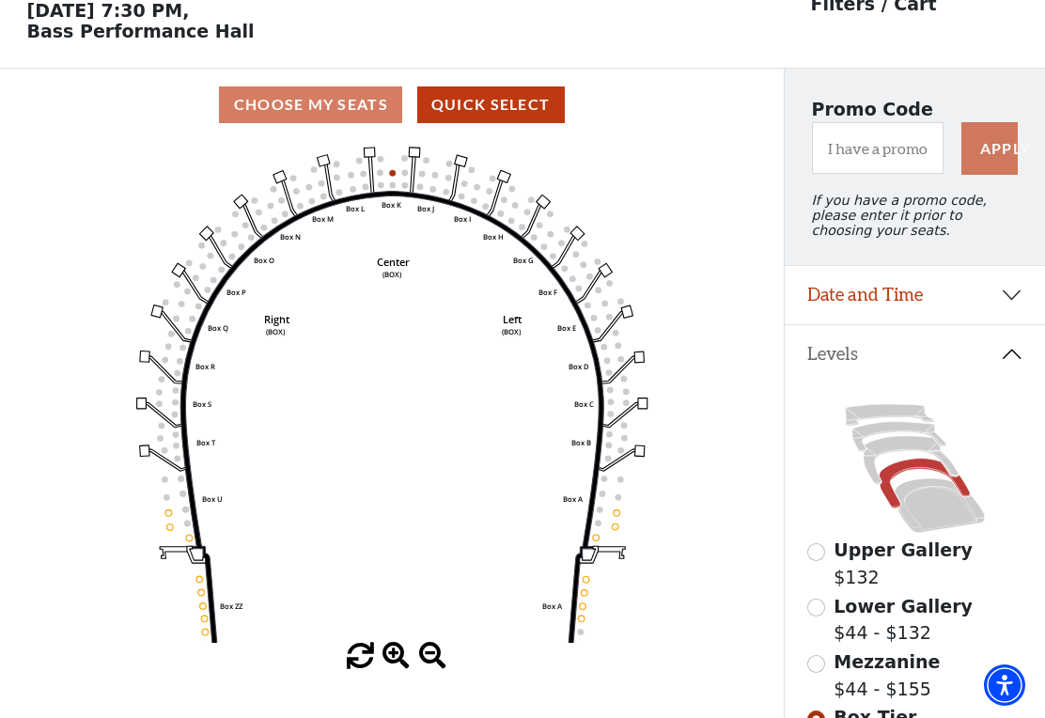
click at [959, 484] on icon at bounding box center [924, 484] width 90 height 50
click at [922, 524] on icon at bounding box center [940, 505] width 90 height 55
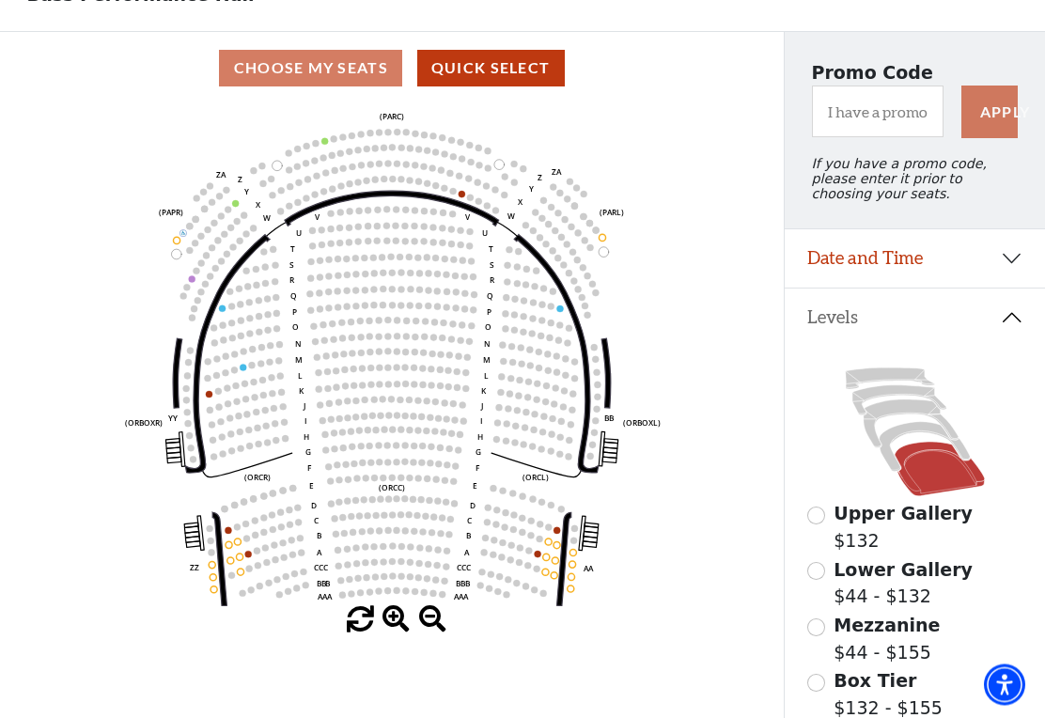
scroll to position [124, 0]
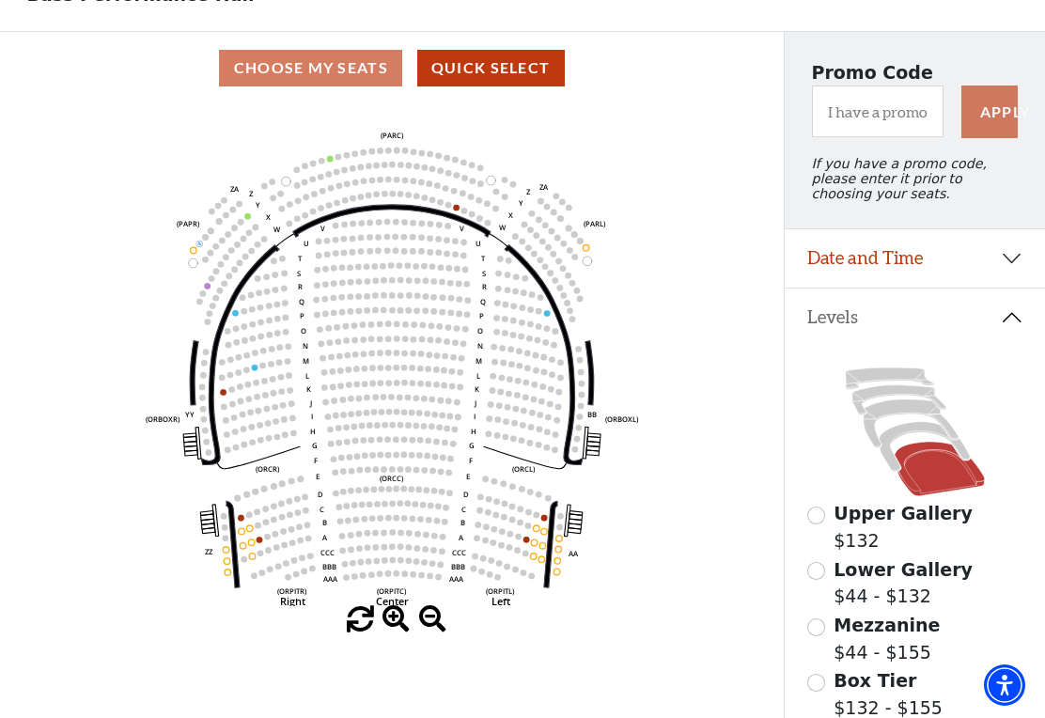
click at [231, 391] on circle at bounding box center [231, 389] width 7 height 7
click at [223, 393] on circle at bounding box center [223, 392] width 7 height 7
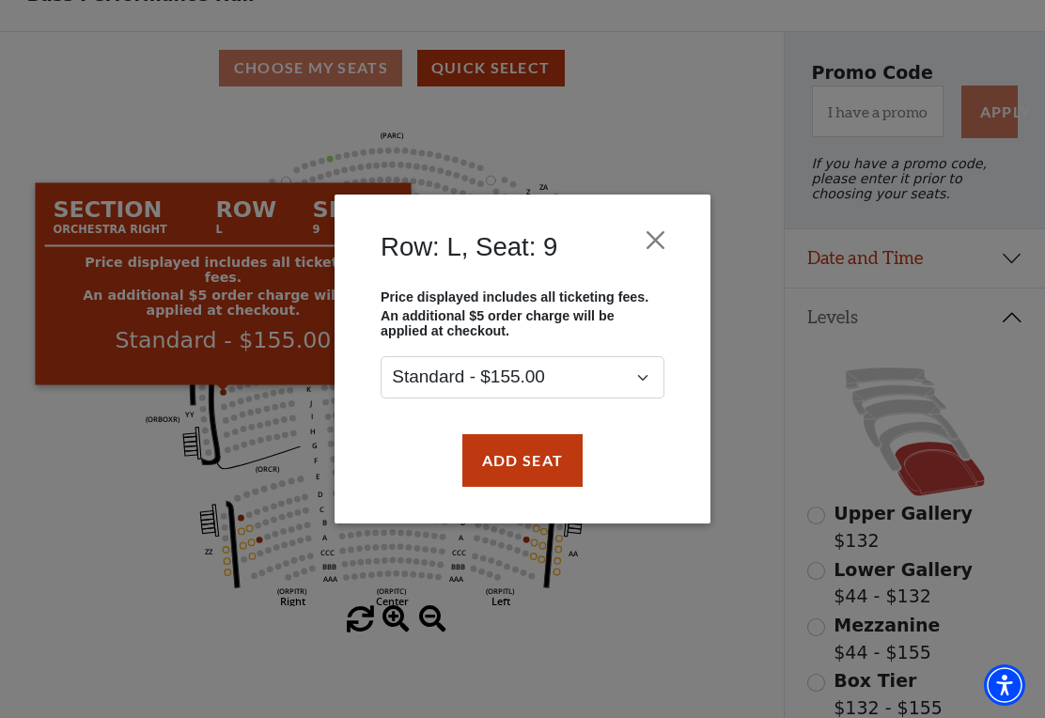
click at [653, 235] on button "Close" at bounding box center [656, 240] width 36 height 36
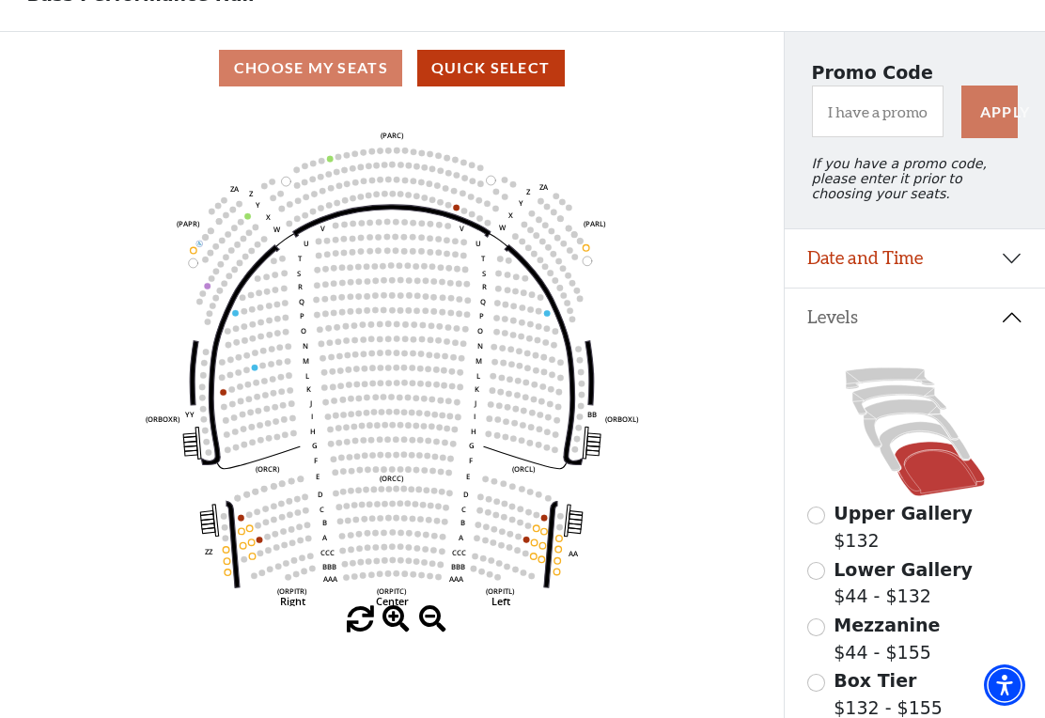
click at [466, 208] on icon "Left (ORPITL) Right (ORPITR) Center (ORPITC) ZZ AA YY BB ZA ZA (ORCL) (ORCR) (O…" at bounding box center [392, 355] width 706 height 502
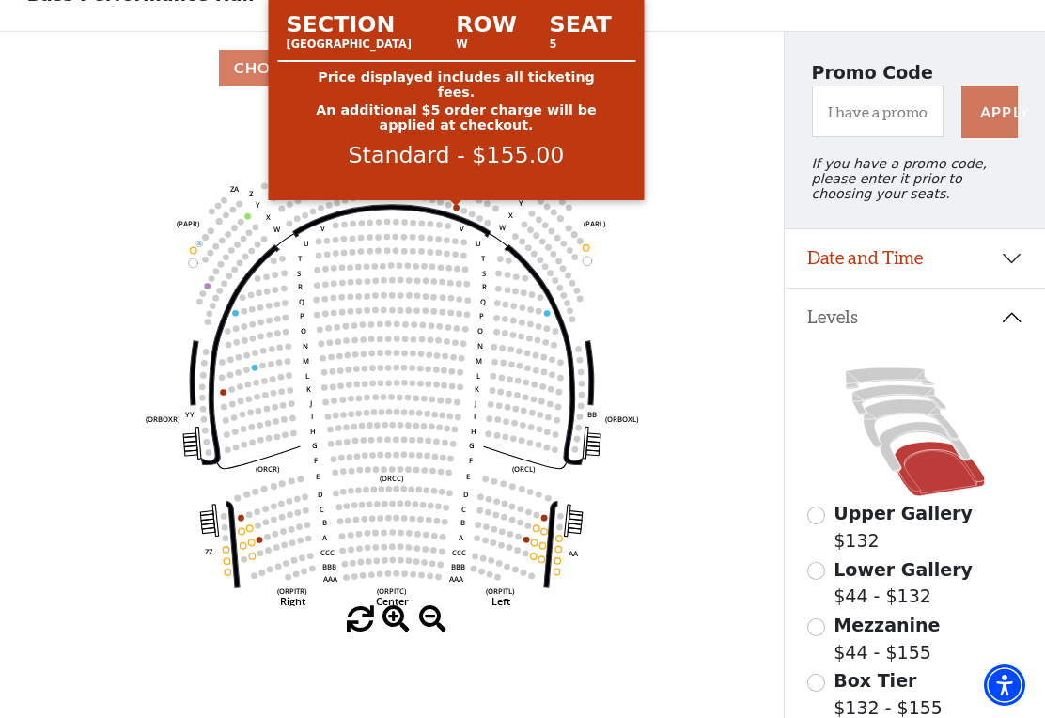
click at [460, 211] on circle at bounding box center [456, 208] width 7 height 7
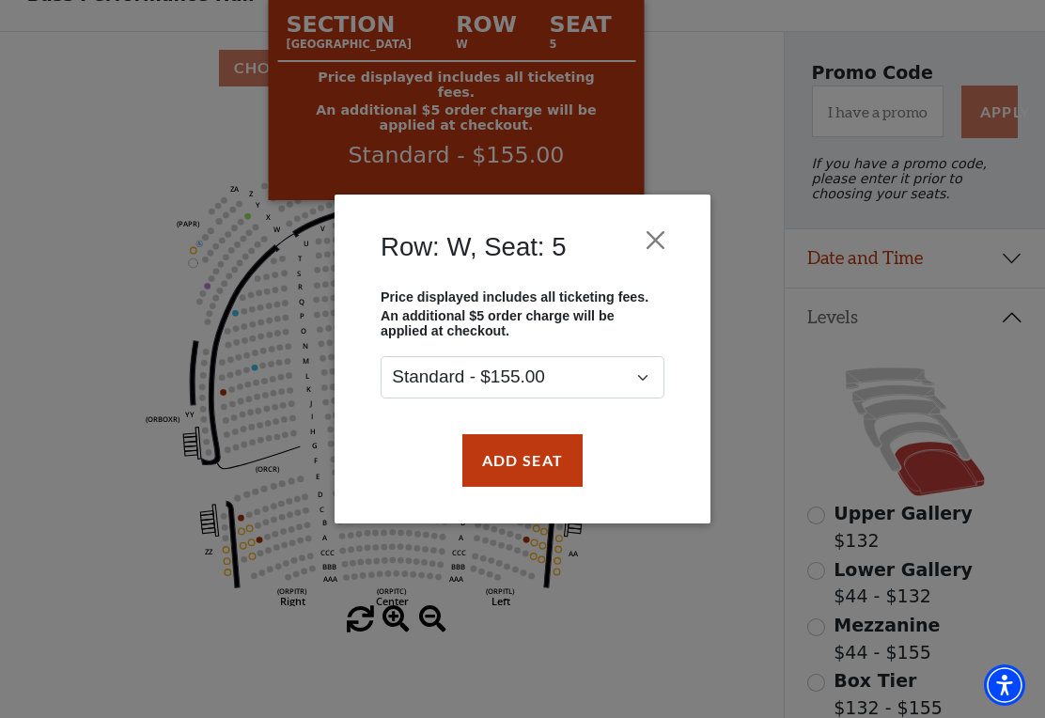
click at [712, 145] on div "Row: W, Seat: 5 Price displayed includes all ticketing fees. An additional $5 o…" at bounding box center [522, 359] width 1045 height 718
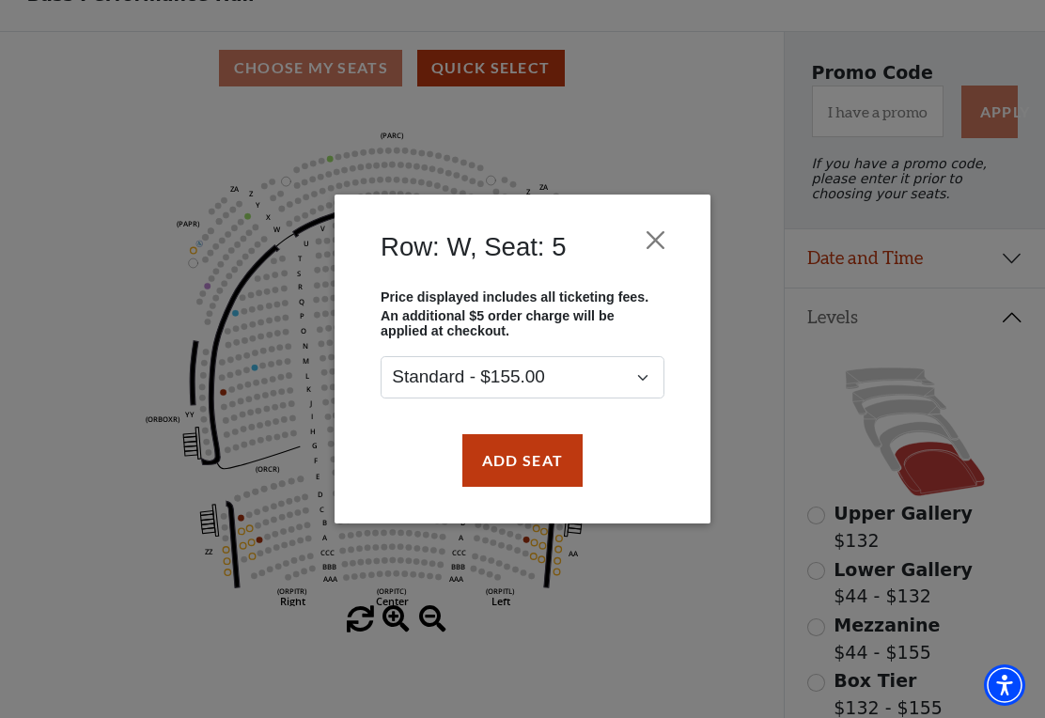
click at [661, 240] on button "Close" at bounding box center [656, 240] width 36 height 36
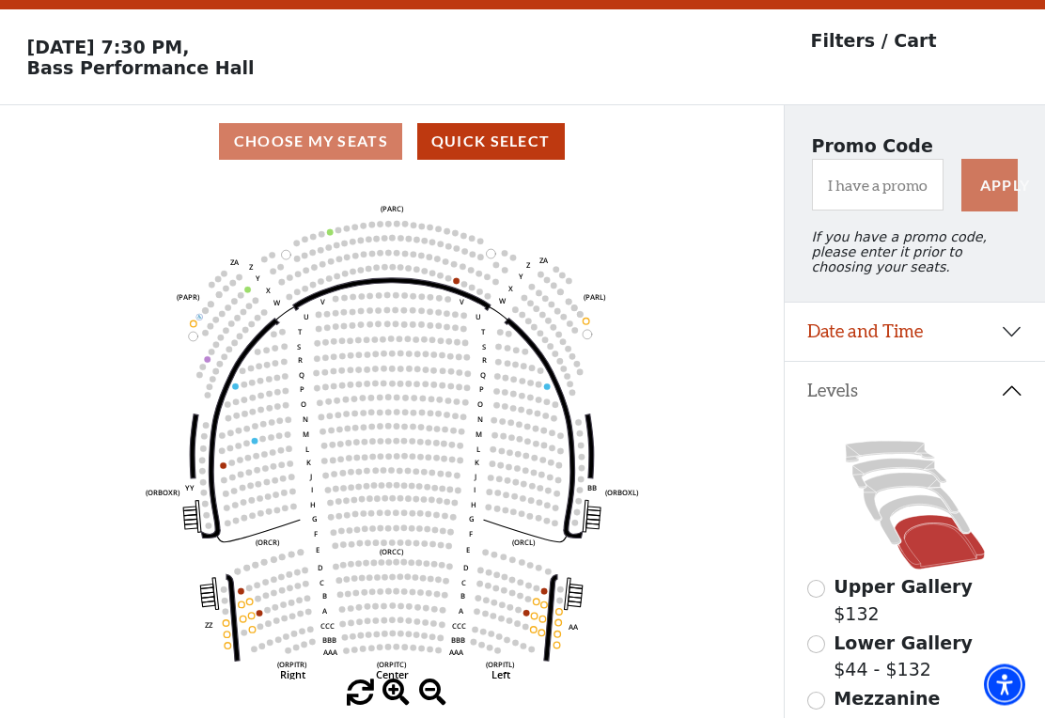
scroll to position [0, 0]
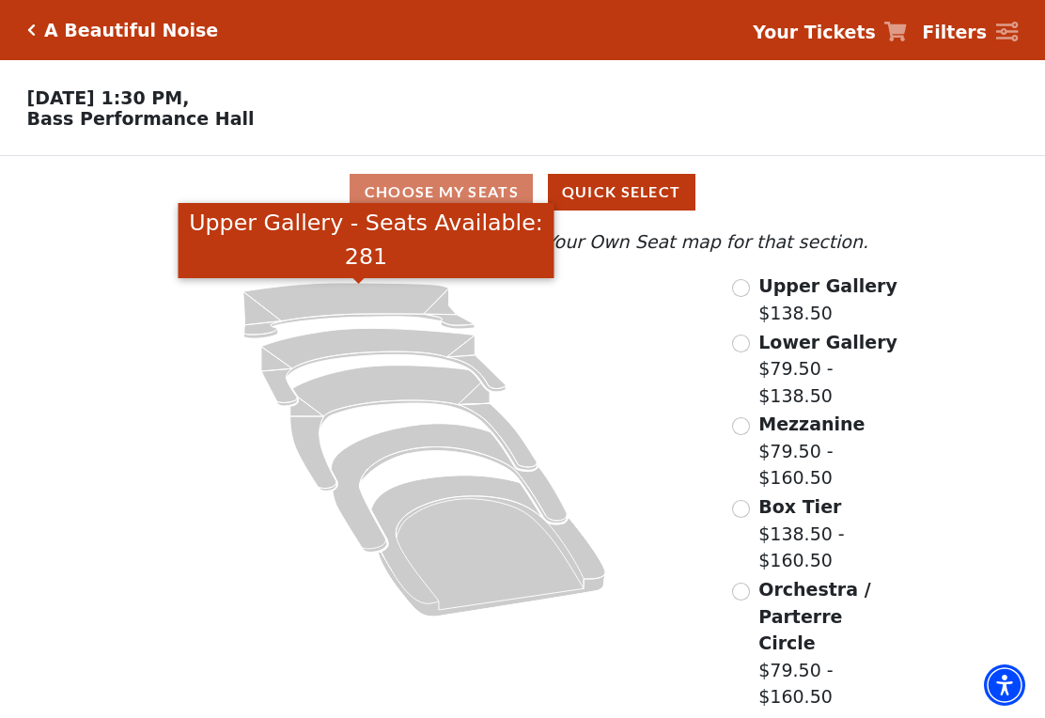
click at [401, 288] on icon "Upper Gallery - Seats Available: 281" at bounding box center [358, 310] width 231 height 55
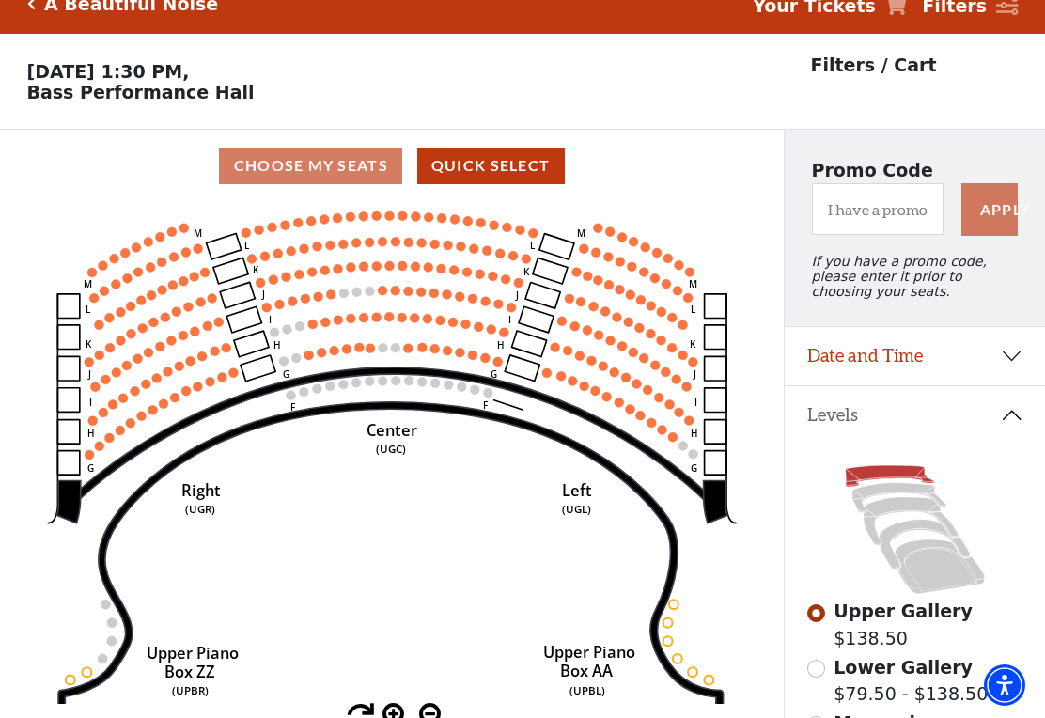
scroll to position [87, 0]
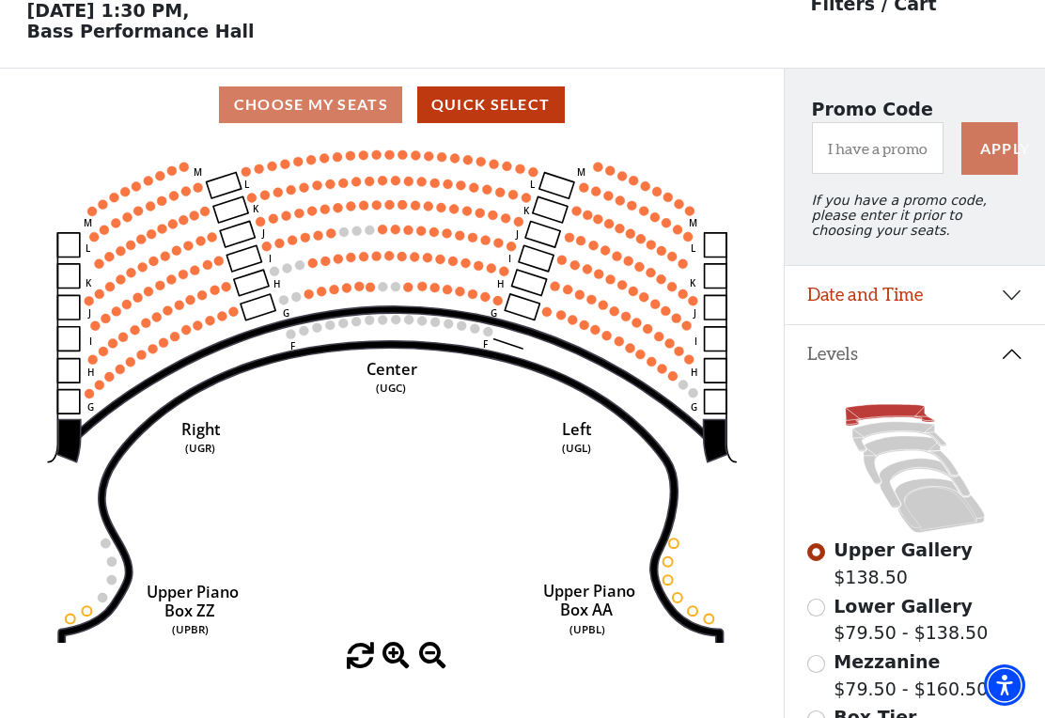
click at [610, 337] on circle at bounding box center [607, 335] width 9 height 9
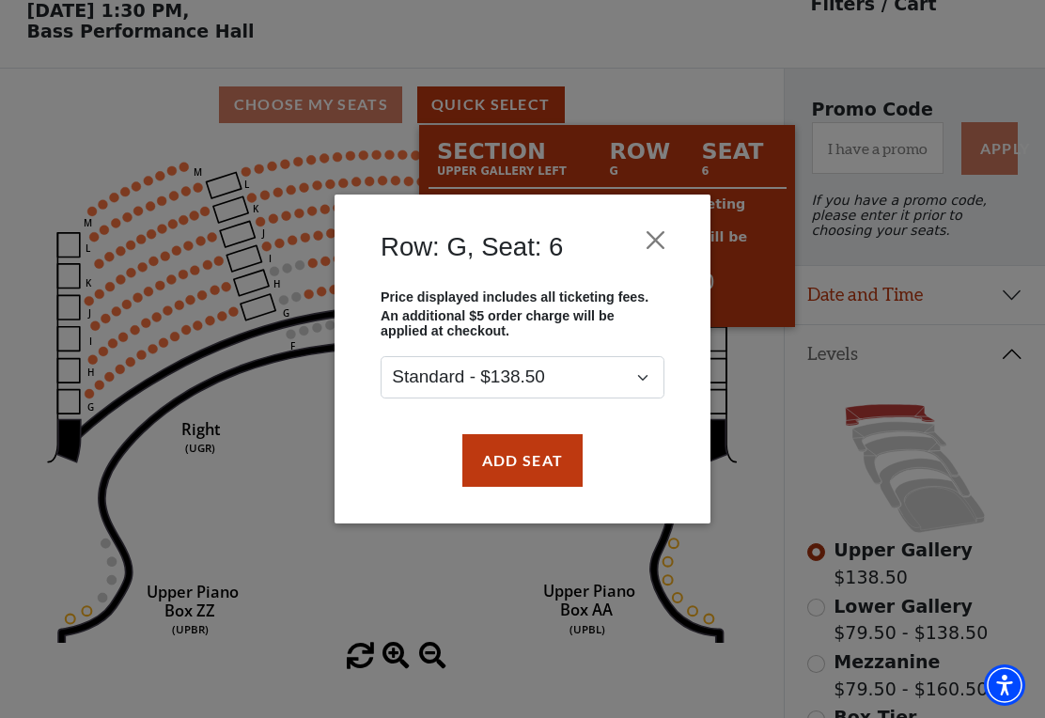
click at [664, 233] on button "Close" at bounding box center [656, 240] width 36 height 36
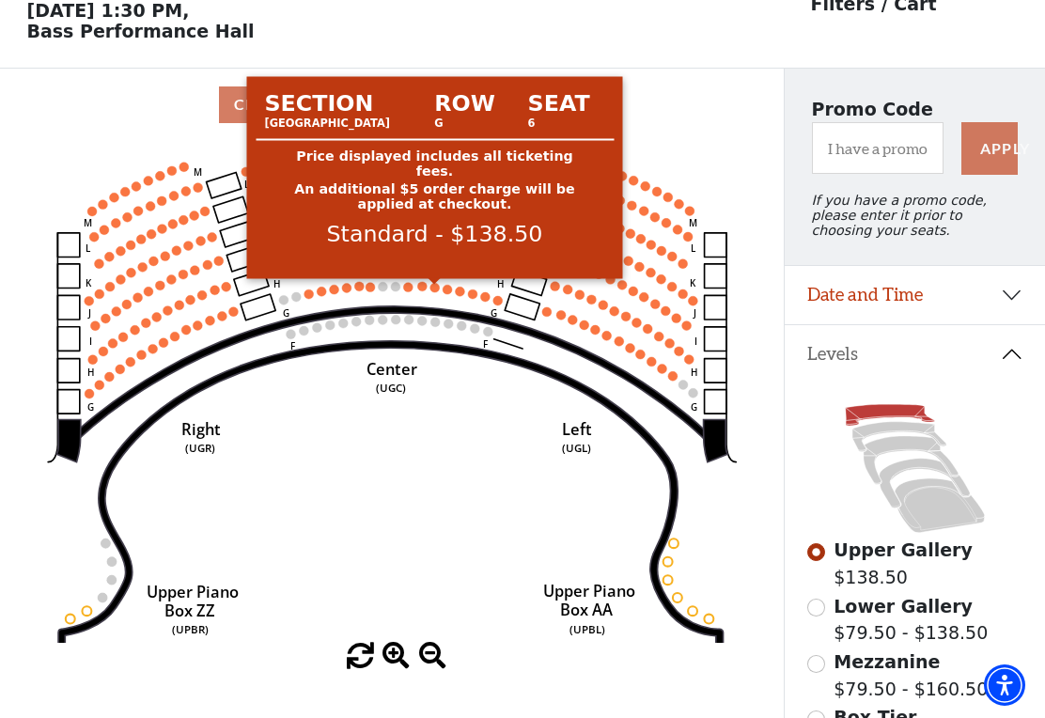
click at [433, 292] on circle at bounding box center [435, 287] width 9 height 9
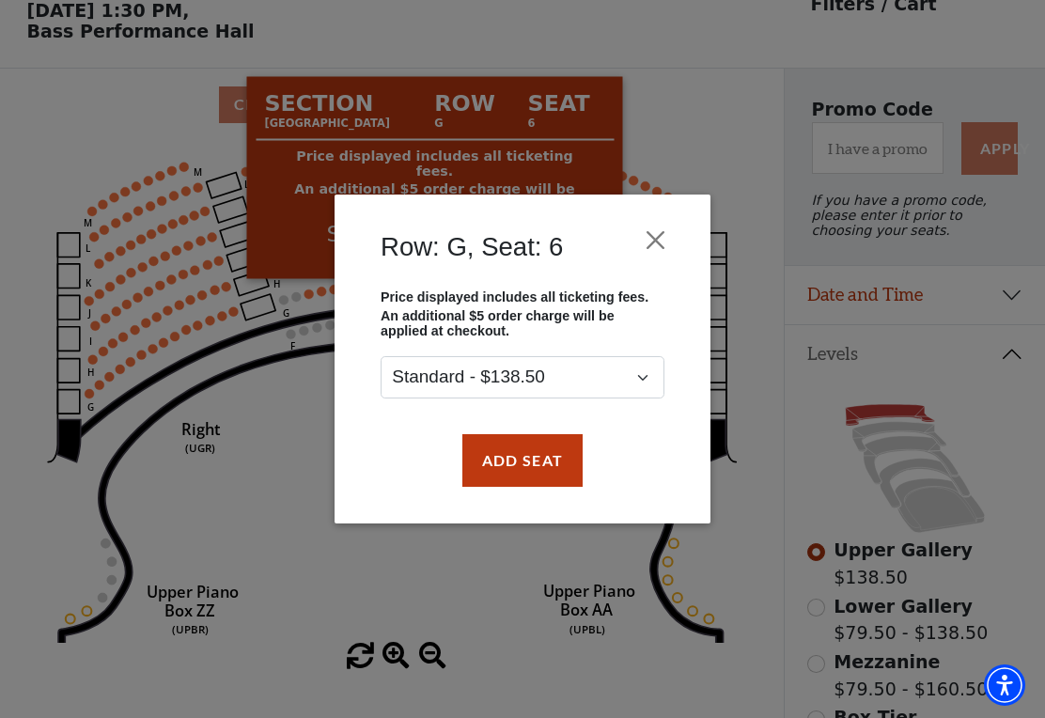
click at [657, 234] on button "Close" at bounding box center [656, 240] width 36 height 36
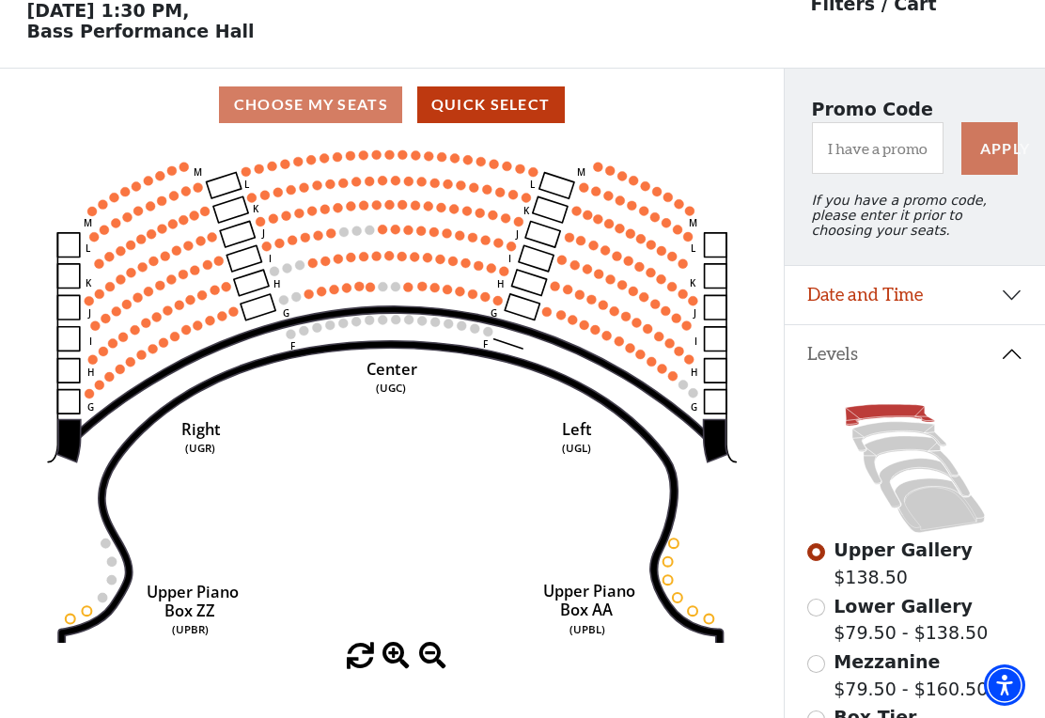
click at [165, 354] on icon "Center (UGC) Right (UGR) Left (UGL) Upper Piano Box ZZ (UPBR) Upper Piano Box A…" at bounding box center [392, 392] width 706 height 502
click at [149, 353] on circle at bounding box center [152, 348] width 9 height 9
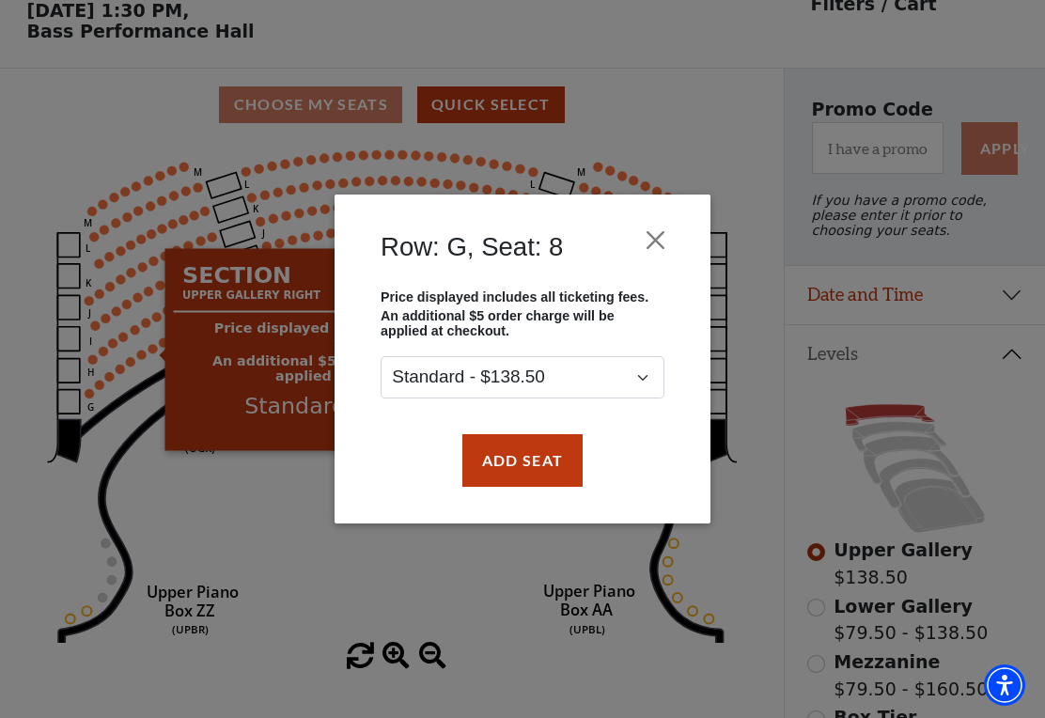
click at [664, 228] on button "Close" at bounding box center [656, 240] width 36 height 36
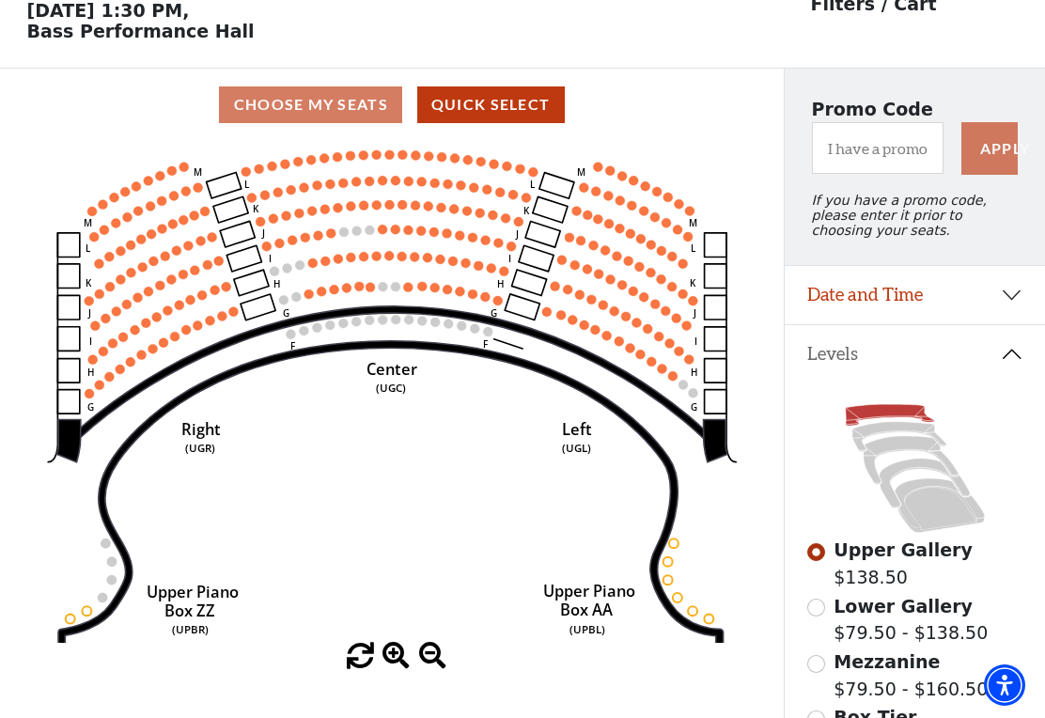
click at [140, 188] on circle at bounding box center [136, 185] width 9 height 9
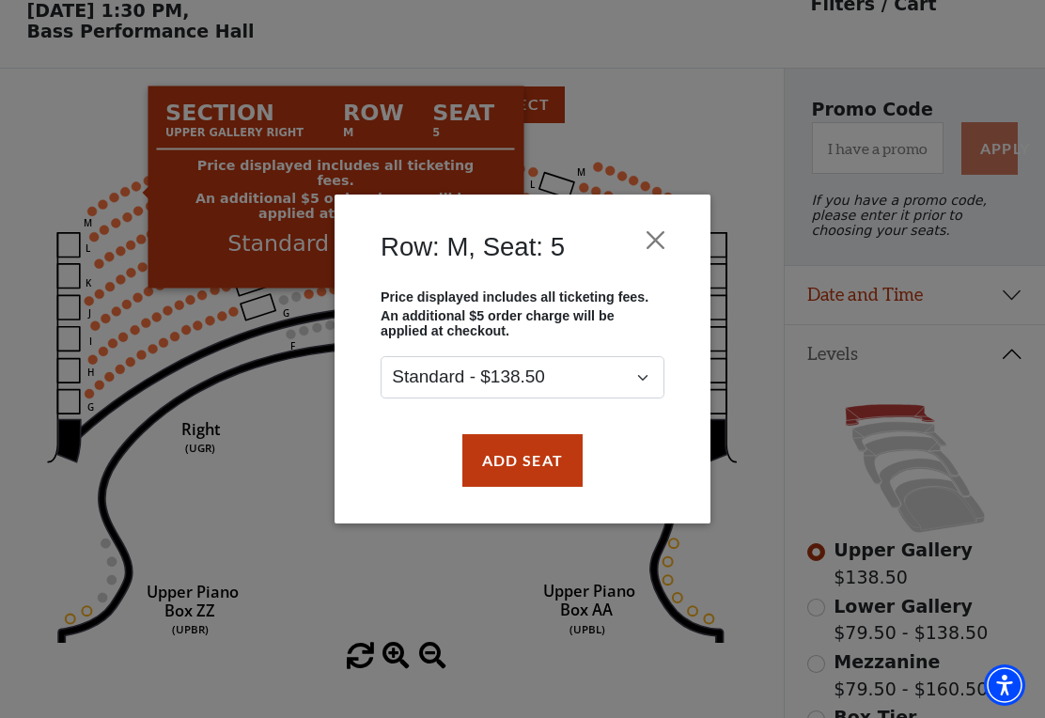
click at [662, 234] on button "Close" at bounding box center [656, 240] width 36 height 36
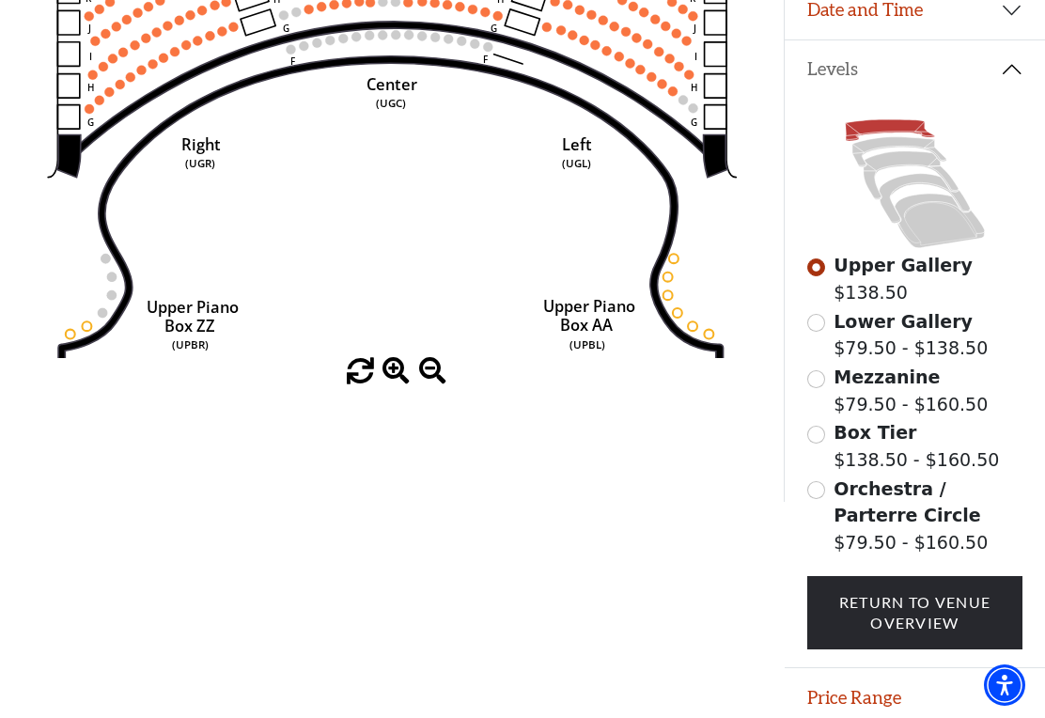
scroll to position [373, 0]
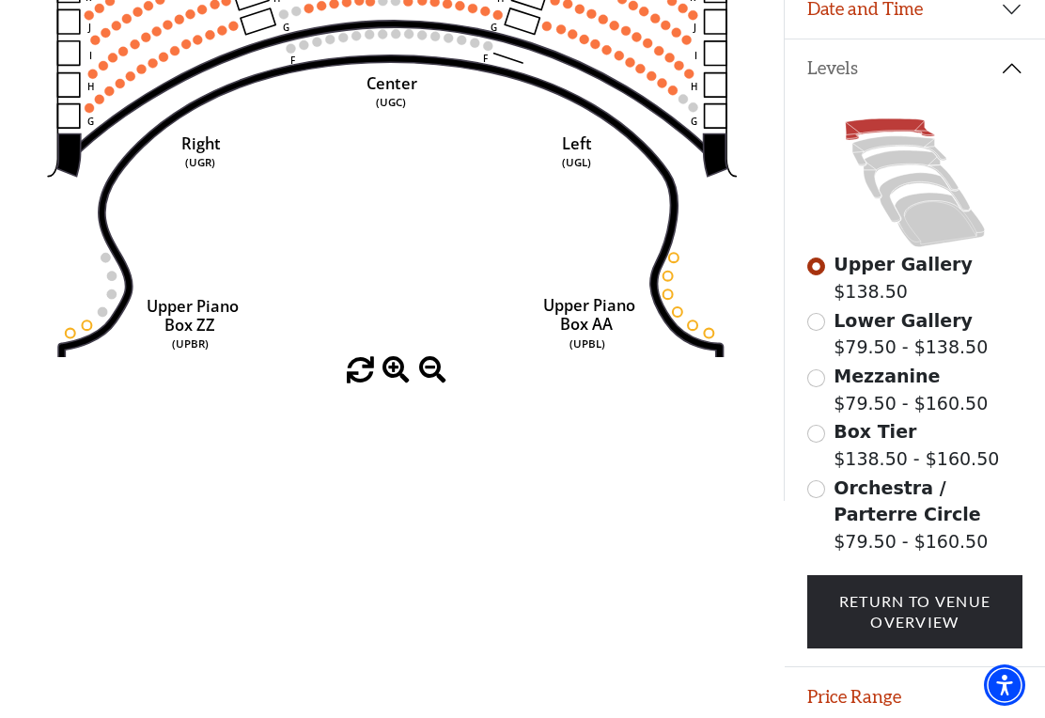
click at [865, 140] on icon at bounding box center [889, 130] width 89 height 22
click at [882, 150] on icon at bounding box center [900, 151] width 94 height 30
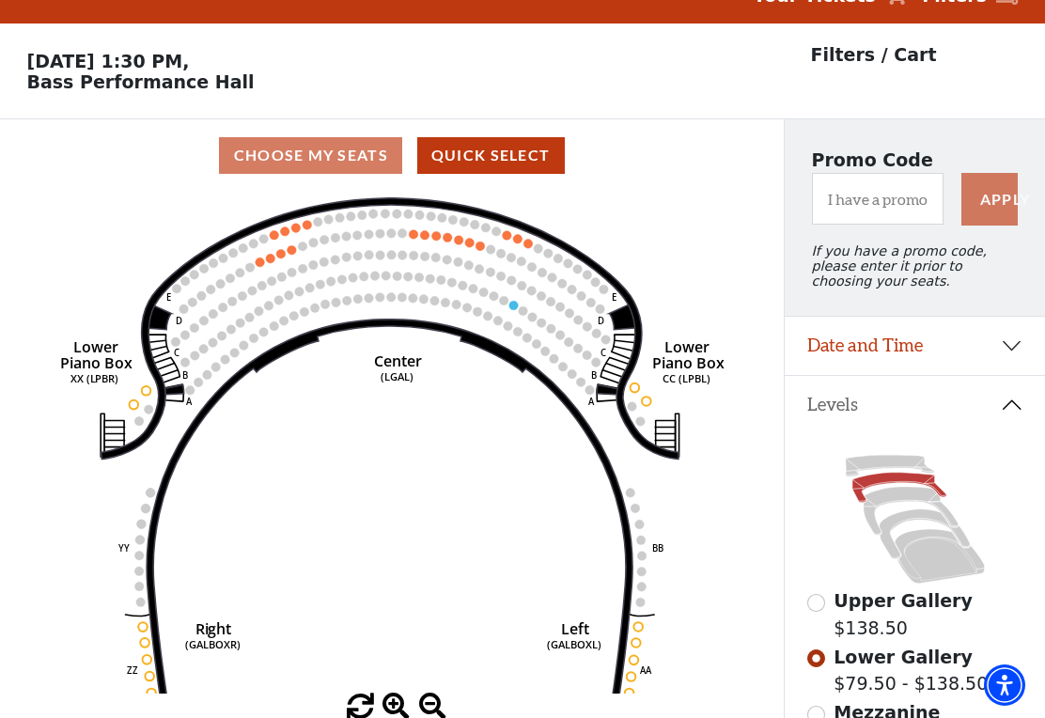
scroll to position [87, 0]
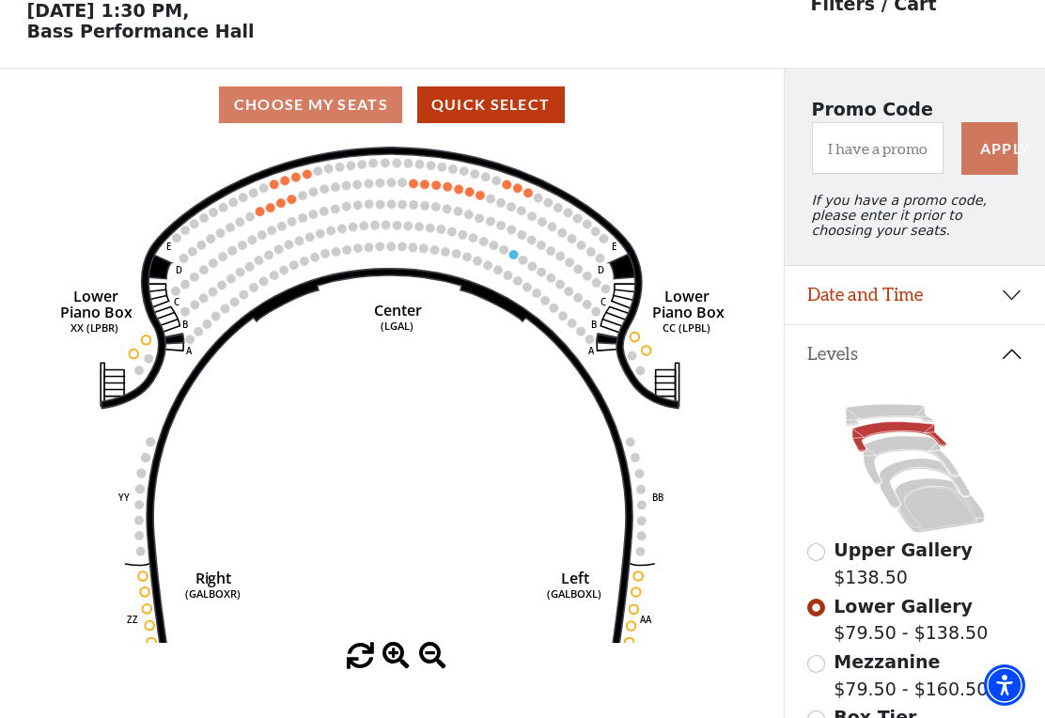
click at [446, 192] on circle at bounding box center [447, 186] width 9 height 9
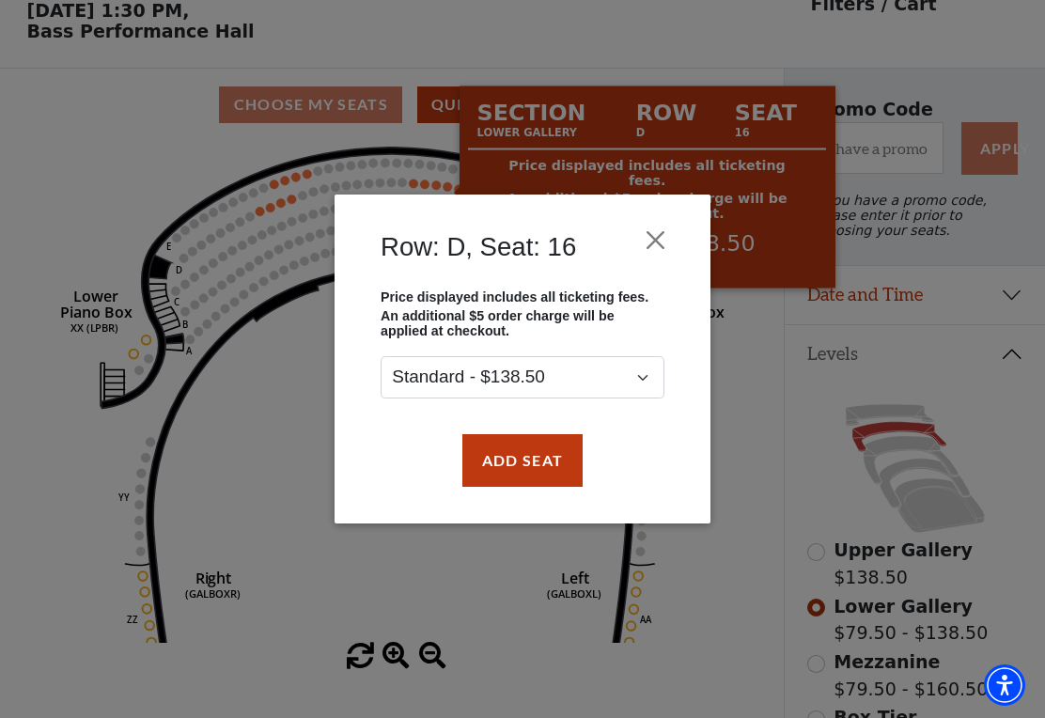
click at [659, 238] on button "Close" at bounding box center [656, 240] width 36 height 36
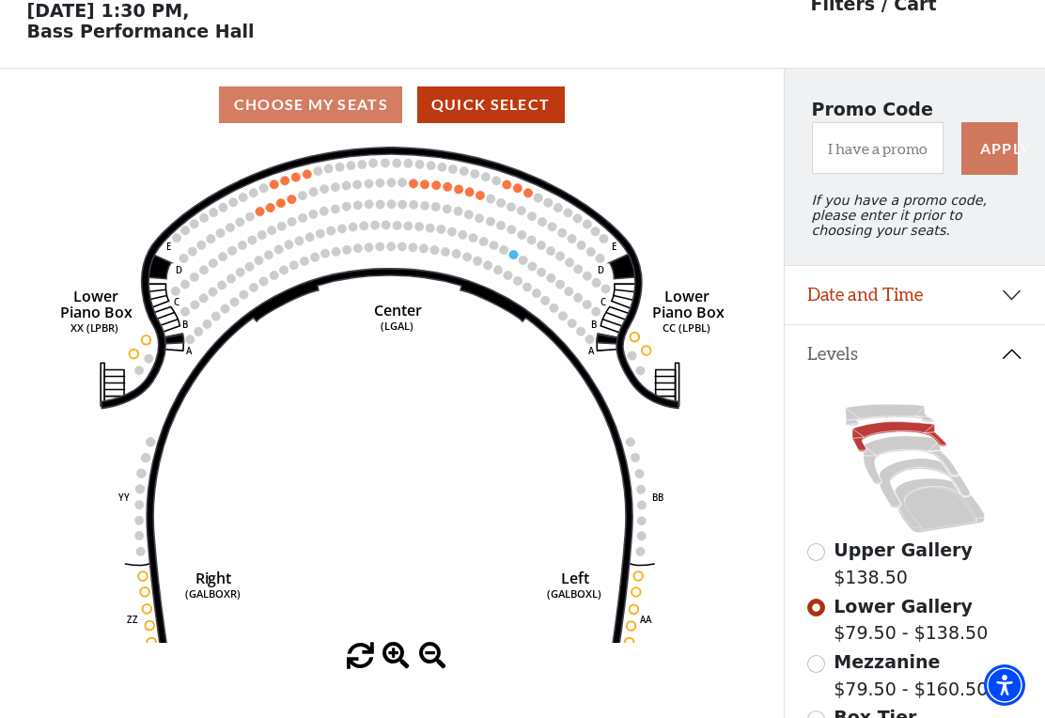
click at [513, 257] on circle at bounding box center [513, 254] width 9 height 9
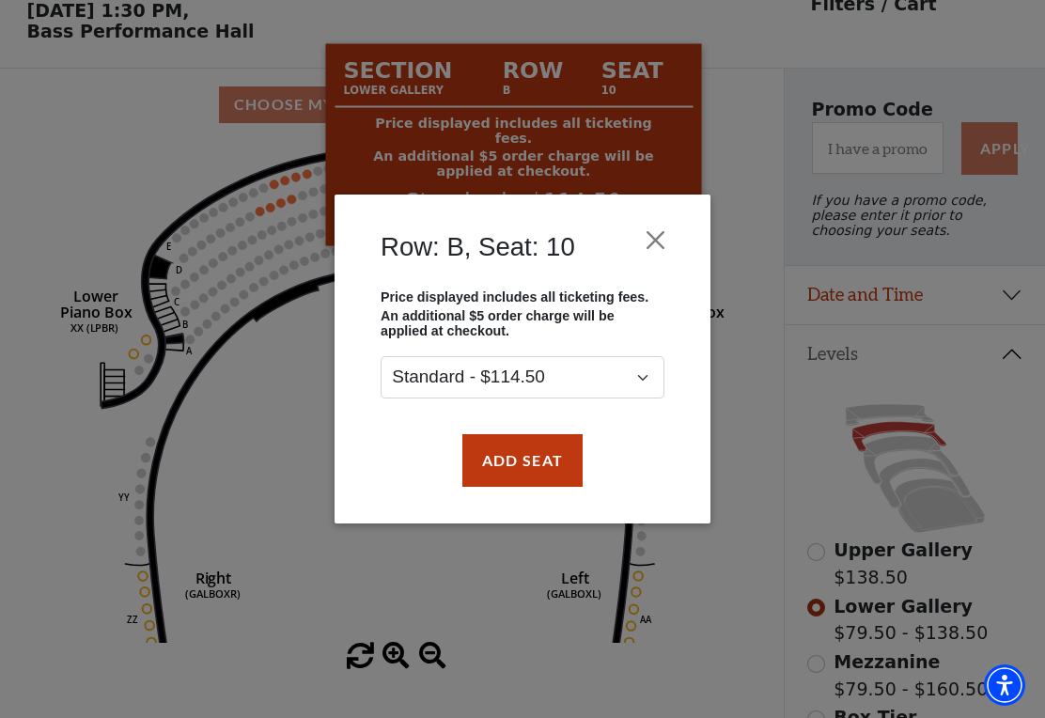
click at [651, 237] on button "Close" at bounding box center [656, 240] width 36 height 36
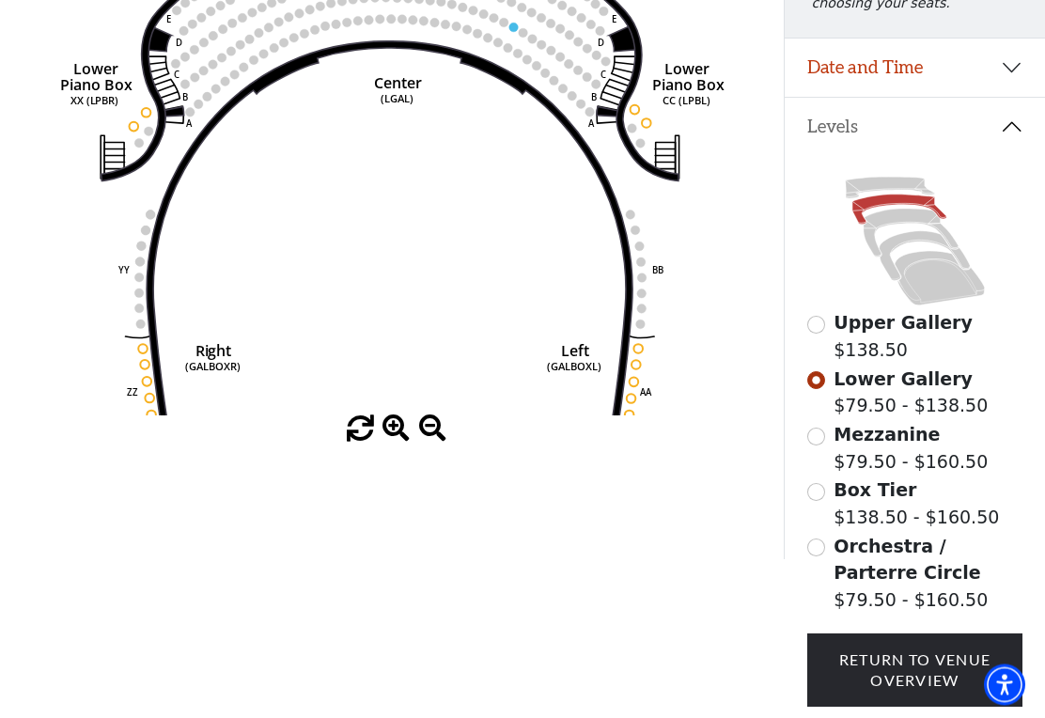
scroll to position [315, 0]
click at [884, 227] on icon at bounding box center [911, 233] width 95 height 48
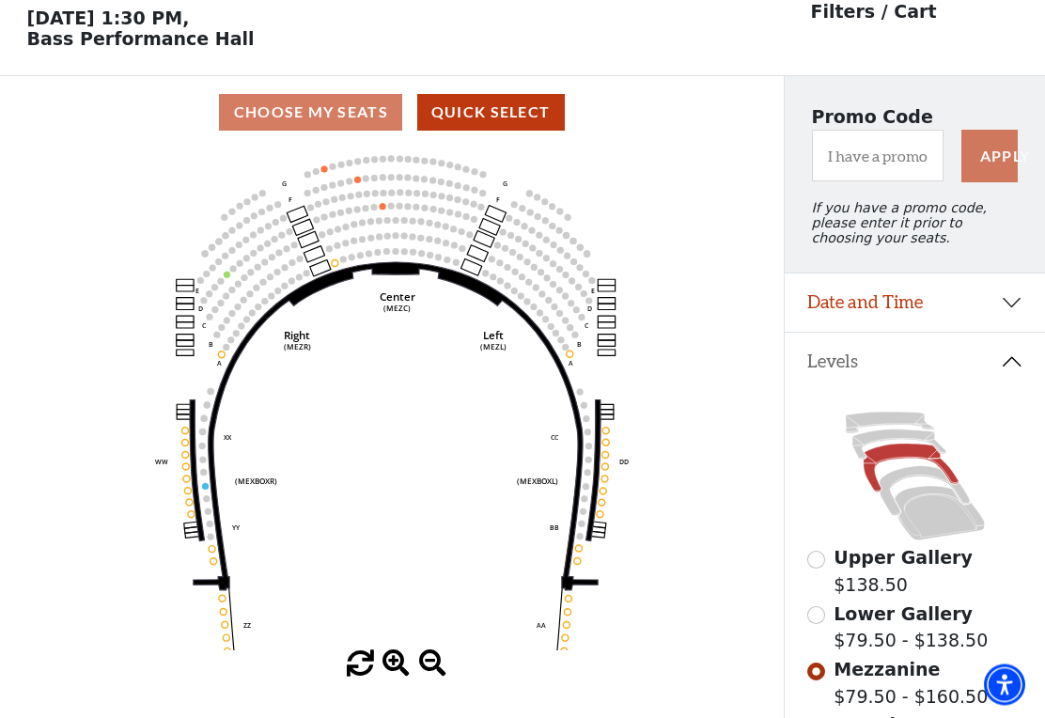
scroll to position [87, 0]
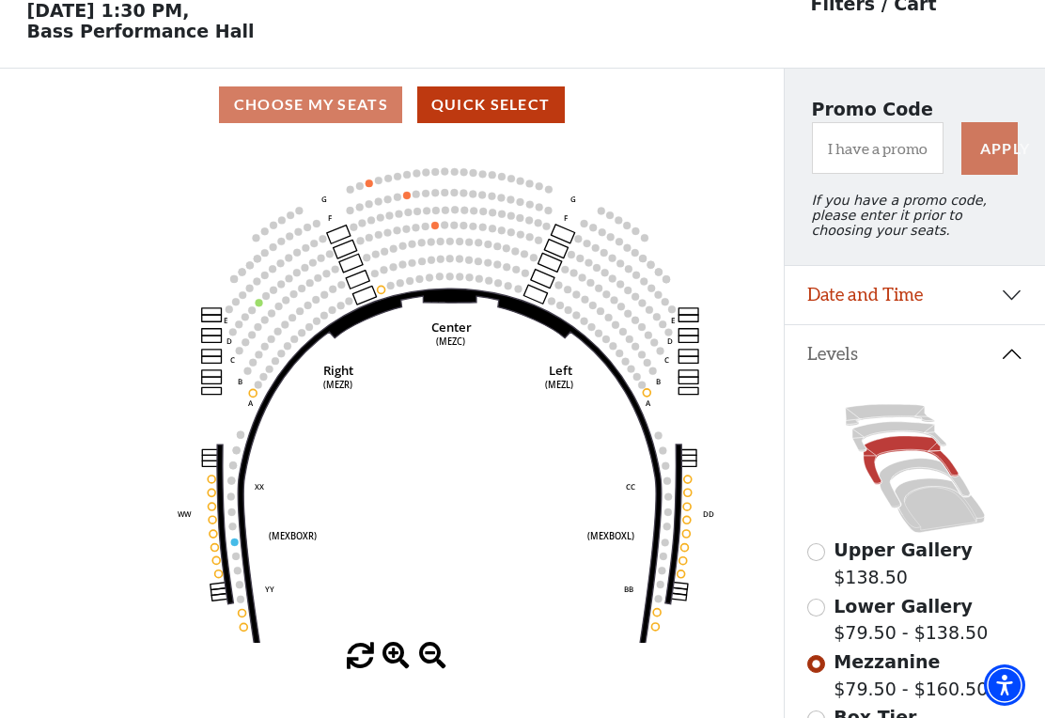
click at [436, 227] on circle at bounding box center [435, 226] width 8 height 8
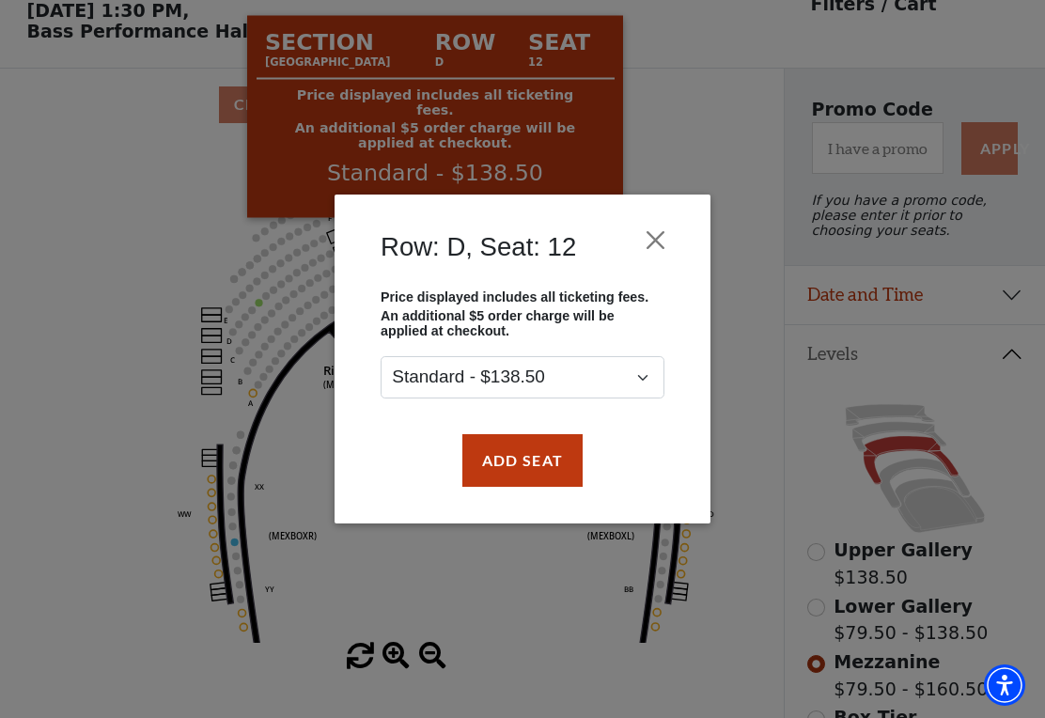
click at [664, 237] on button "Close" at bounding box center [656, 240] width 36 height 36
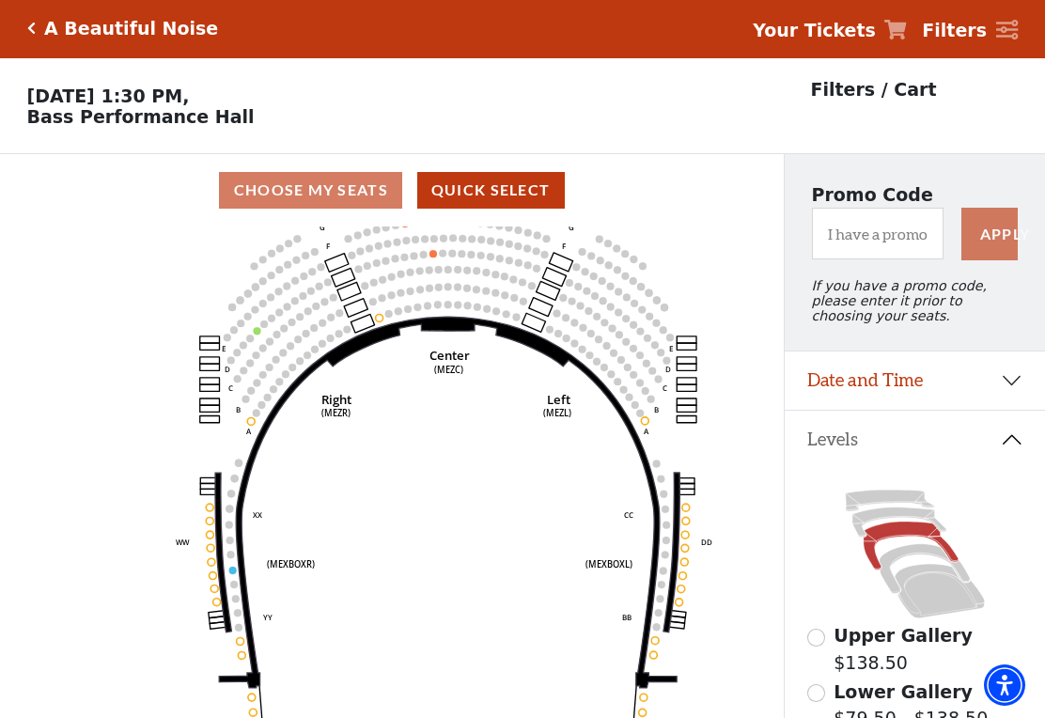
scroll to position [0, 0]
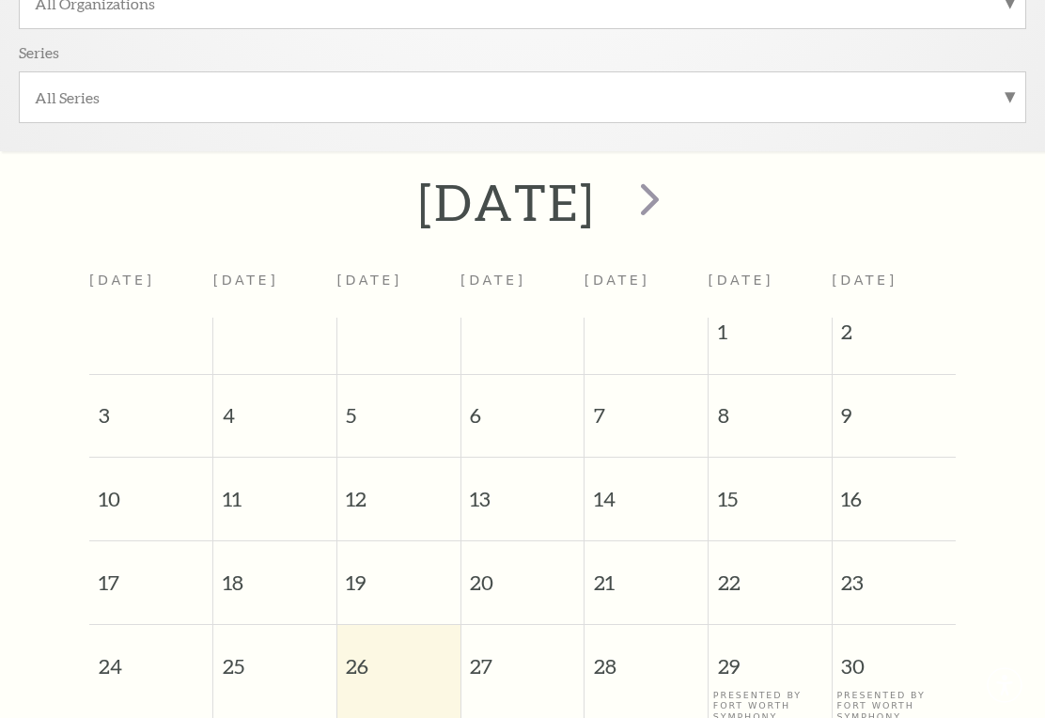
scroll to position [158, 0]
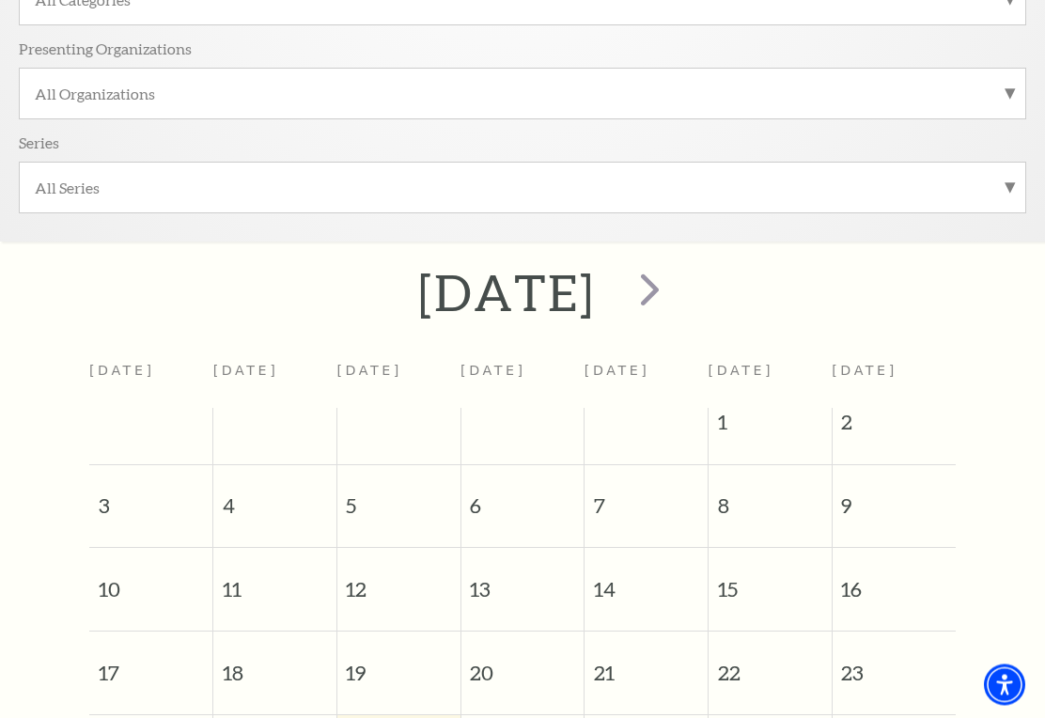
click at [677, 298] on span "next" at bounding box center [650, 290] width 54 height 54
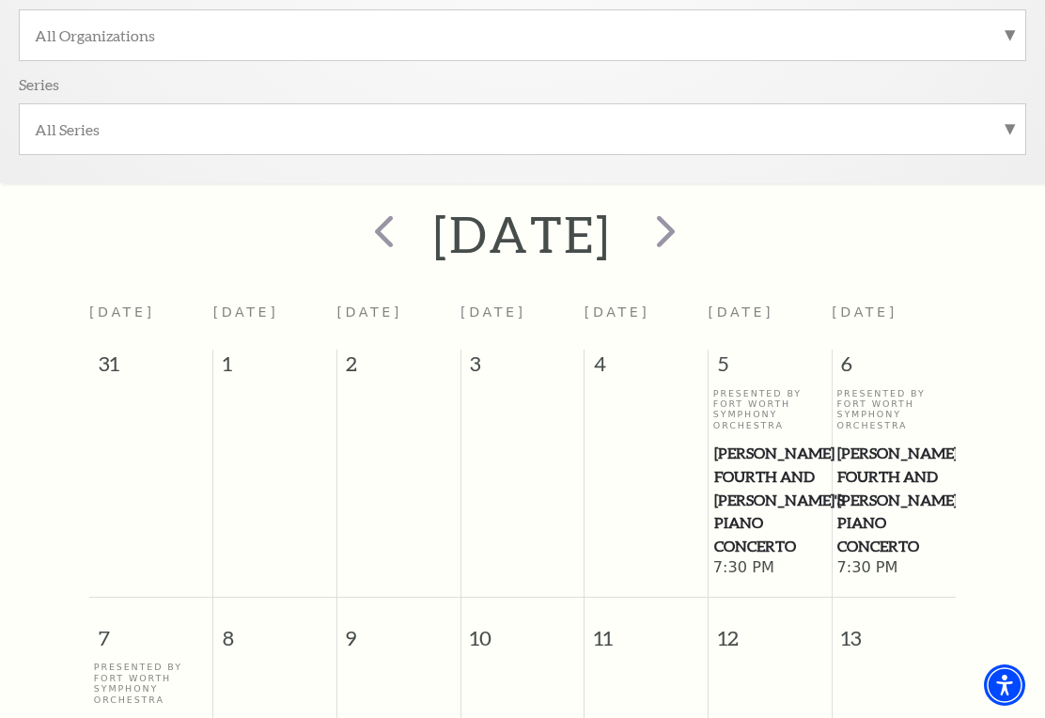
scroll to position [577, 0]
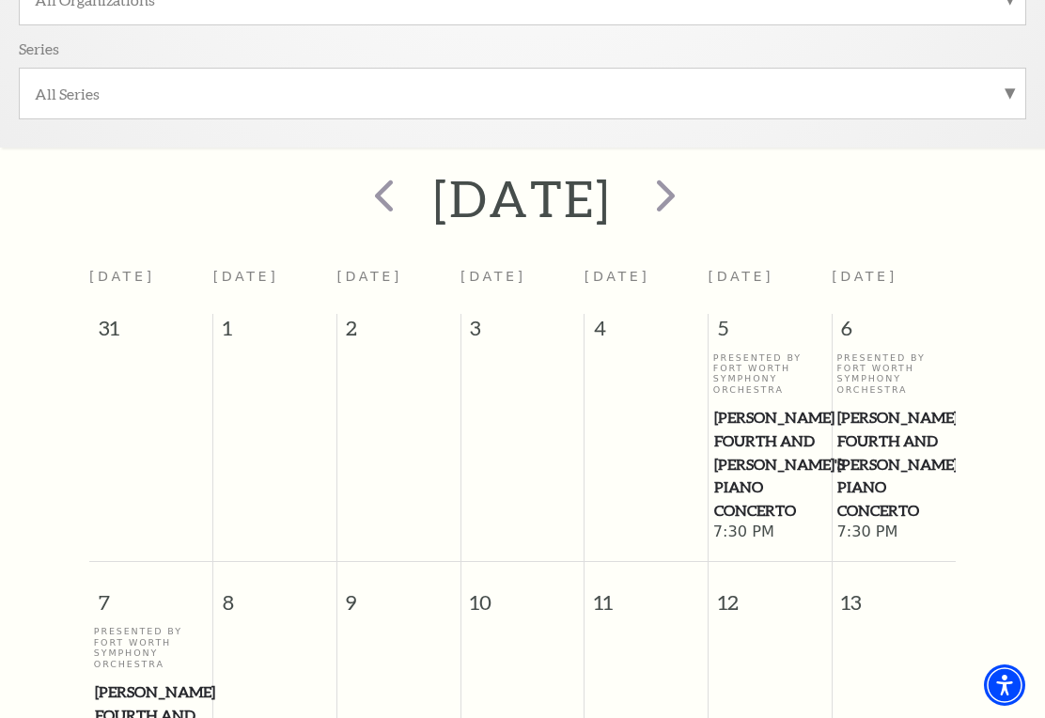
click at [693, 196] on span "next" at bounding box center [666, 195] width 54 height 54
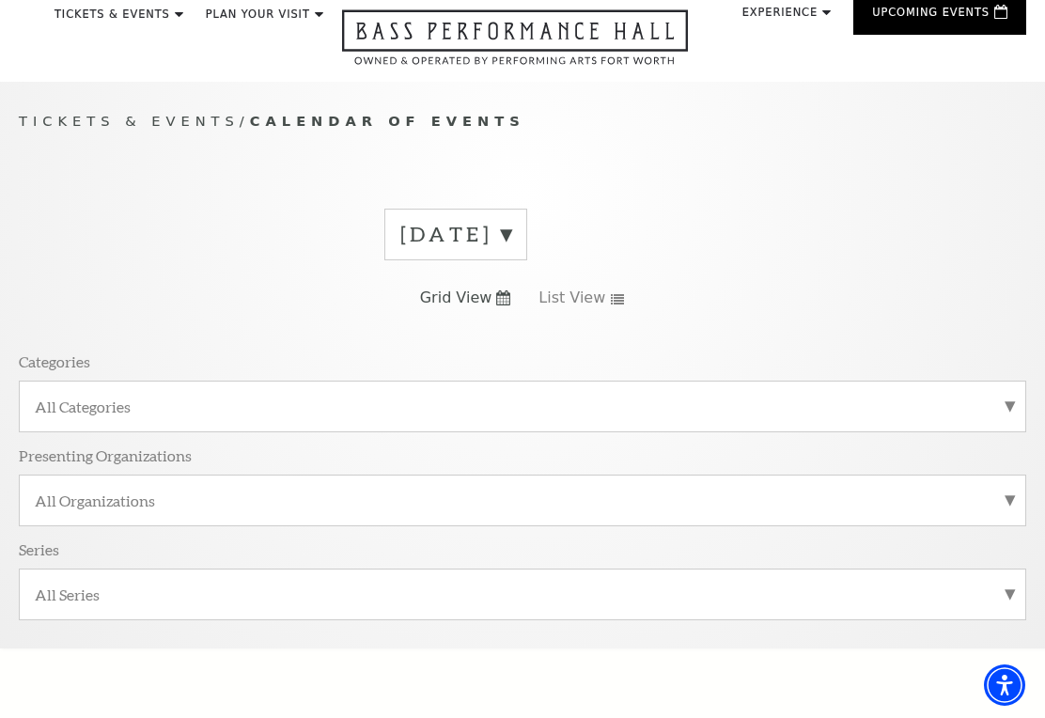
scroll to position [0, 0]
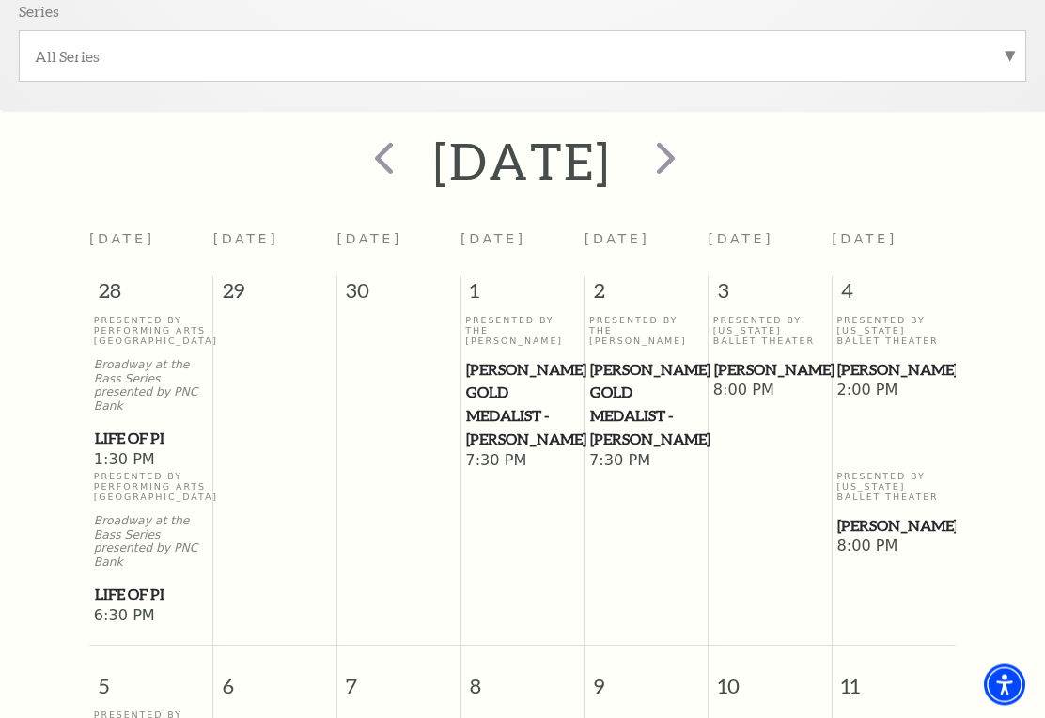
click at [693, 161] on span "next" at bounding box center [666, 159] width 54 height 54
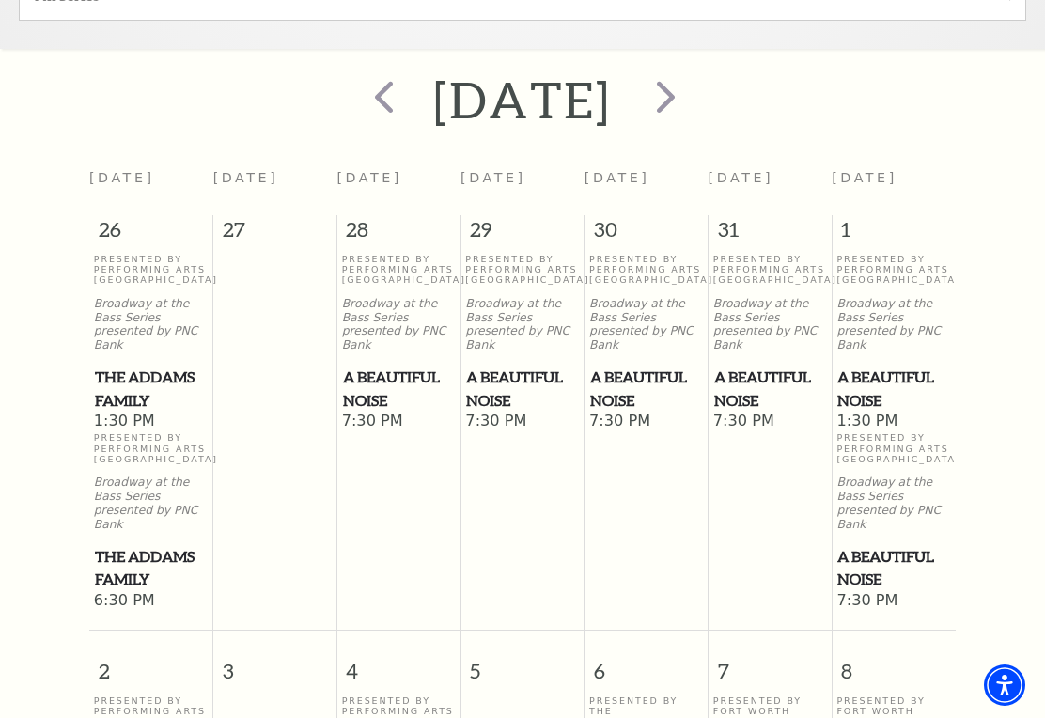
scroll to position [675, 0]
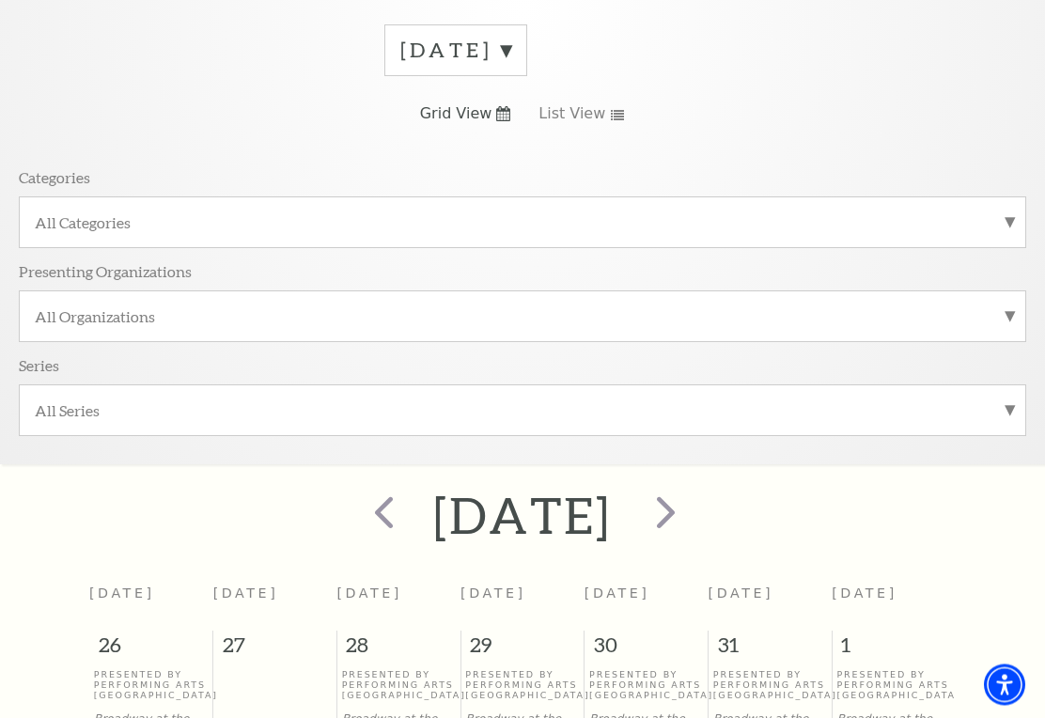
click at [693, 509] on span "next" at bounding box center [666, 513] width 54 height 54
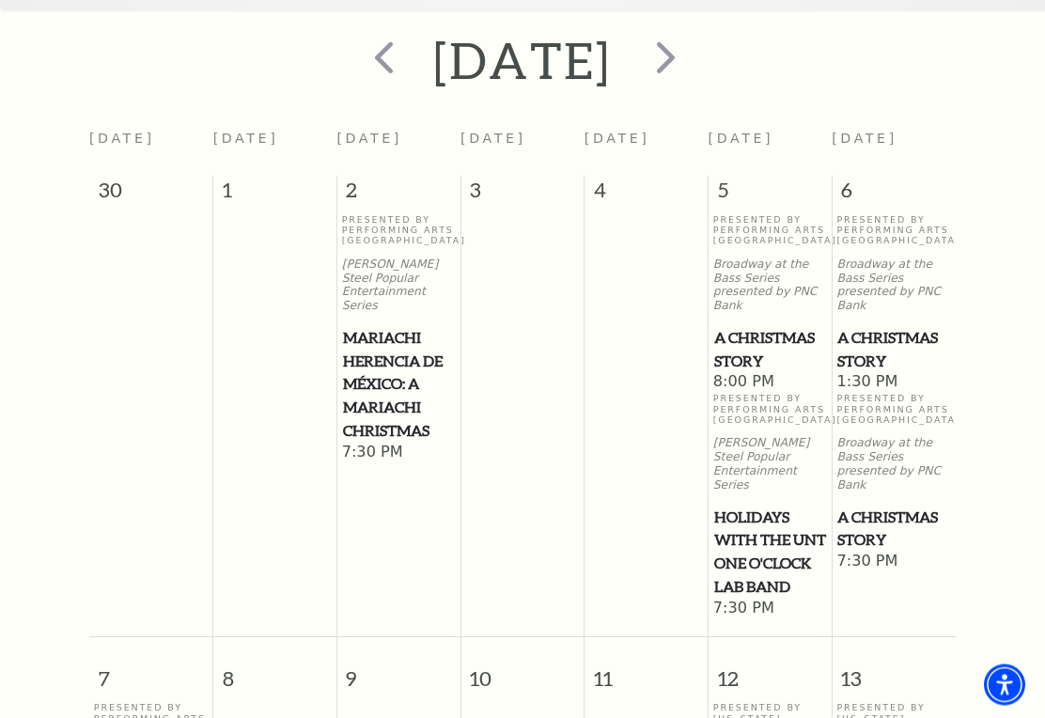
scroll to position [860, 0]
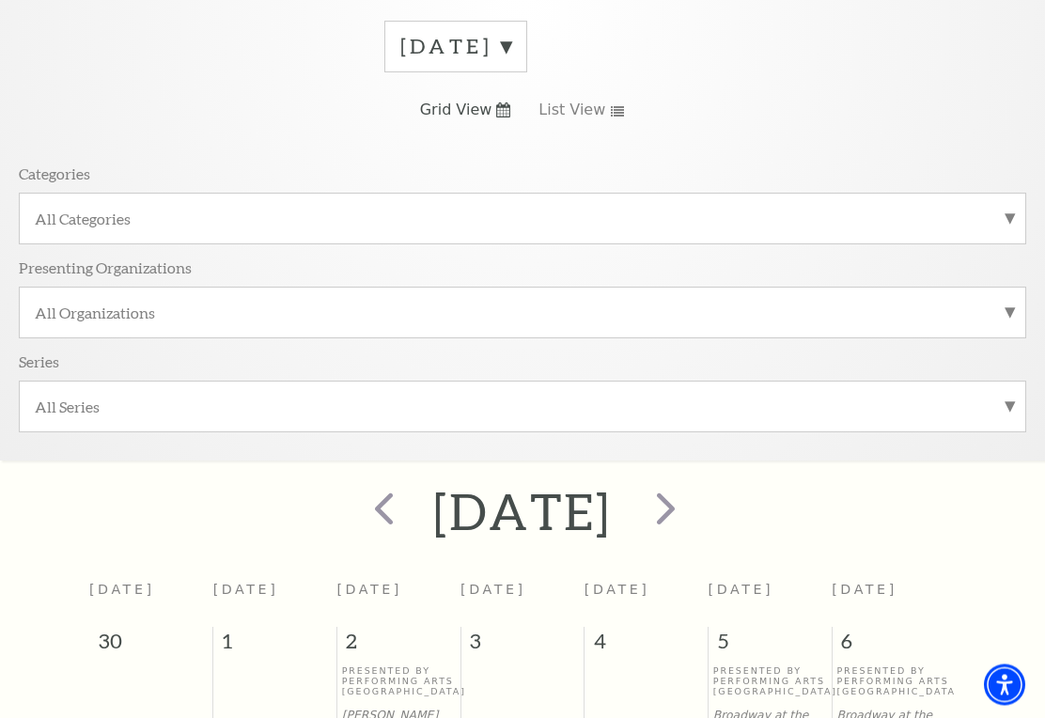
click at [693, 509] on span "next" at bounding box center [666, 509] width 54 height 54
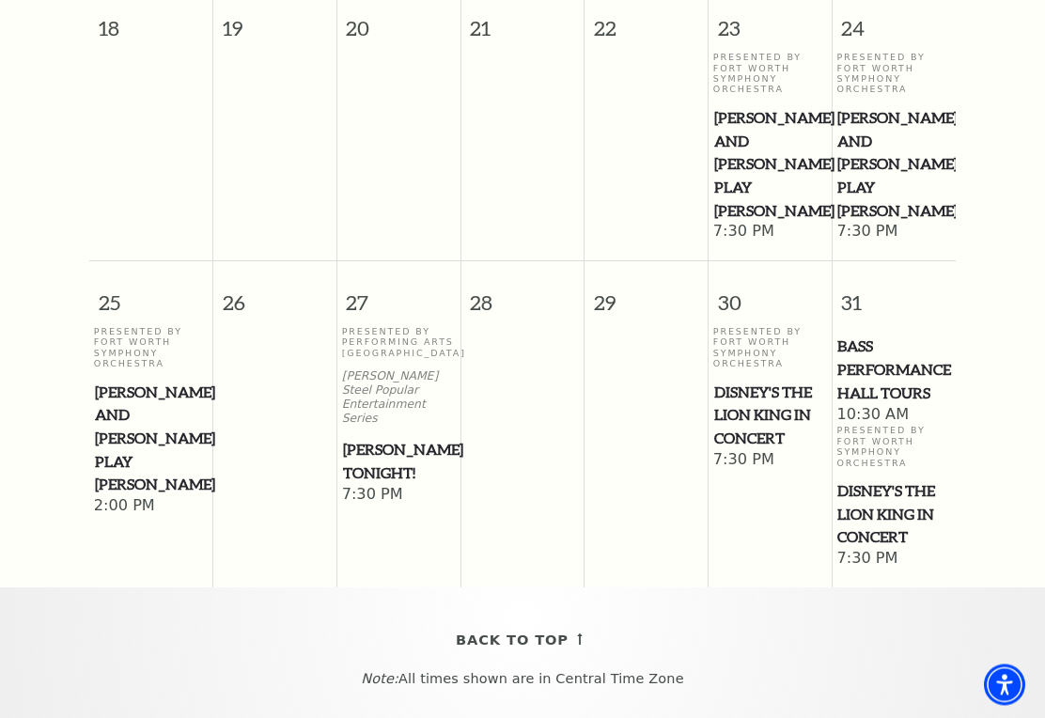
scroll to position [1689, 0]
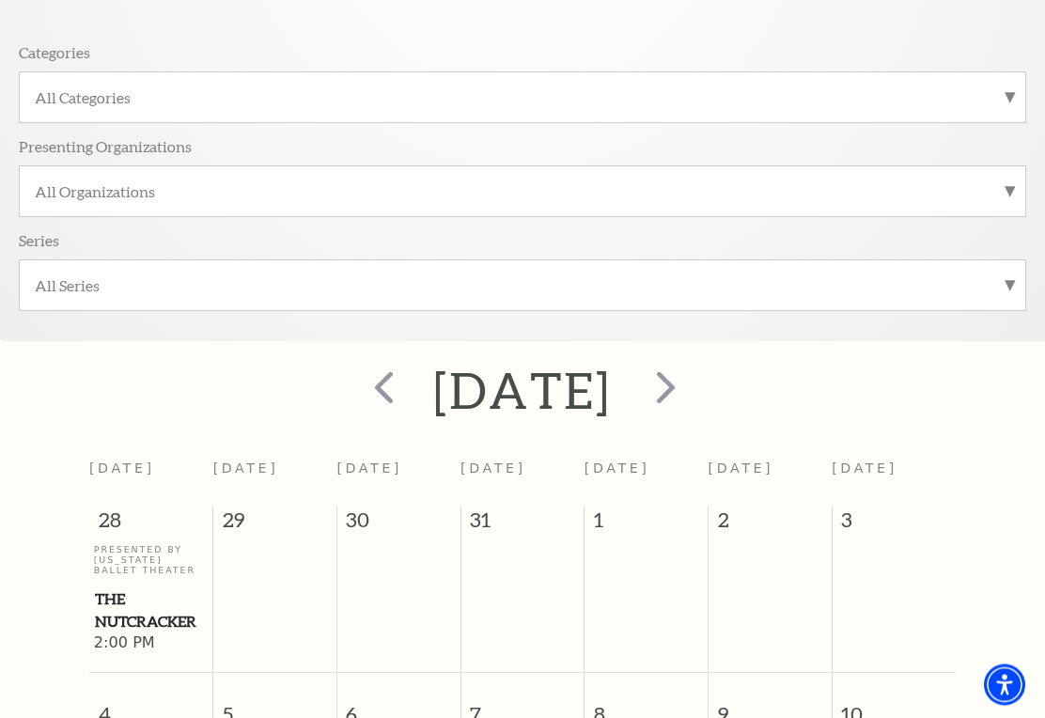
click at [693, 387] on span "next" at bounding box center [666, 388] width 54 height 54
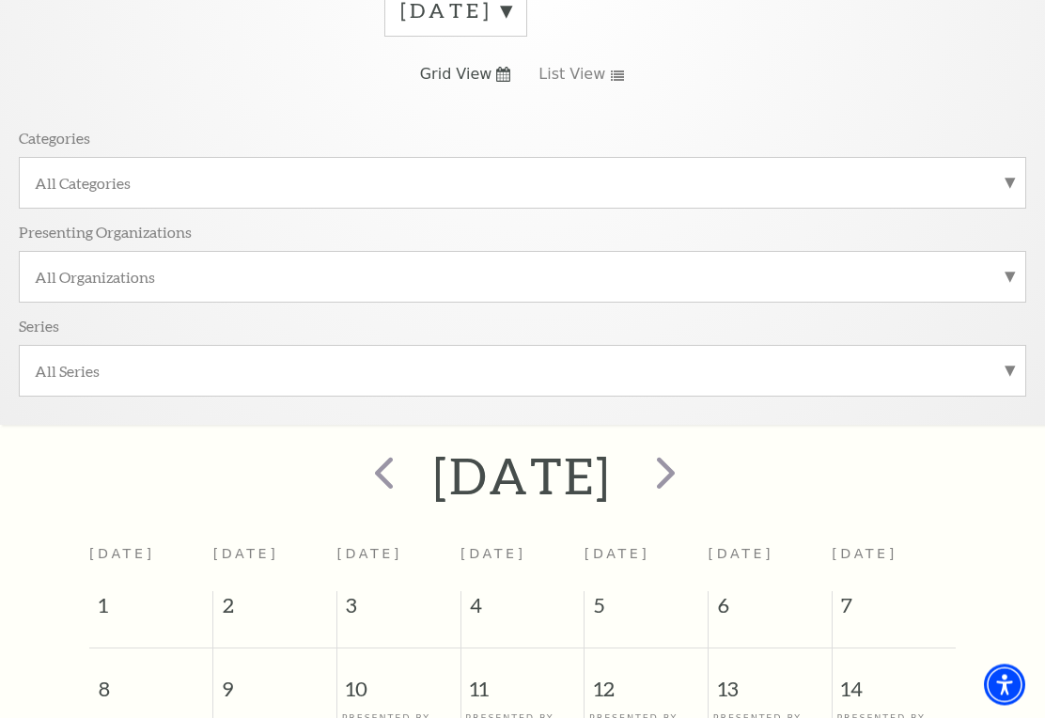
scroll to position [337, 0]
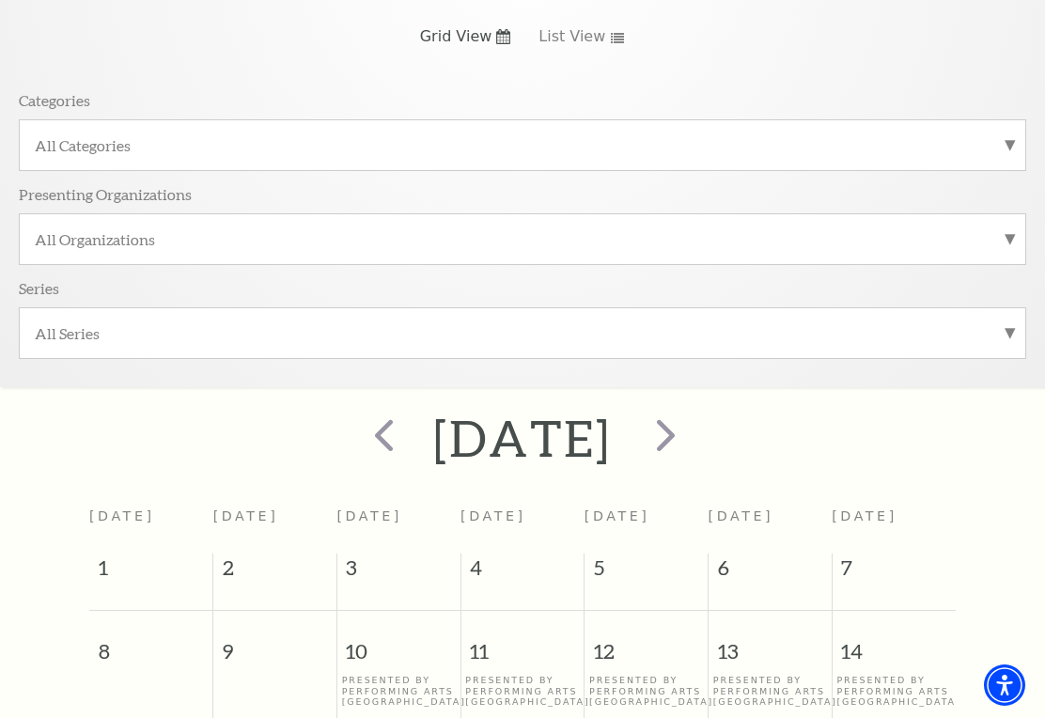
click at [693, 446] on span "next" at bounding box center [666, 435] width 54 height 54
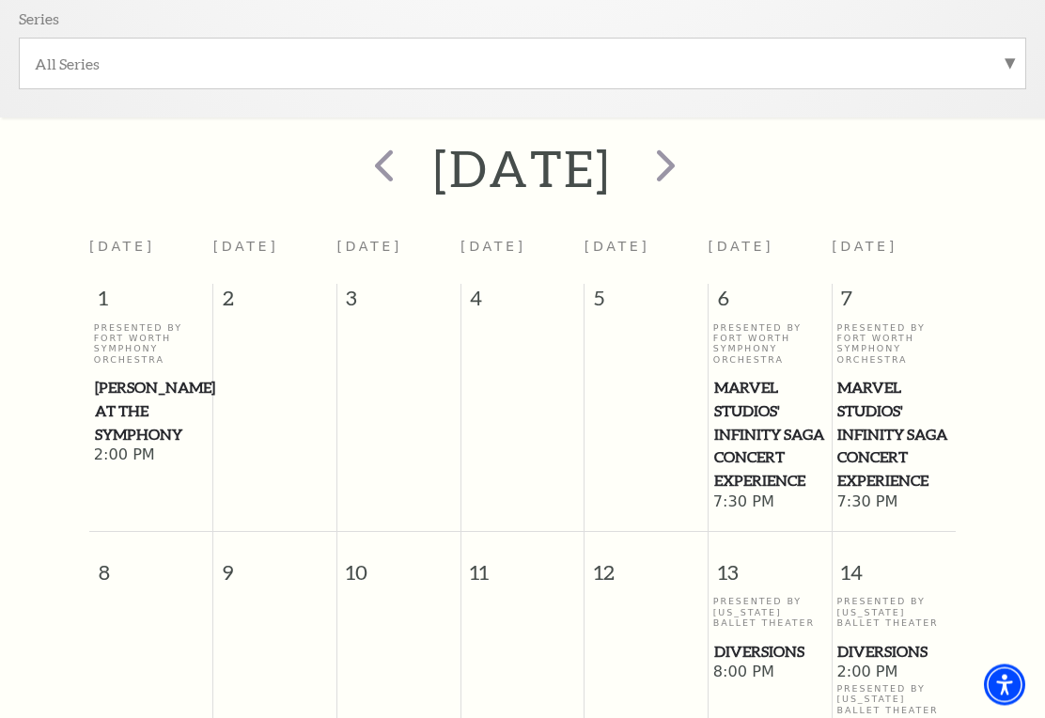
scroll to position [491, 0]
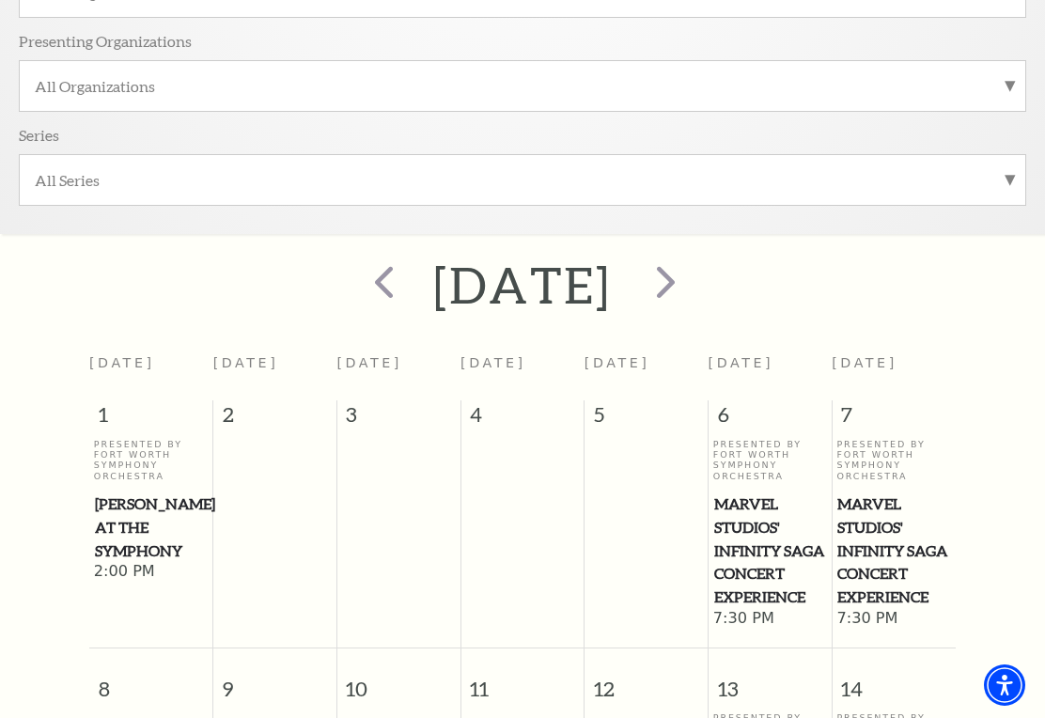
click at [693, 282] on span "next" at bounding box center [666, 282] width 54 height 54
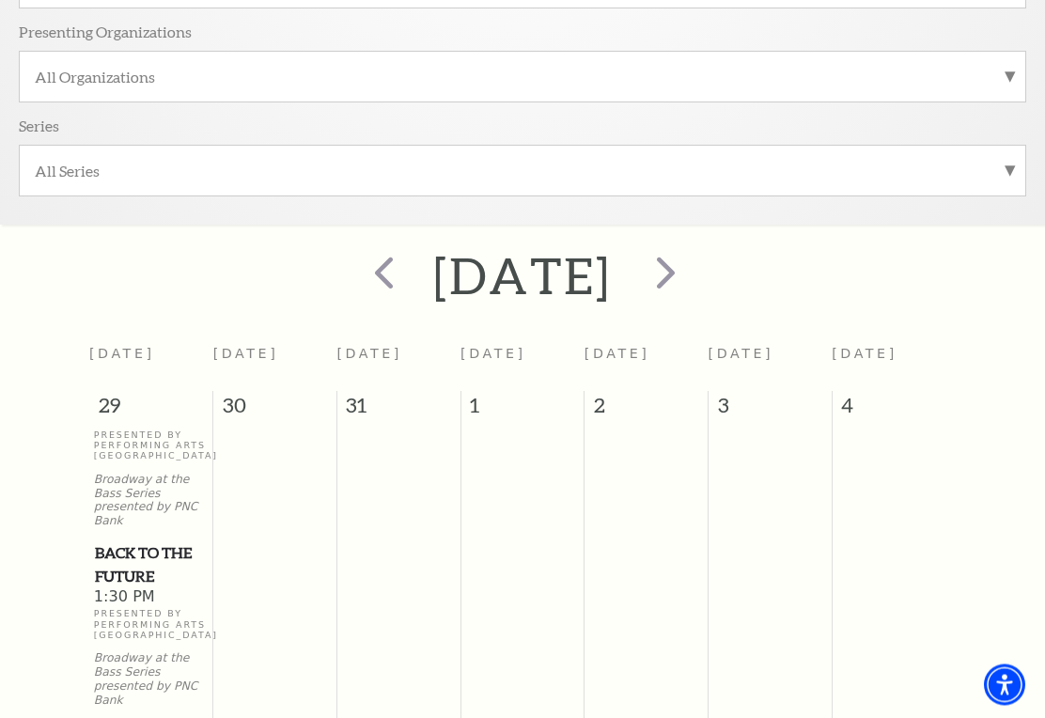
click at [693, 274] on span "next" at bounding box center [666, 273] width 54 height 54
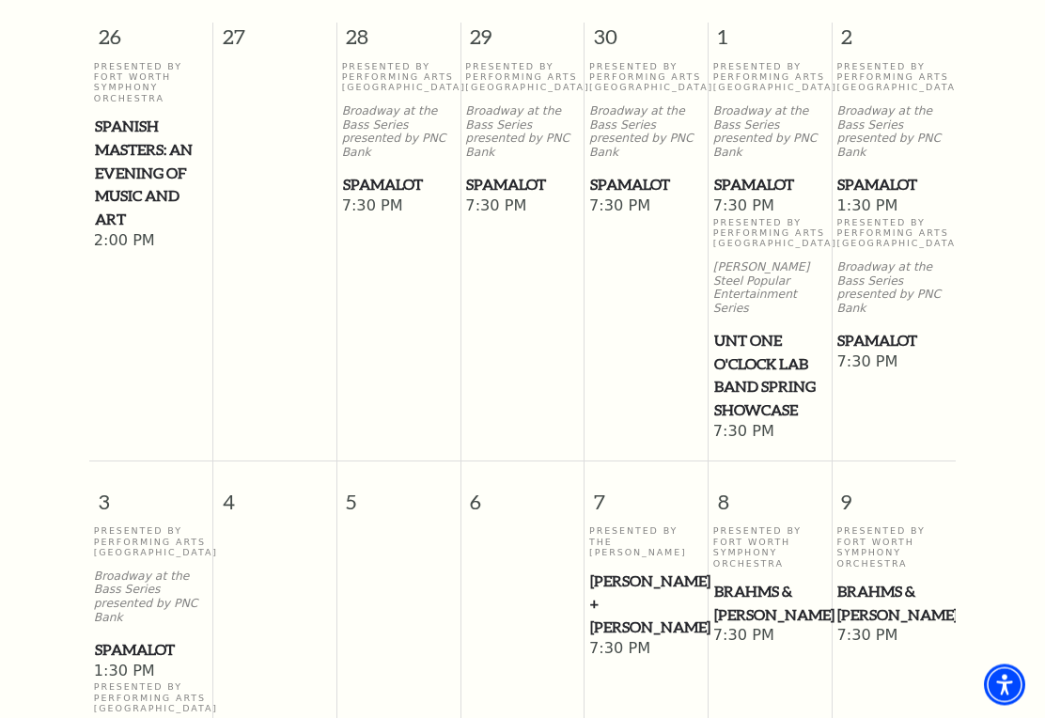
scroll to position [636, 0]
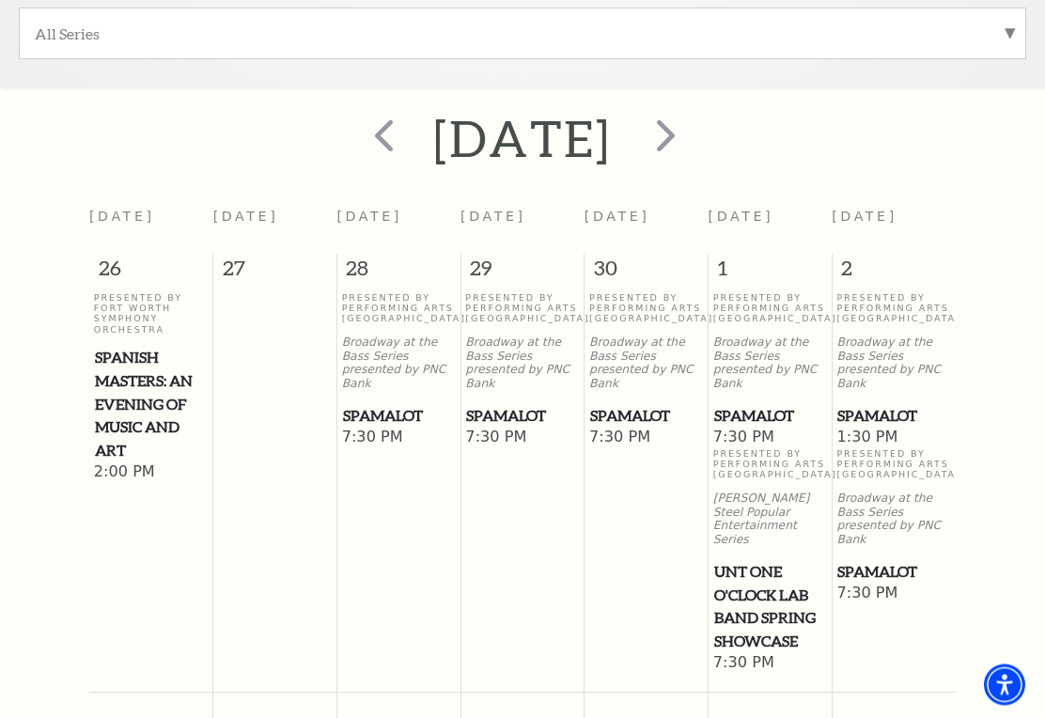
click at [693, 133] on span "next" at bounding box center [666, 136] width 54 height 54
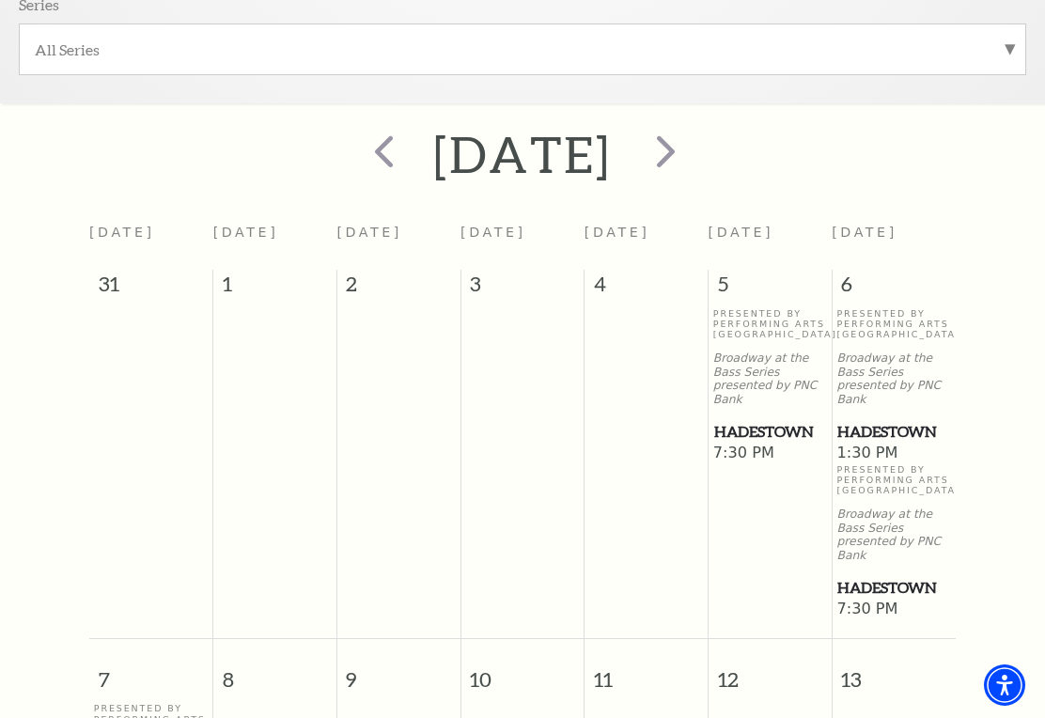
scroll to position [598, 0]
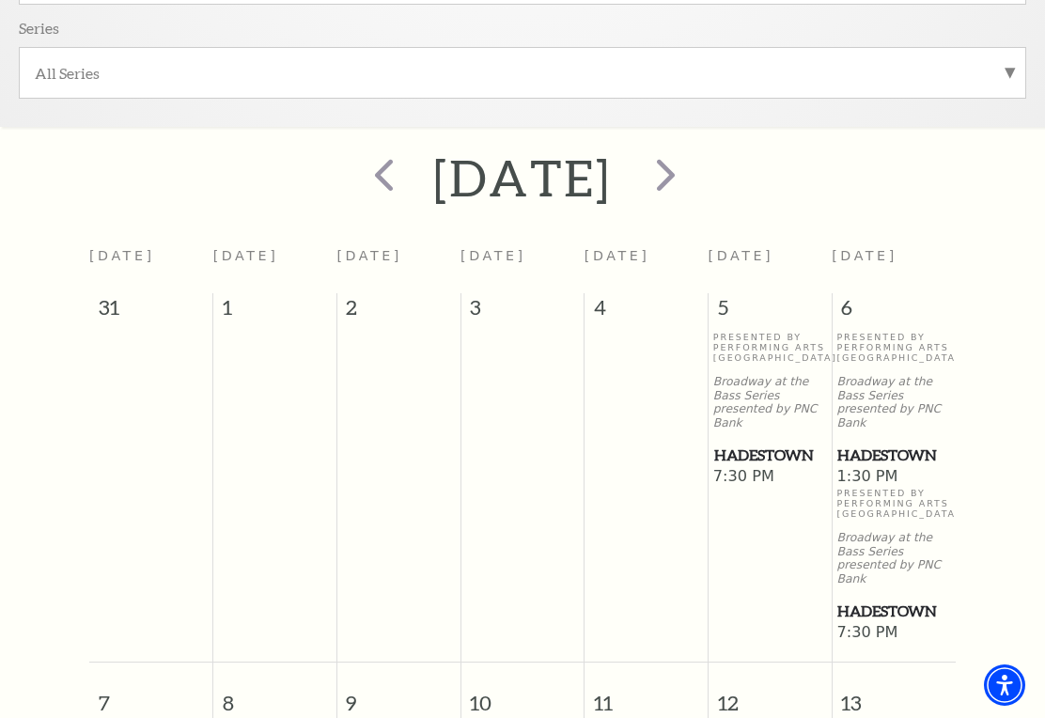
click at [693, 177] on span "next" at bounding box center [666, 175] width 54 height 54
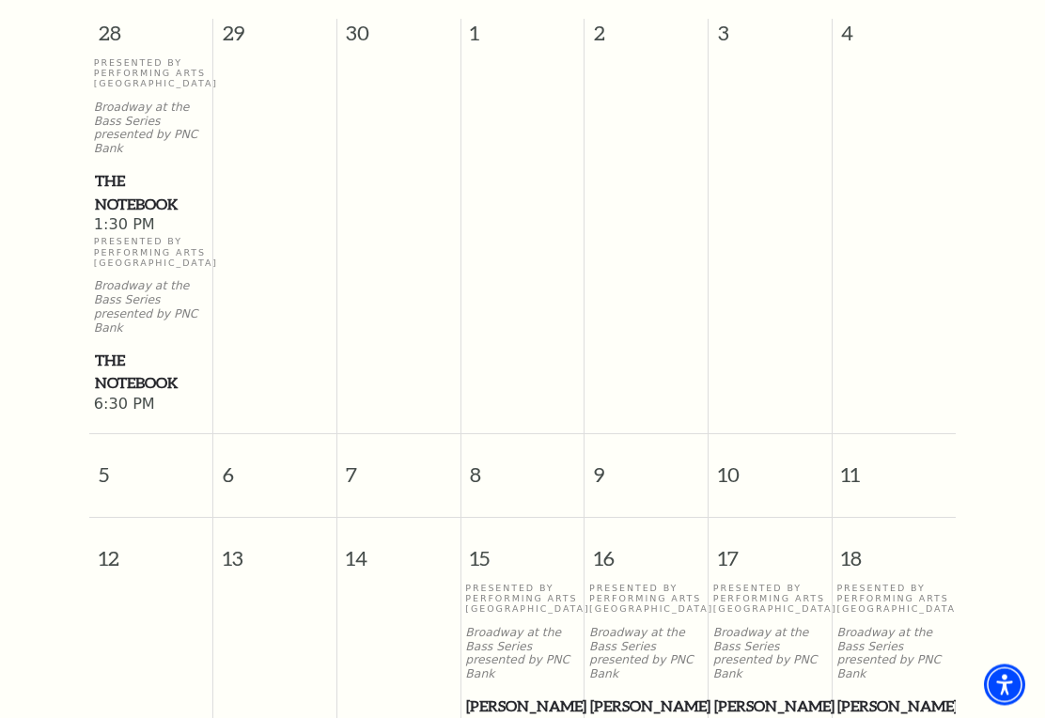
scroll to position [868, 0]
